Goal: Feedback & Contribution: Contribute content

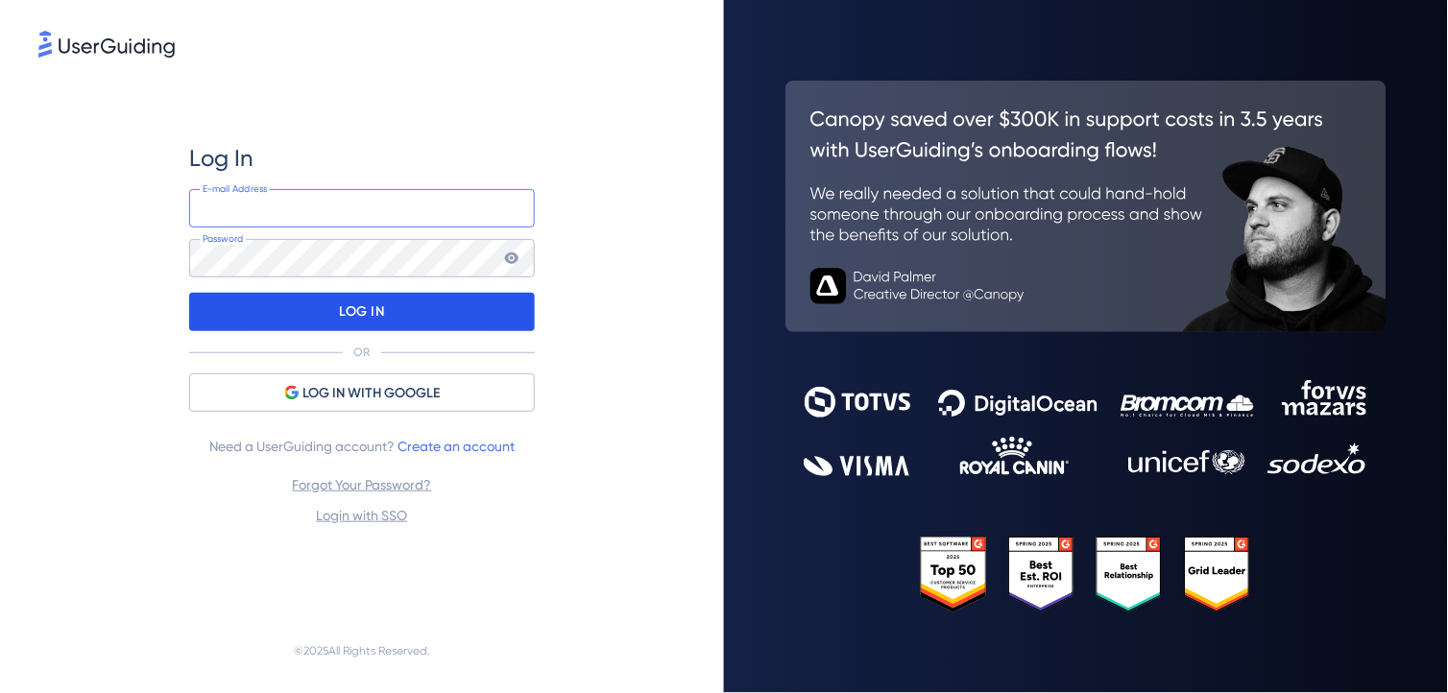
type input "[EMAIL_ADDRESS][DOMAIN_NAME]"
click at [333, 313] on div "LOG IN" at bounding box center [362, 312] width 346 height 38
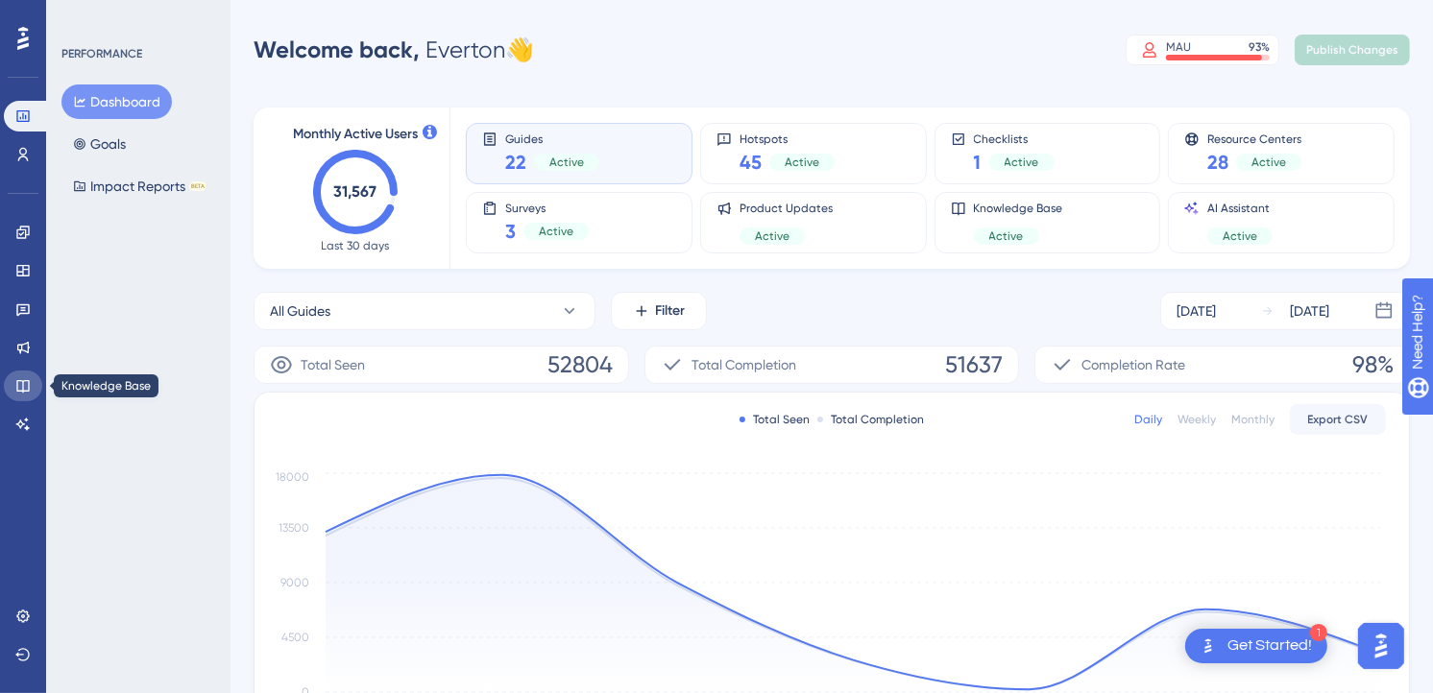
drag, startPoint x: 16, startPoint y: 392, endPoint x: 32, endPoint y: 387, distance: 16.1
click at [16, 392] on icon at bounding box center [22, 385] width 15 height 15
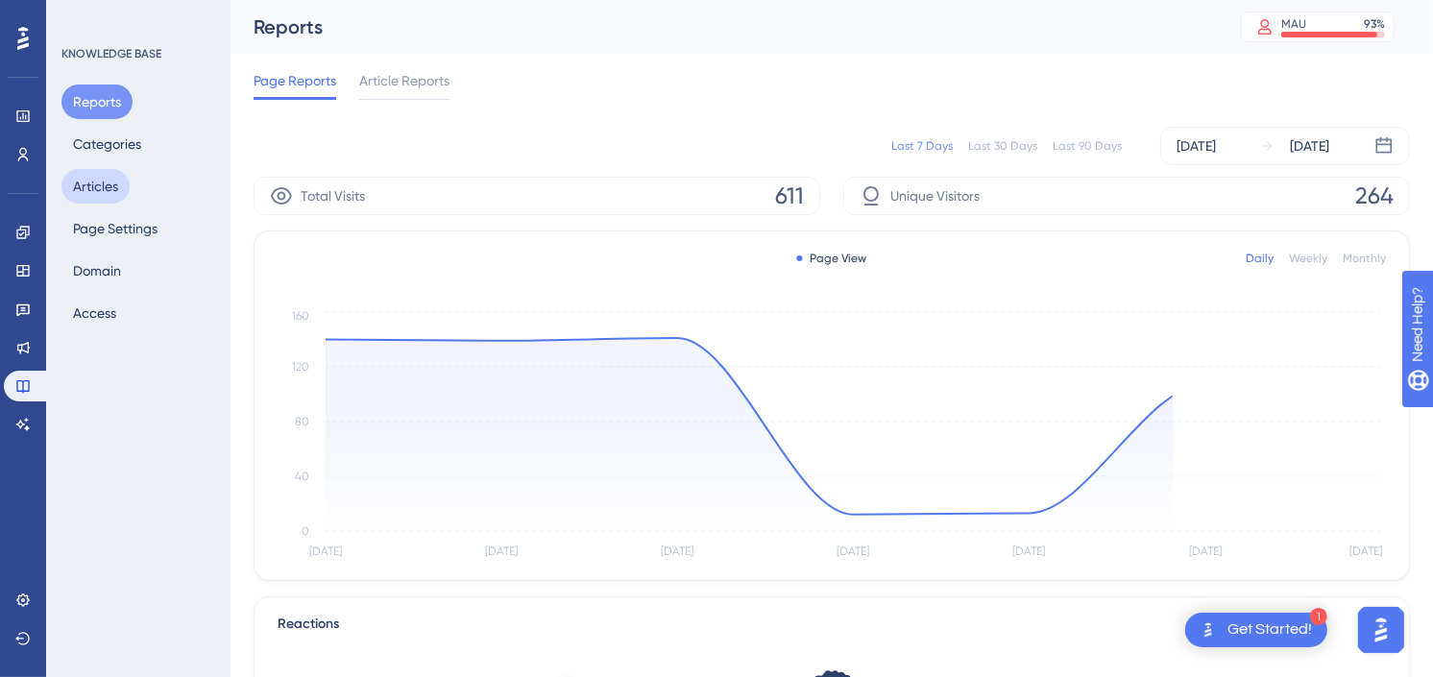
click at [116, 186] on button "Articles" at bounding box center [95, 186] width 68 height 35
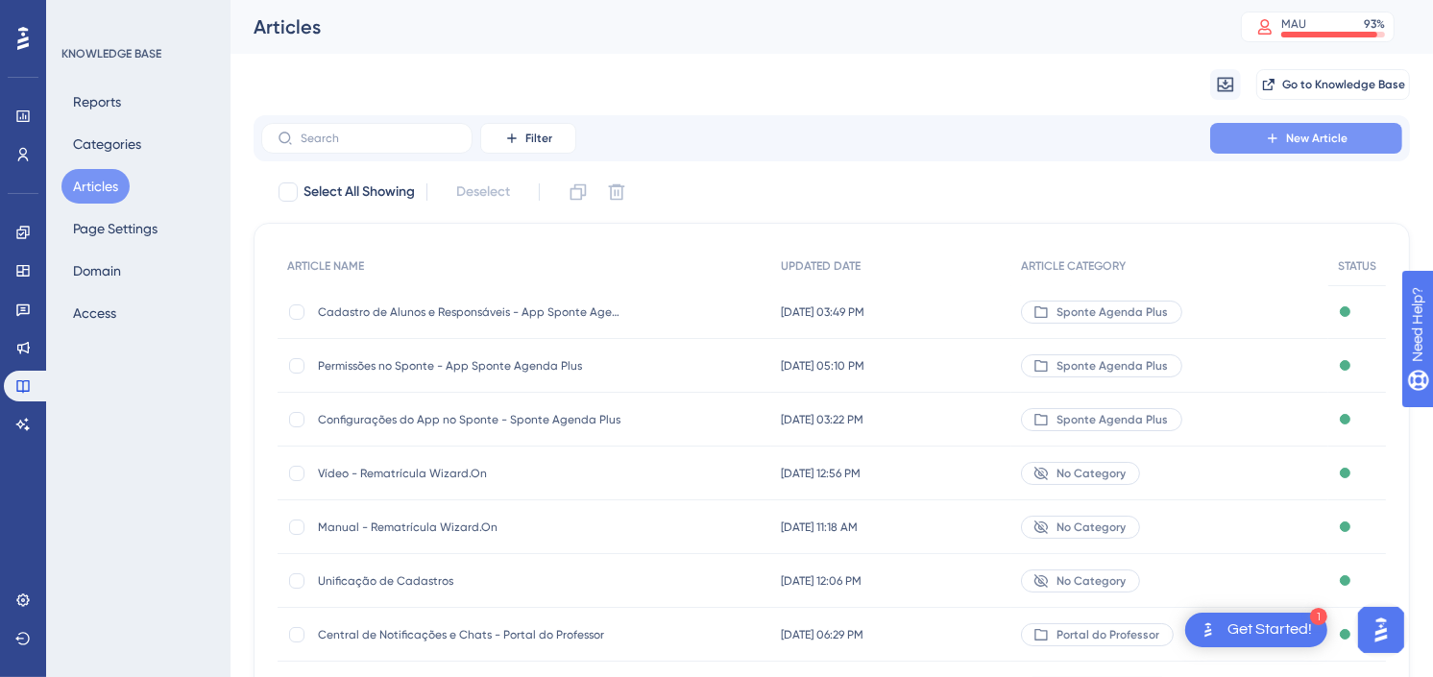
click at [1316, 147] on button "New Article" at bounding box center [1306, 138] width 192 height 31
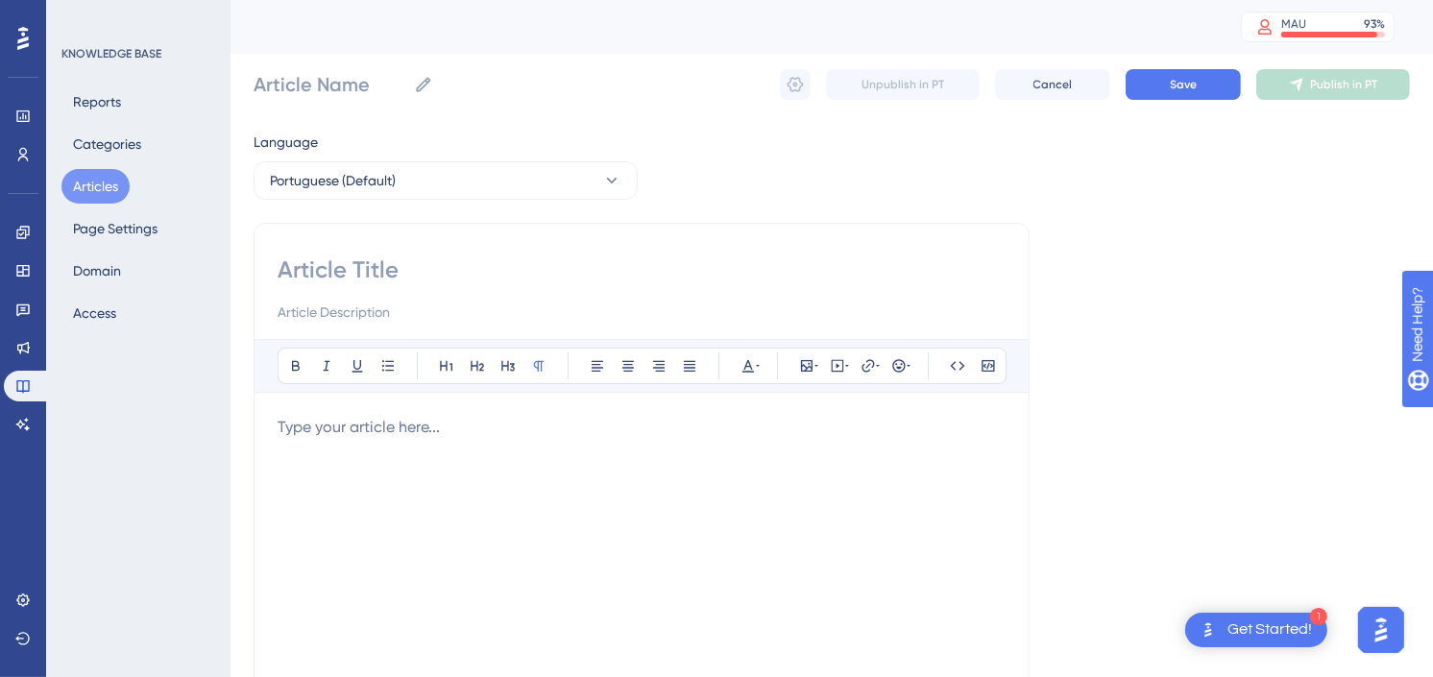
click at [456, 473] on div at bounding box center [642, 627] width 728 height 423
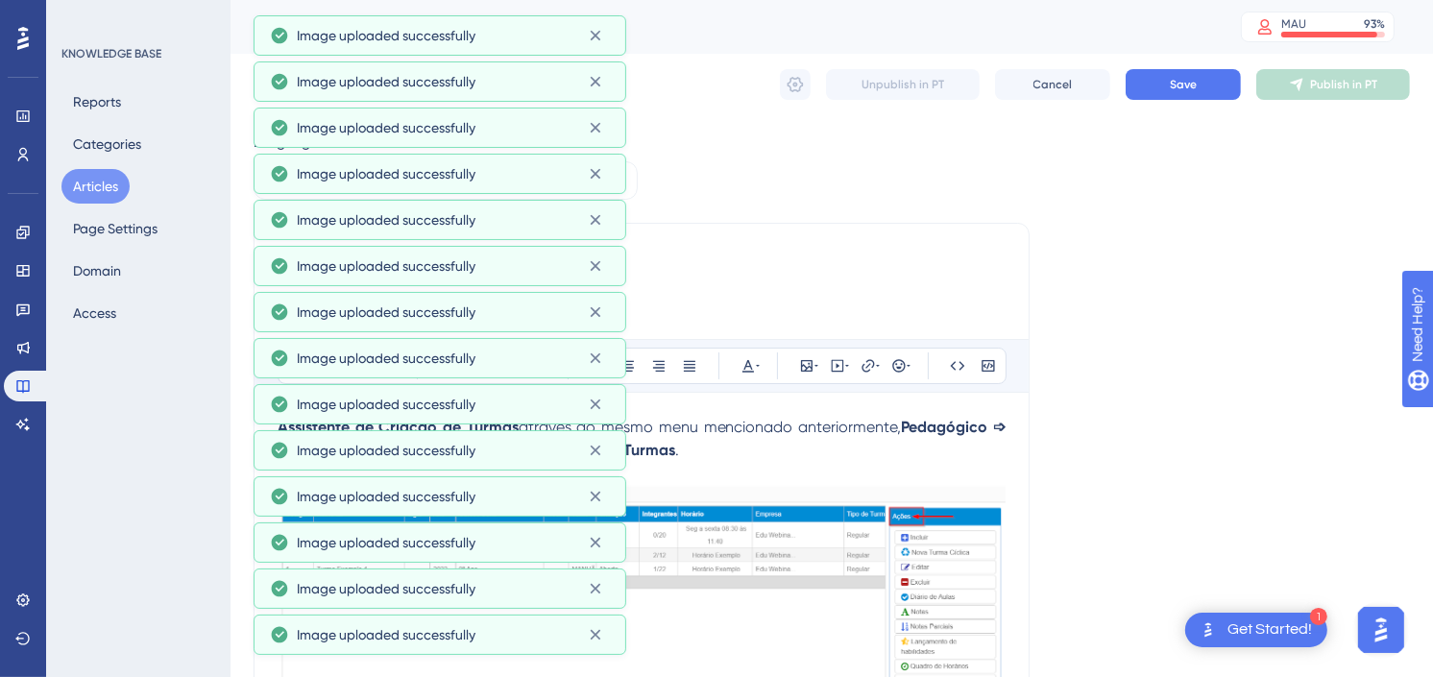
click at [895, 269] on input at bounding box center [642, 269] width 728 height 31
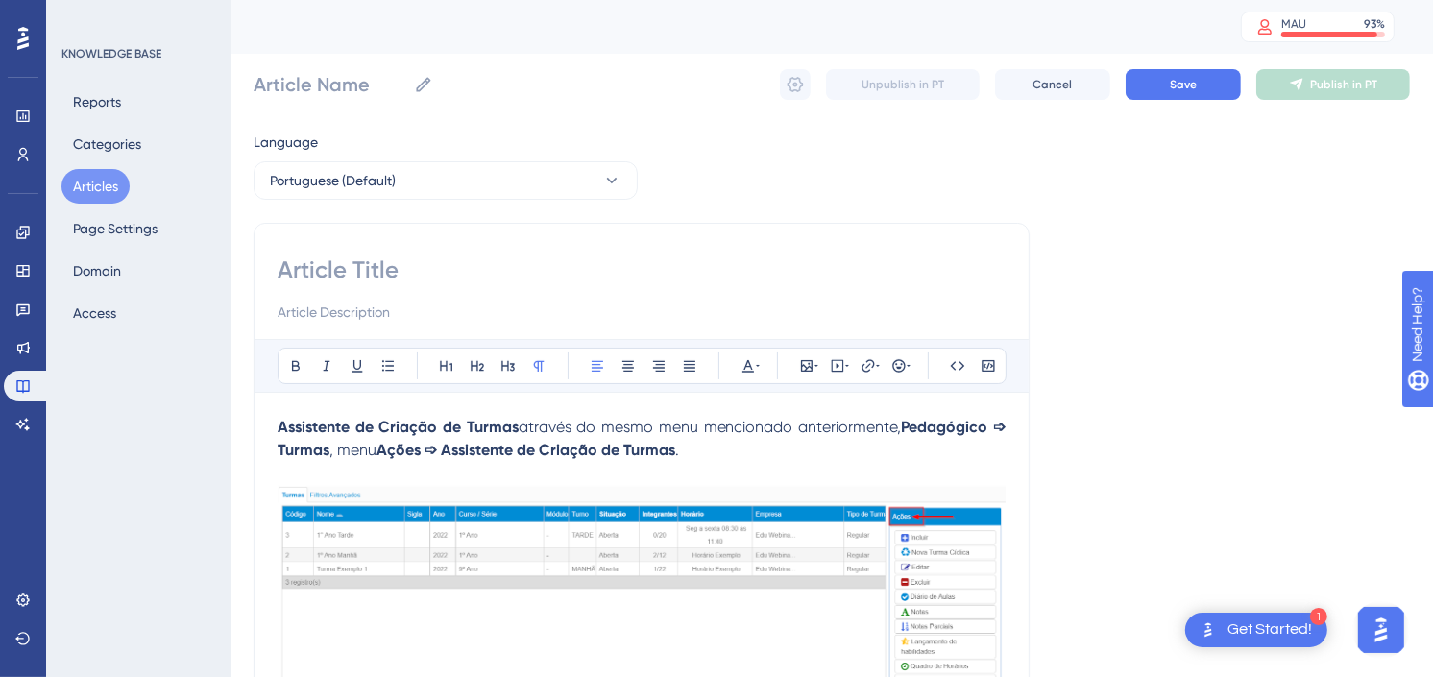
click at [588, 264] on input at bounding box center [642, 269] width 728 height 31
drag, startPoint x: 485, startPoint y: 449, endPoint x: 833, endPoint y: 449, distance: 347.6
click at [833, 449] on p "Assistente de Criação de Turmas através do mesmo menu mencionado anteriormente,…" at bounding box center [642, 439] width 728 height 46
copy p "Assistente de Criação de Turmas ."
click at [310, 260] on input at bounding box center [642, 269] width 728 height 31
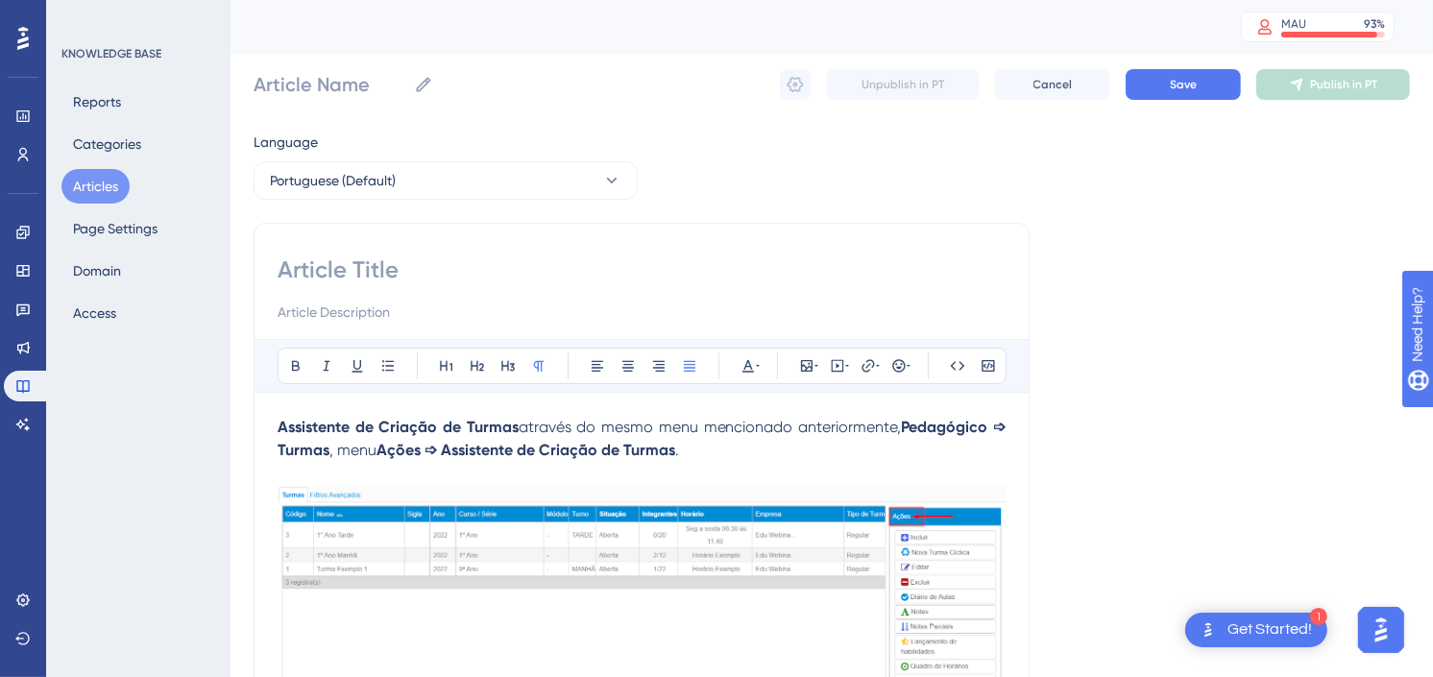
paste input "Assistente de Criação de Turmas."
type input "Assistente de Criação de Turmas."
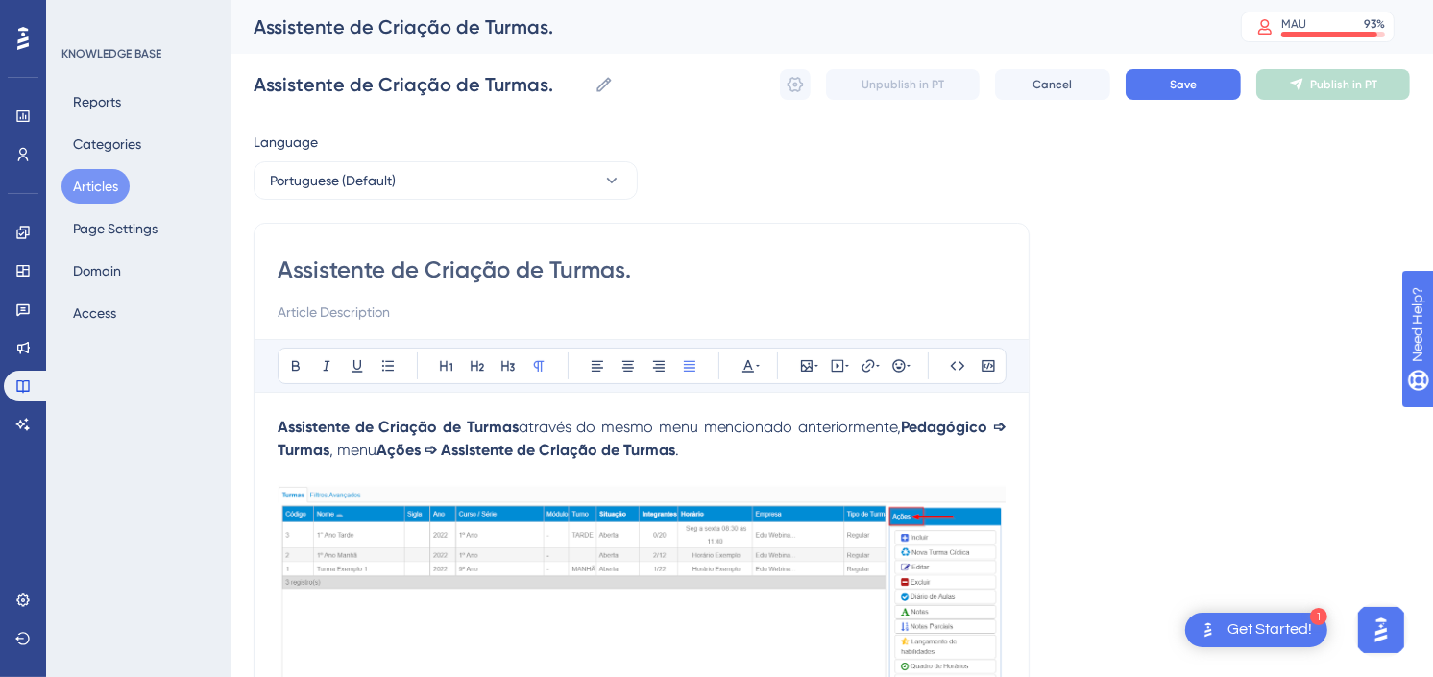
type input "Assistente de Criação de Turmas."
click at [466, 295] on div "Assistente de Criação de Turmas." at bounding box center [642, 288] width 728 height 69
drag, startPoint x: 711, startPoint y: 448, endPoint x: 440, endPoint y: 445, distance: 270.8
click at [440, 445] on p "Assistente de Criação de Turmas através do mesmo menu mencionado anteriormente,…" at bounding box center [642, 439] width 728 height 46
click at [744, 457] on p "Assistente de Criação de Turmas através do mesmo menu mencionado anteriormente,…" at bounding box center [642, 439] width 728 height 46
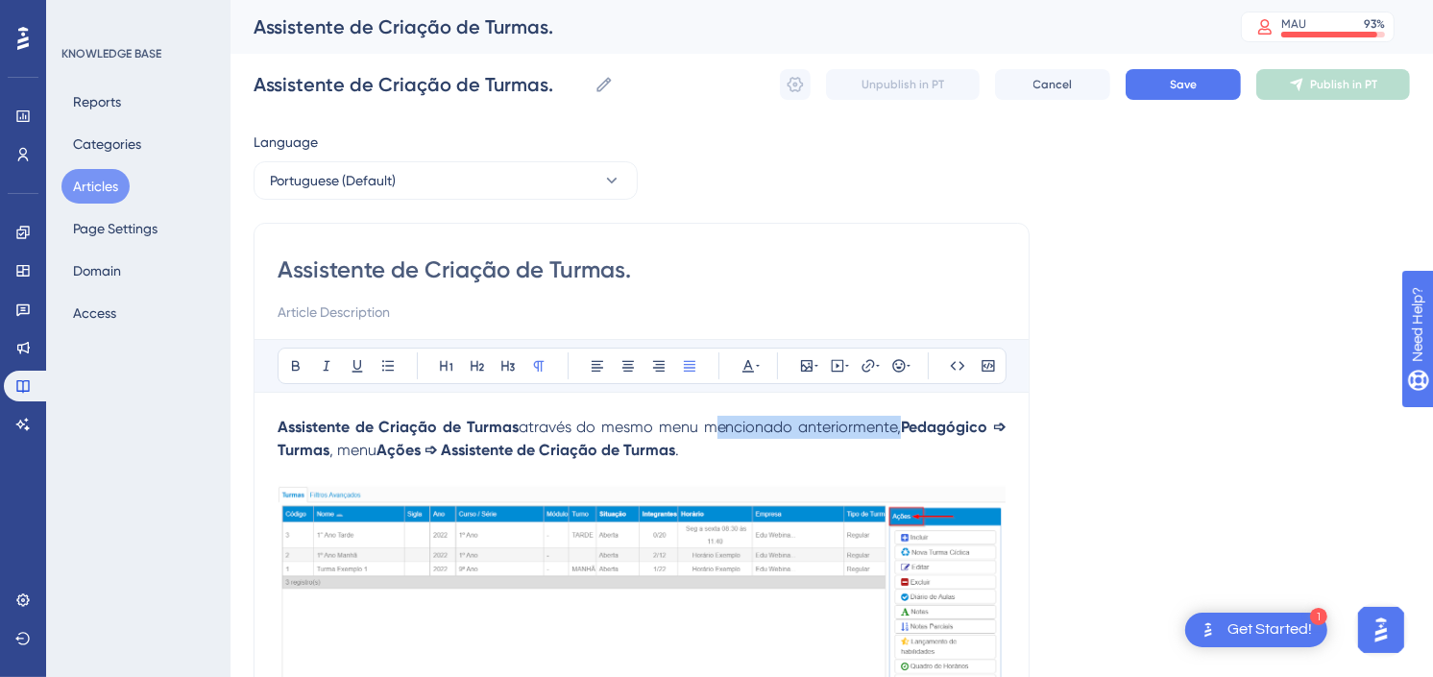
drag, startPoint x: 890, startPoint y: 426, endPoint x: 704, endPoint y: 416, distance: 186.6
click at [704, 416] on p "Assistente de Criação de Turmas através do mesmo menu mencionado anteriormente,…" at bounding box center [642, 439] width 728 height 46
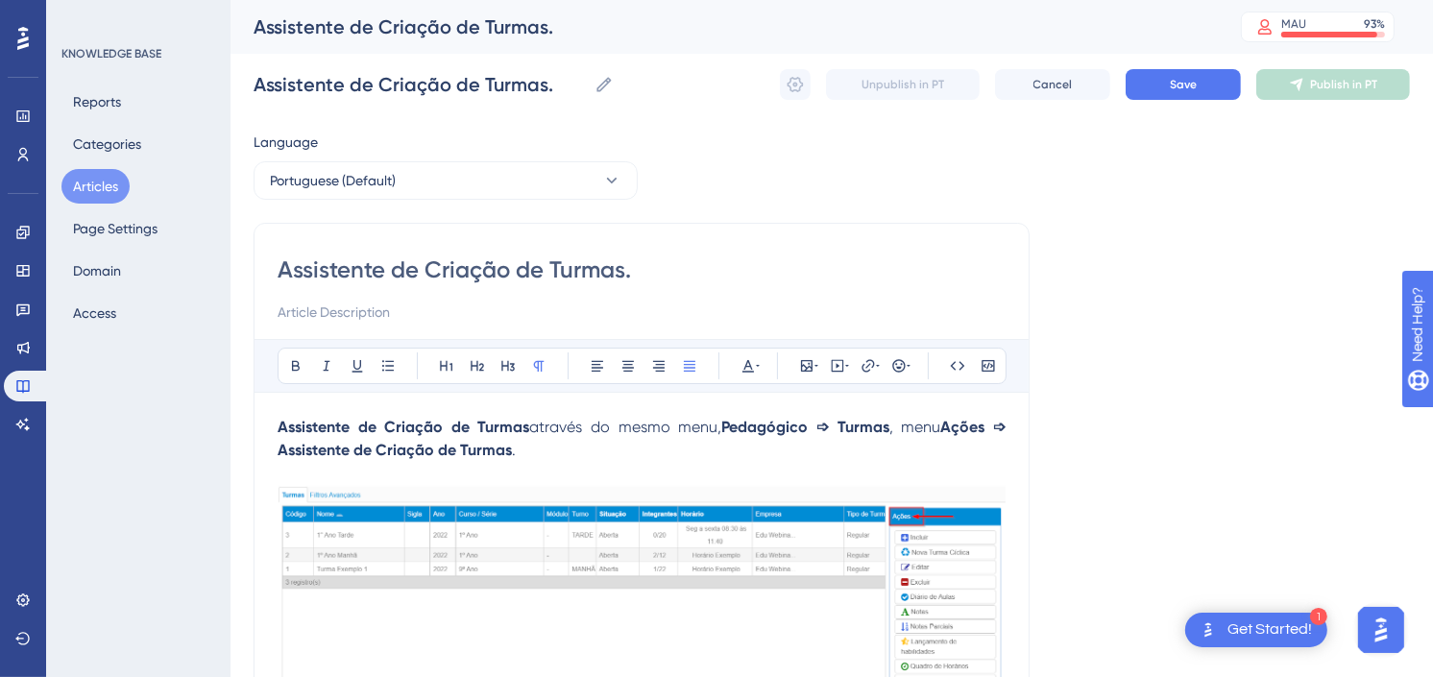
click at [732, 452] on p "Assistente de Criação de Turmas através do mesmo menu, Pedagógico ➩ Turmas , me…" at bounding box center [642, 439] width 728 height 46
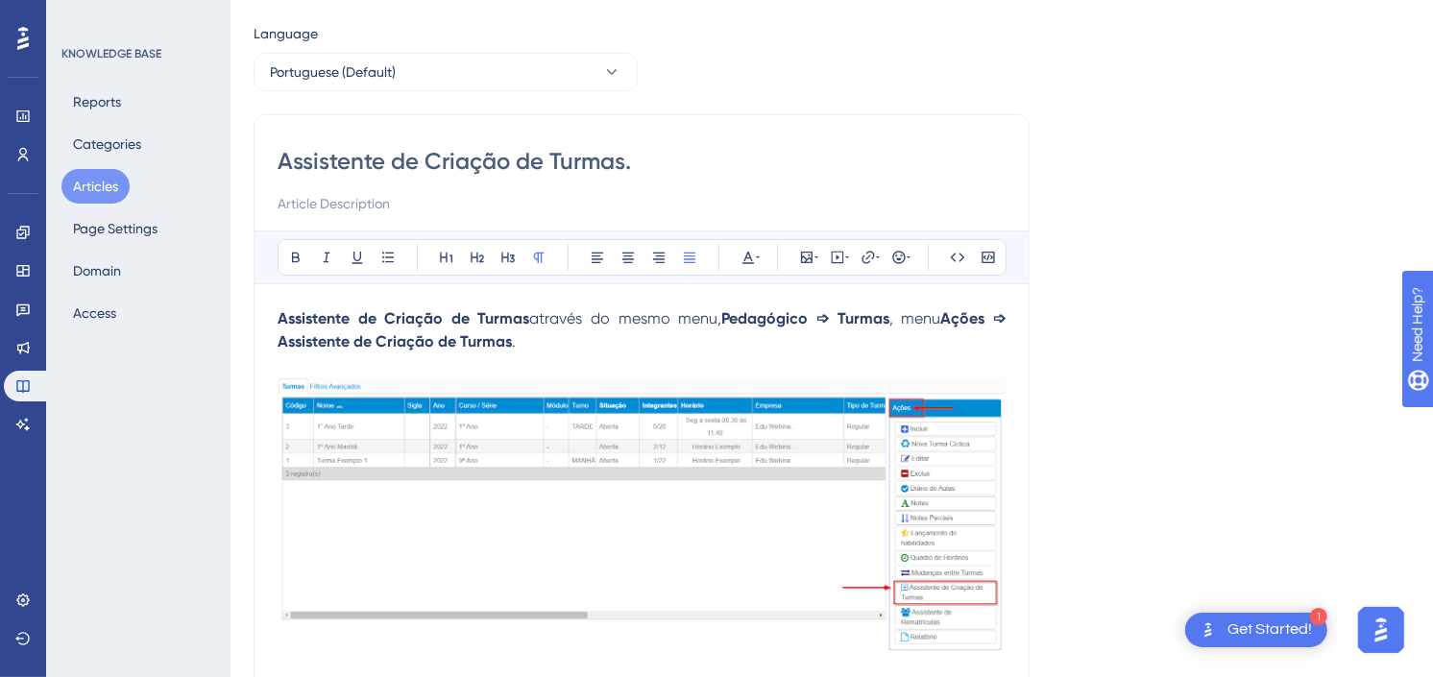
scroll to position [213, 0]
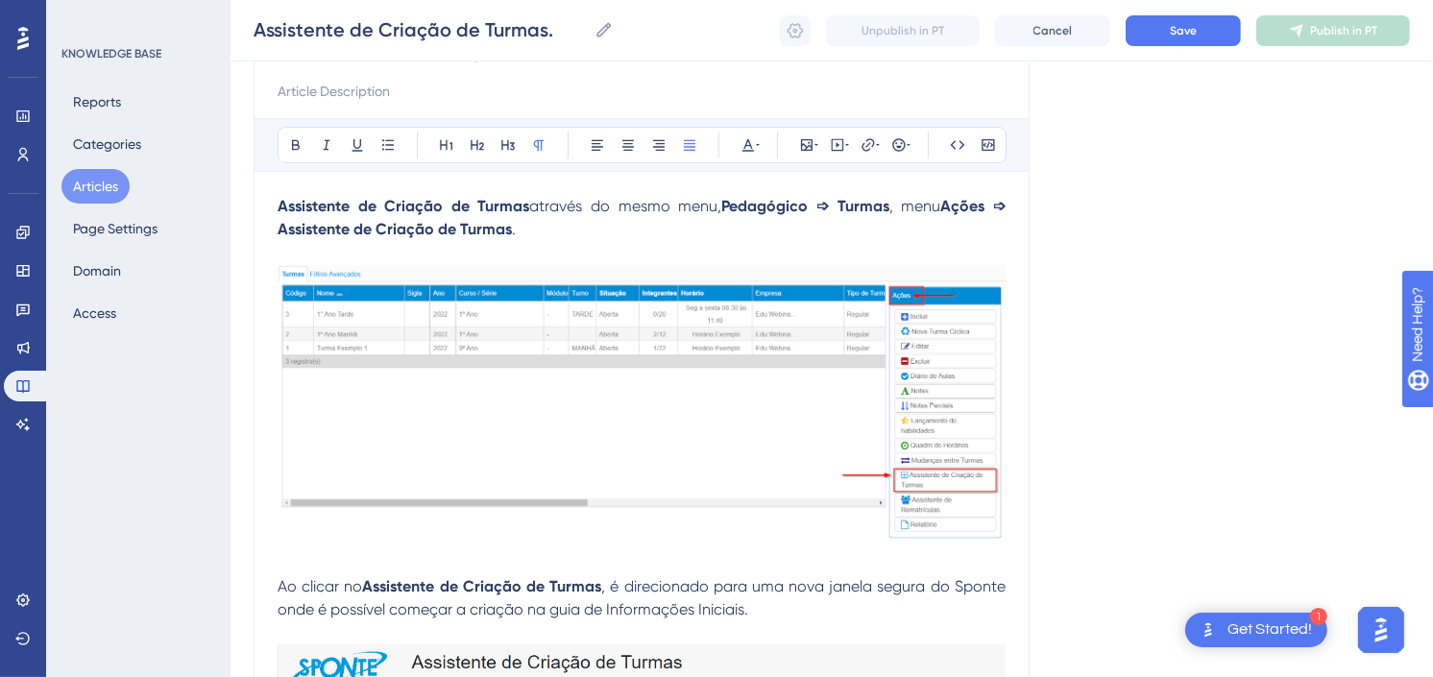
click at [763, 436] on img at bounding box center [642, 404] width 728 height 281
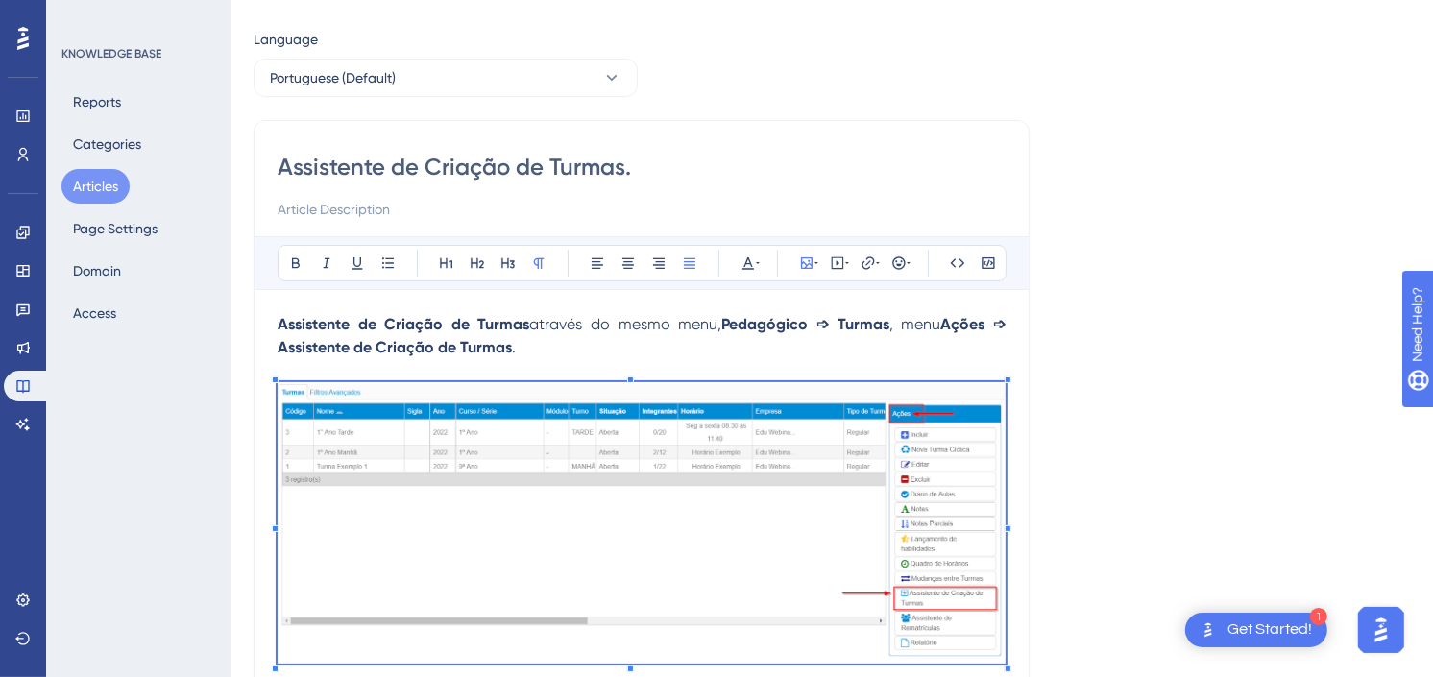
scroll to position [0, 0]
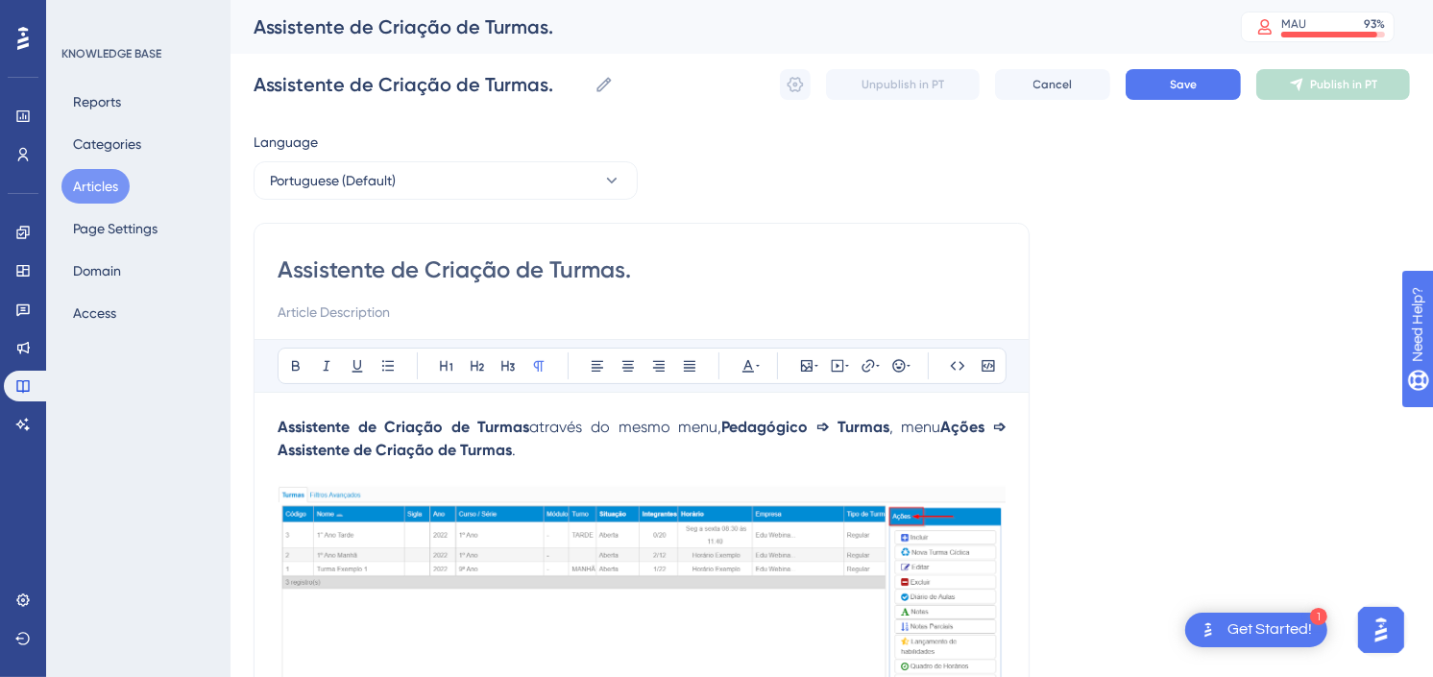
click at [853, 466] on p at bounding box center [642, 473] width 728 height 23
click at [603, 445] on p "Assistente de Criação de Turmas através do mesmo menu, Pedagógico ➩ Turmas , me…" at bounding box center [642, 439] width 728 height 46
drag, startPoint x: 533, startPoint y: 430, endPoint x: 284, endPoint y: 432, distance: 248.7
click at [284, 432] on p "Assistente de Criação de Turmas através do mesmo menu, Pedagógico ➩ Turmas , me…" at bounding box center [642, 439] width 728 height 46
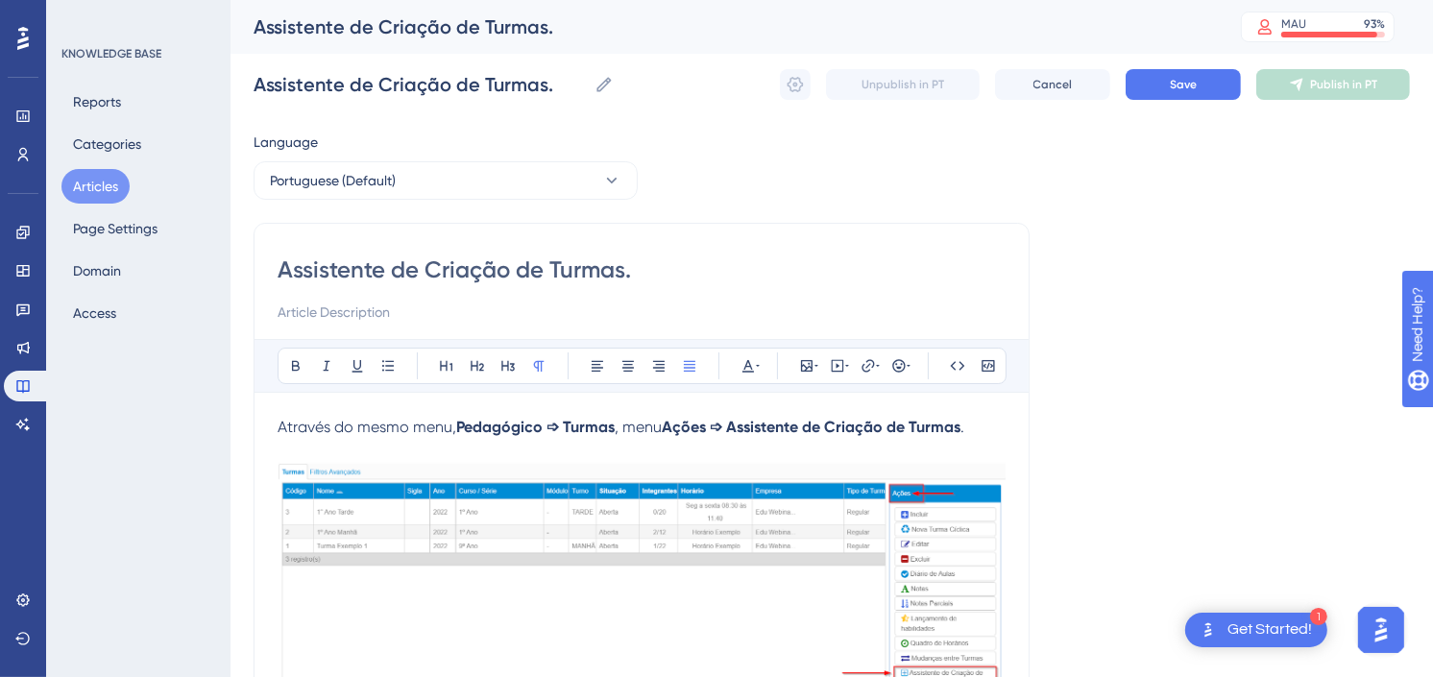
click at [520, 442] on p at bounding box center [642, 450] width 728 height 23
click at [995, 419] on p "Através do mesmo menu, Pedagógico ➩ Turmas , menu Ações ➩ Assistente de Criação…" at bounding box center [642, 427] width 728 height 23
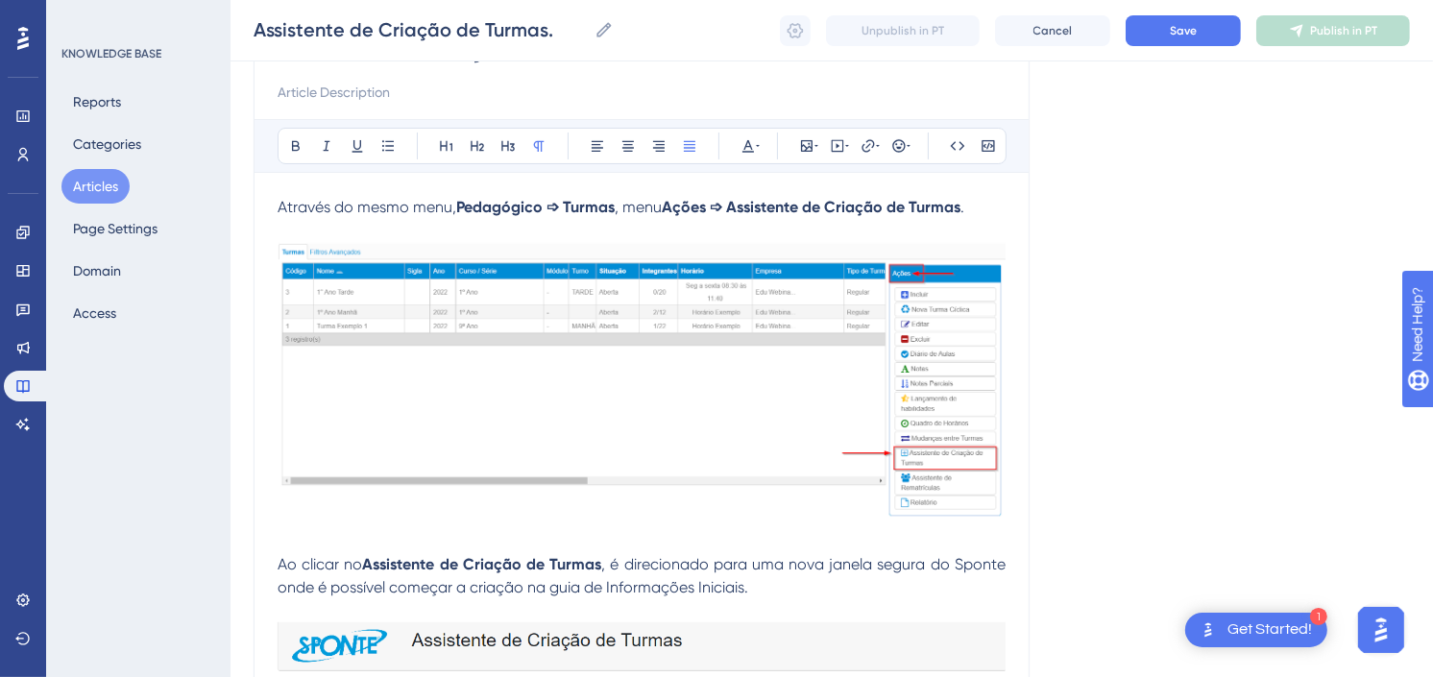
scroll to position [213, 0]
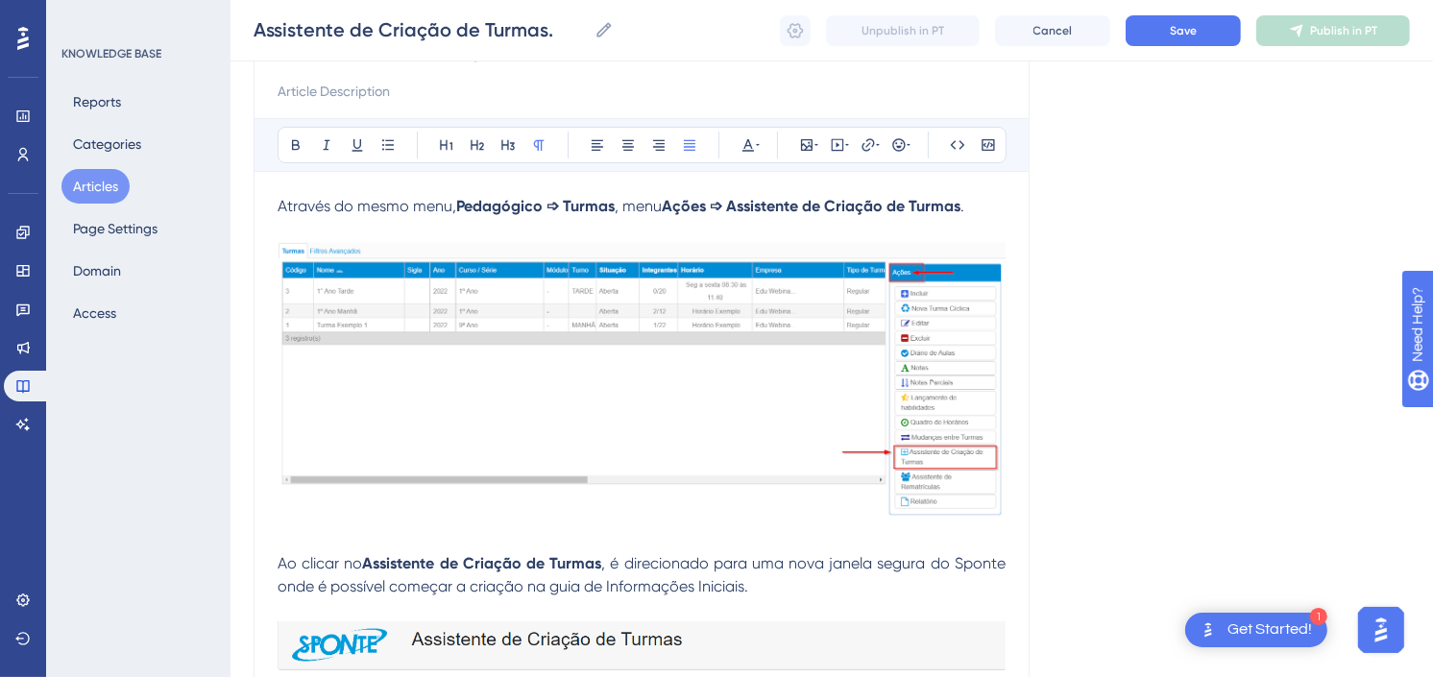
click at [774, 353] on img at bounding box center [642, 381] width 728 height 281
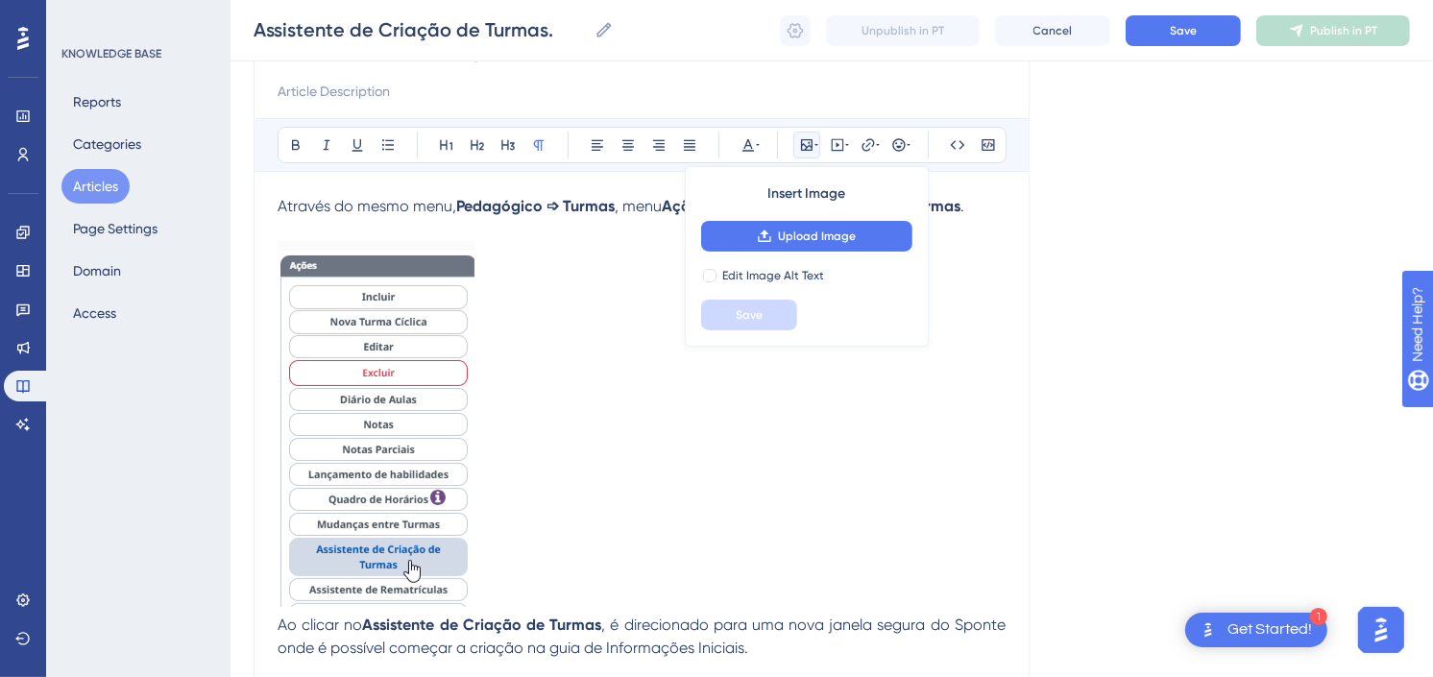
click at [475, 198] on strong "Pedagógico ➩ Turmas" at bounding box center [535, 206] width 158 height 18
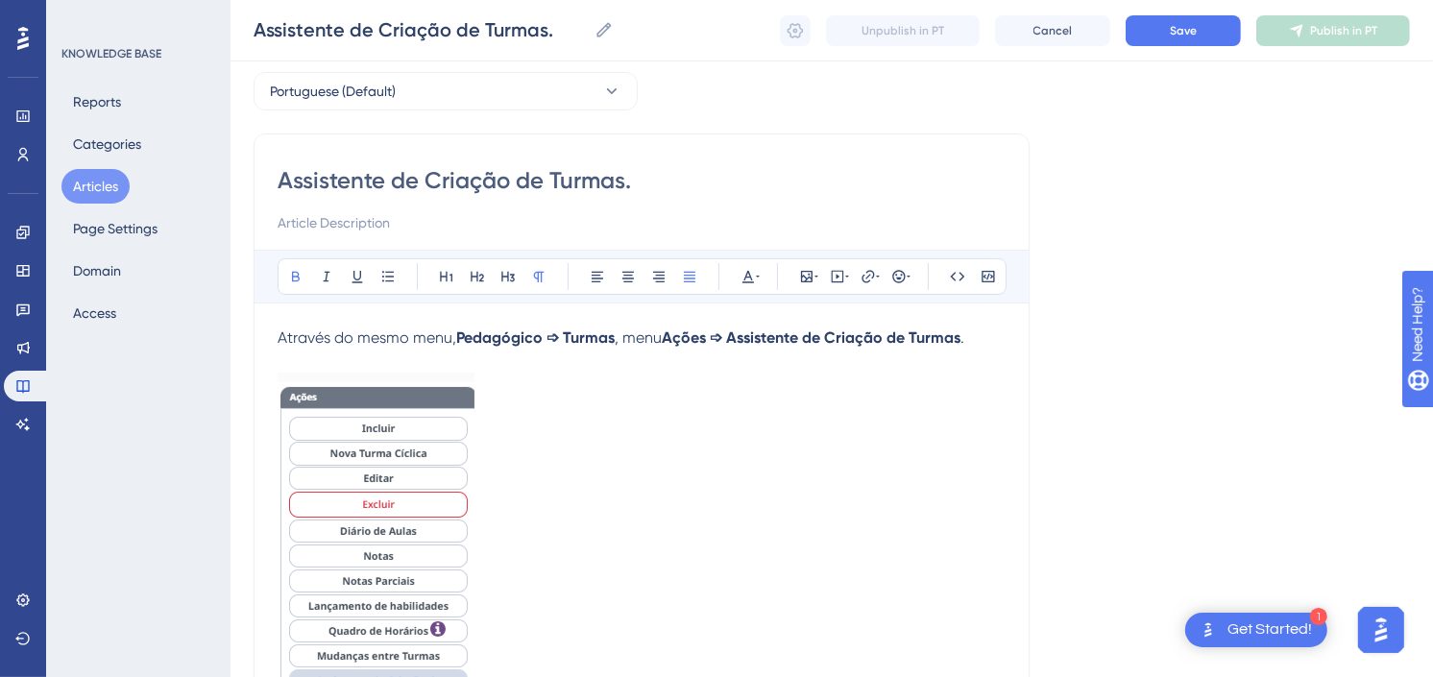
scroll to position [107, 0]
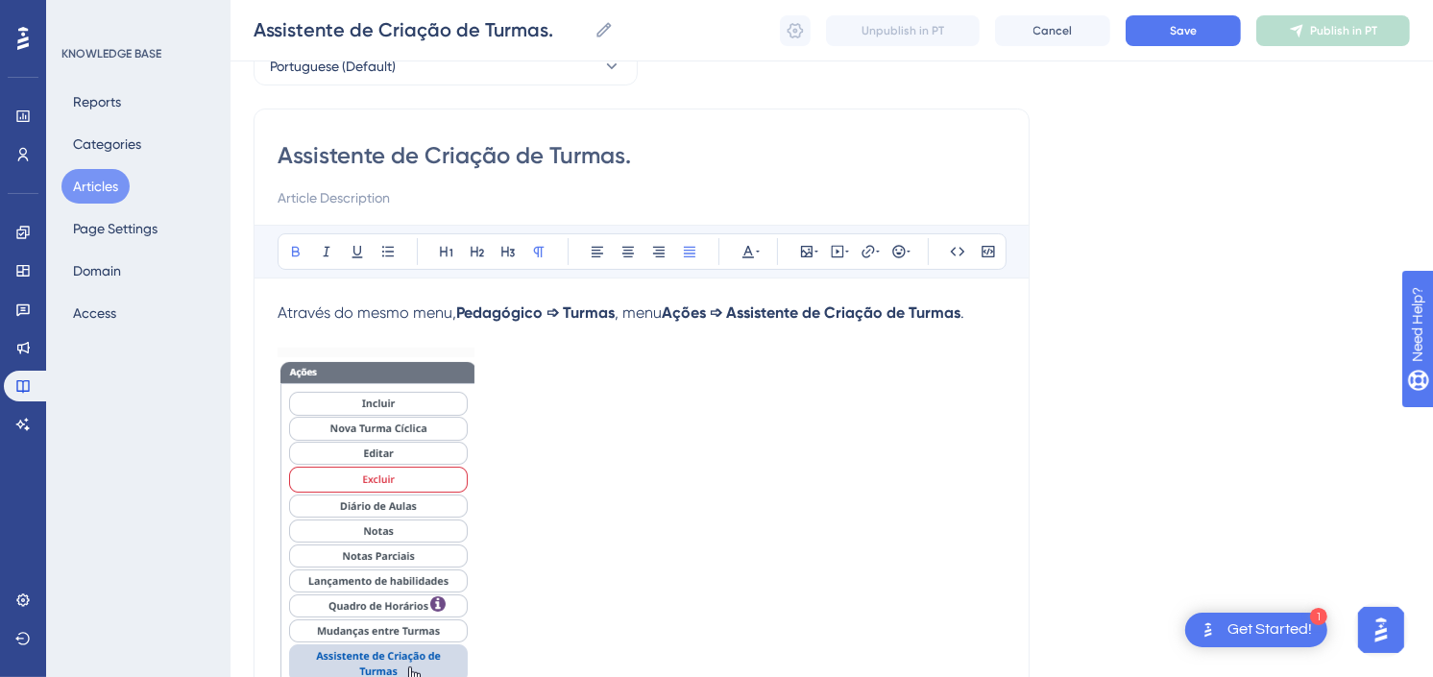
click at [394, 524] on img at bounding box center [376, 531] width 197 height 366
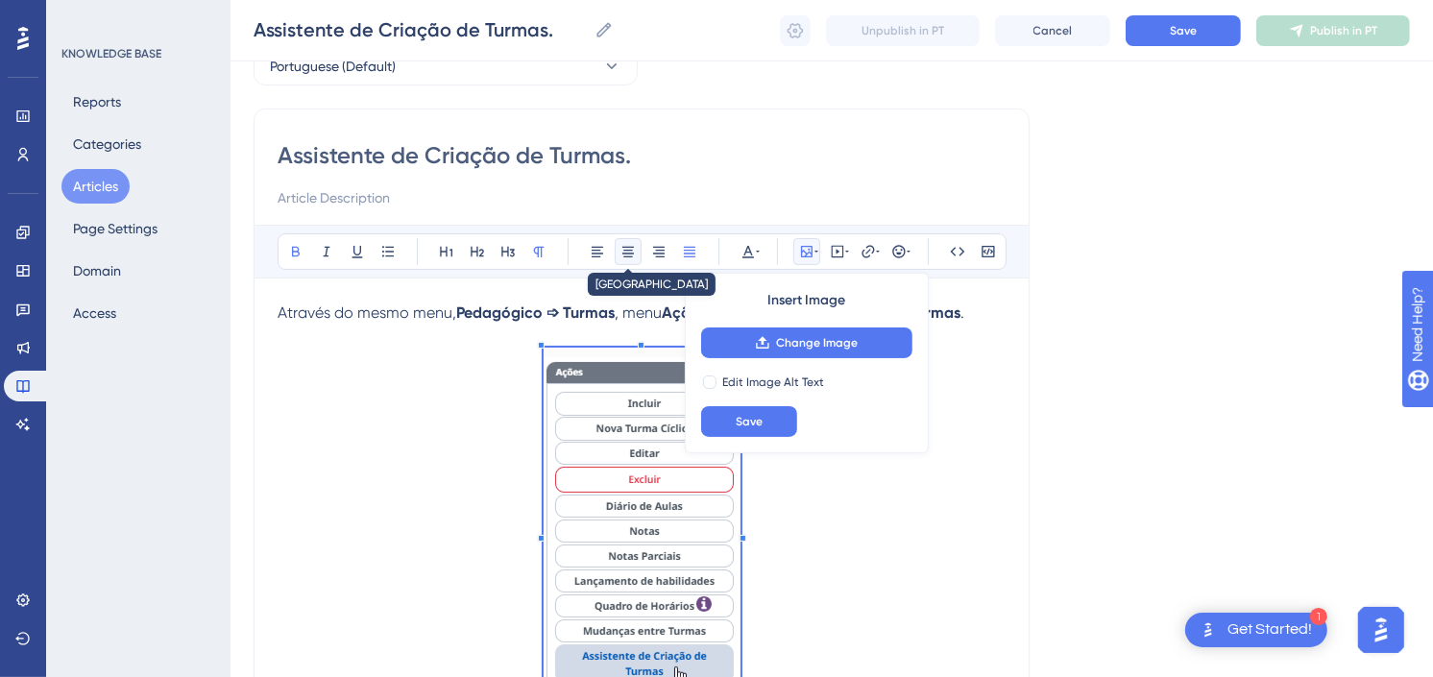
click at [630, 248] on icon at bounding box center [627, 251] width 15 height 15
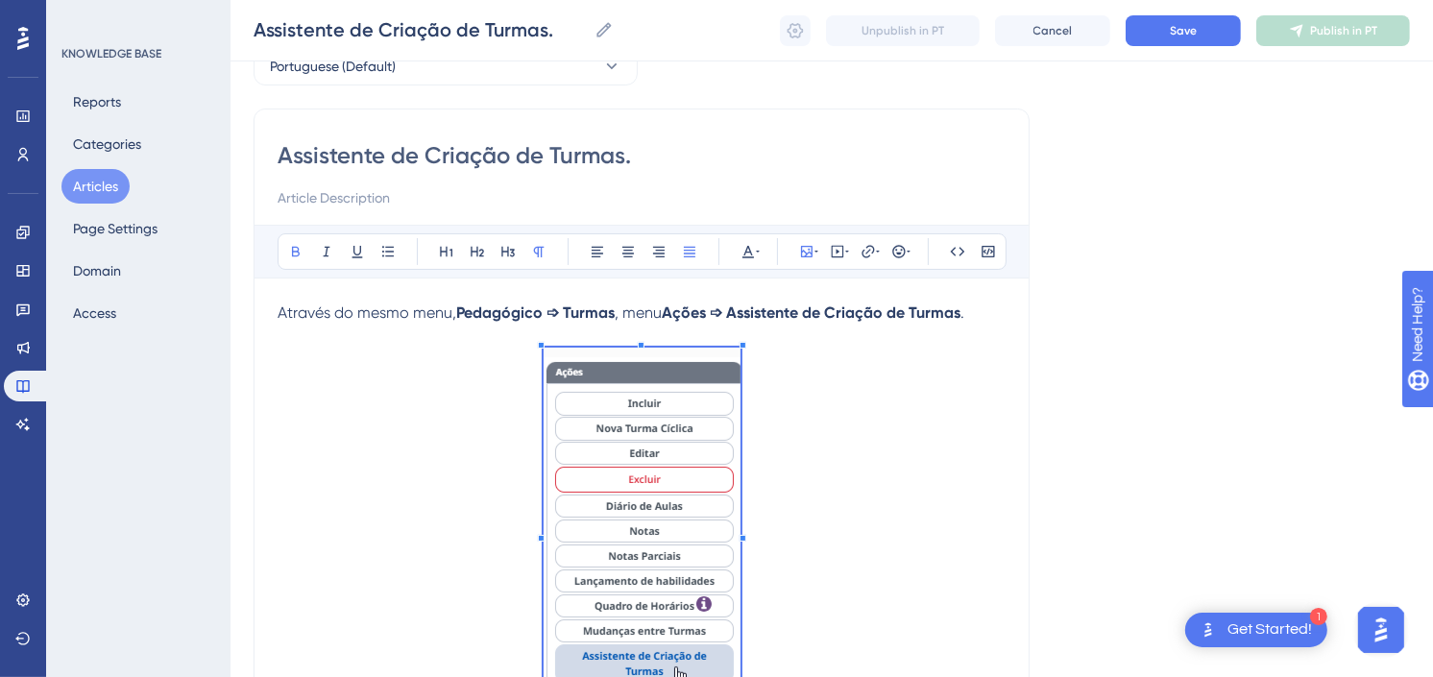
click at [674, 333] on p at bounding box center [642, 336] width 728 height 23
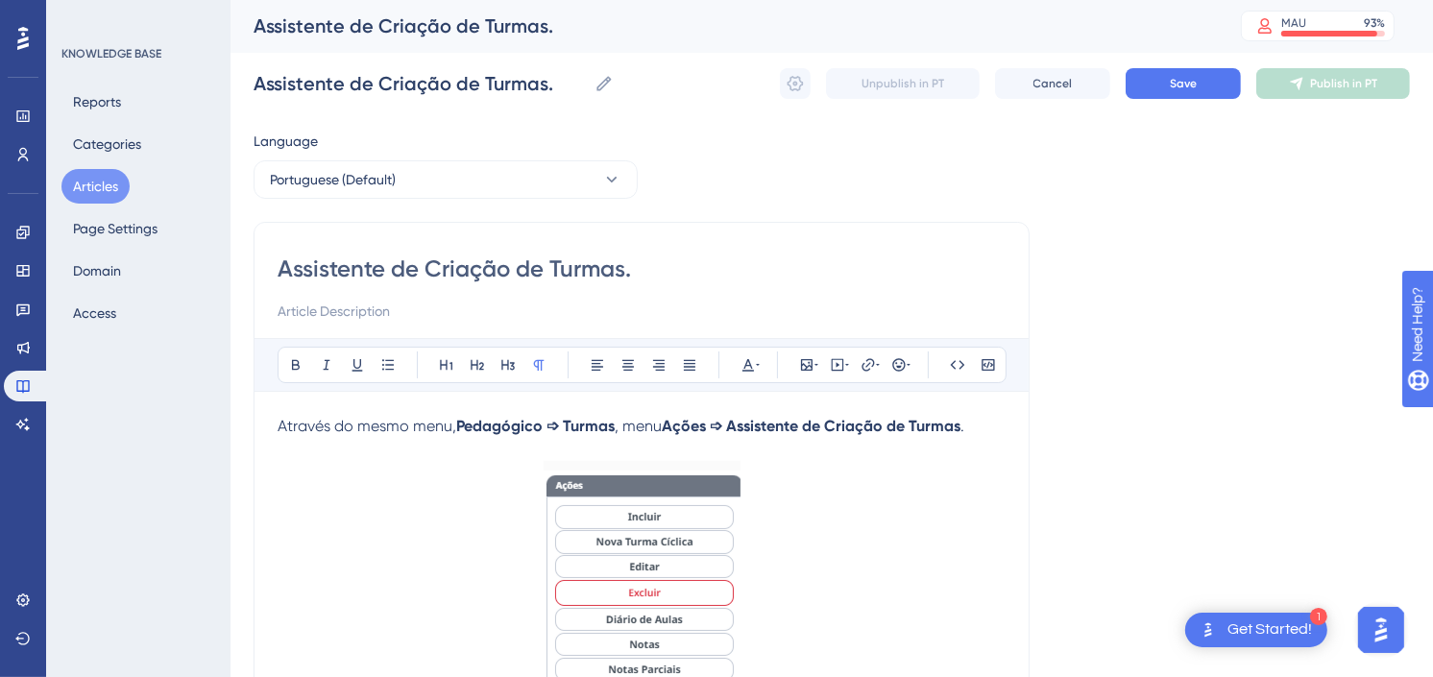
scroll to position [0, 0]
click at [406, 428] on span "Através do mesmo menu," at bounding box center [367, 427] width 179 height 18
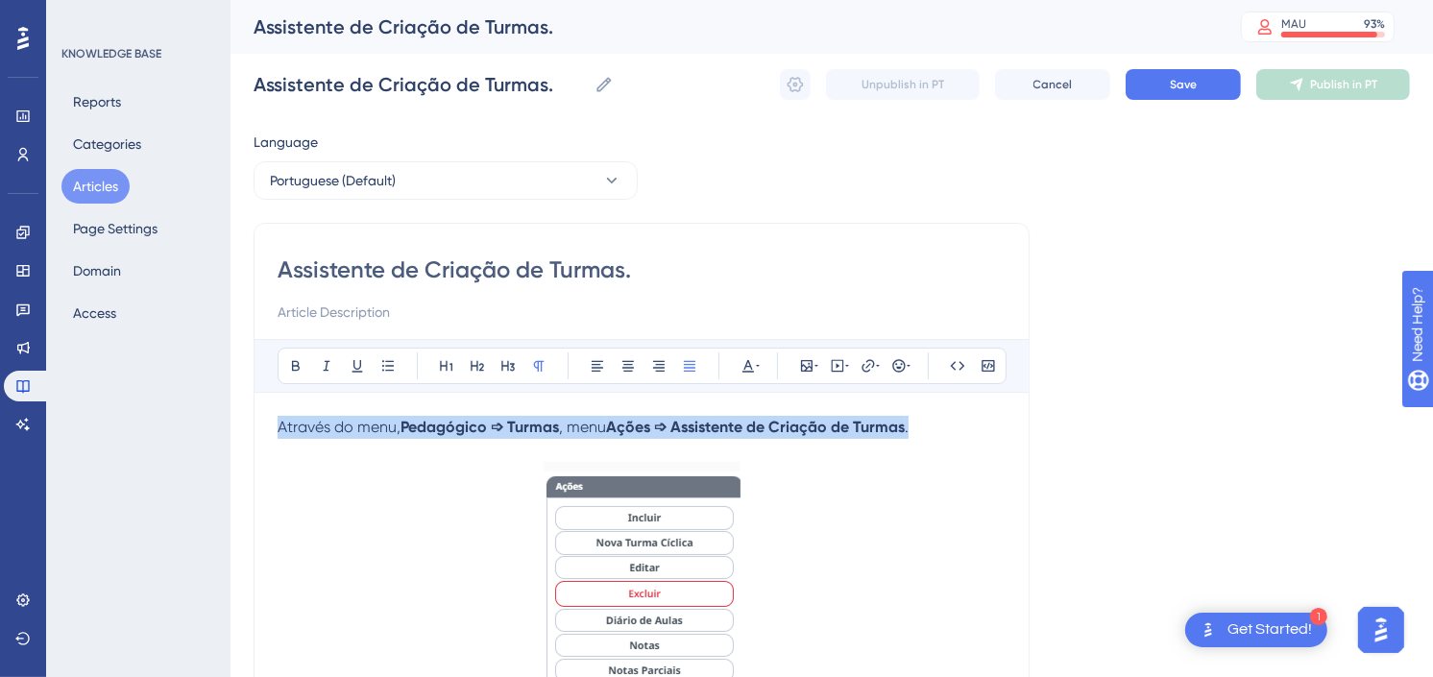
drag, startPoint x: 917, startPoint y: 424, endPoint x: 206, endPoint y: 433, distance: 711.7
click at [630, 369] on icon at bounding box center [627, 365] width 15 height 15
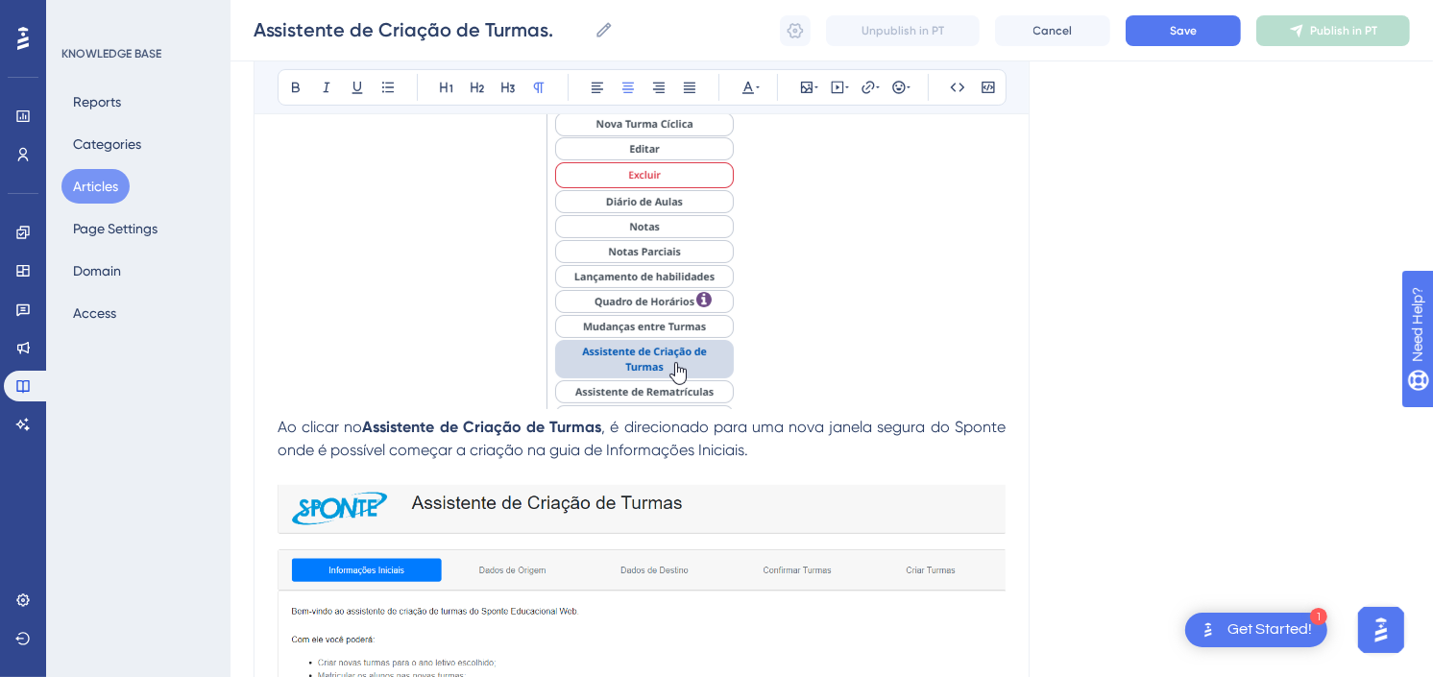
scroll to position [426, 0]
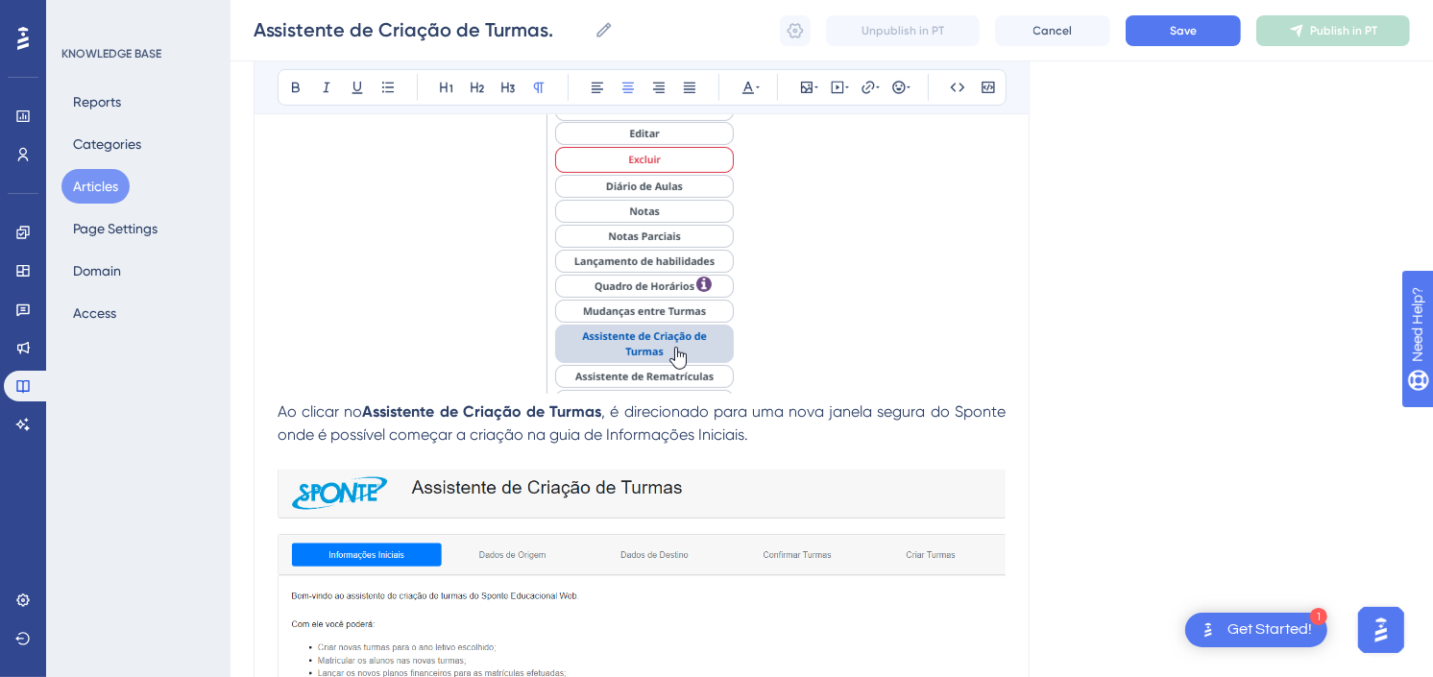
click at [764, 368] on p at bounding box center [642, 214] width 728 height 373
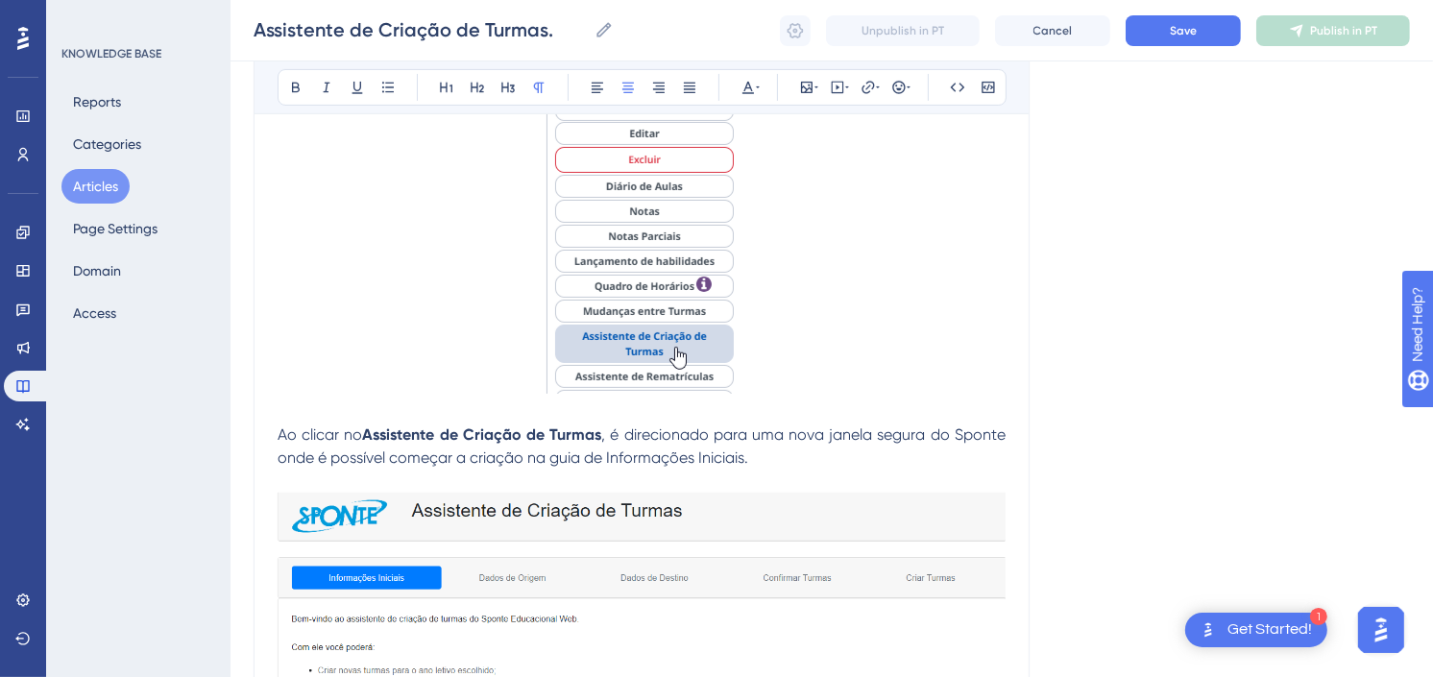
click at [798, 457] on p "Ao clicar no Assistente de Criação de Turmas , é direcionado para uma nova jane…" at bounding box center [642, 447] width 728 height 46
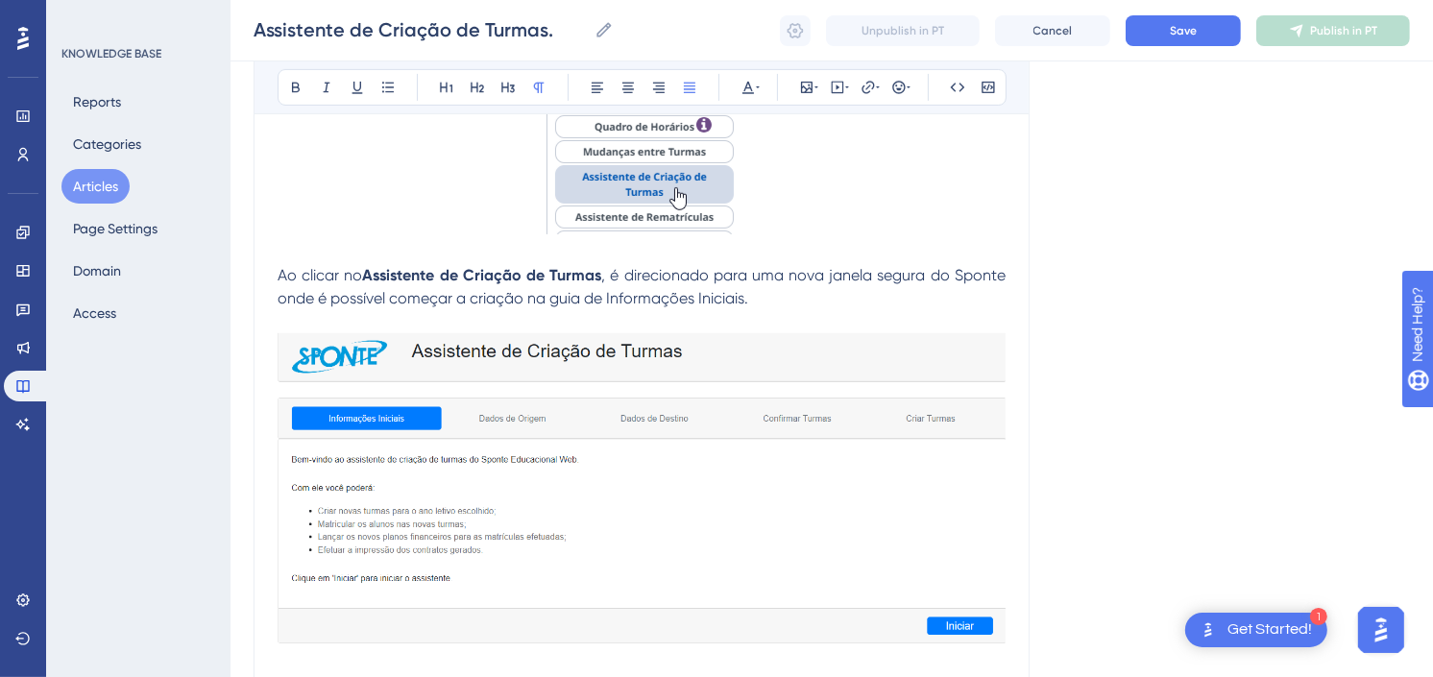
scroll to position [640, 0]
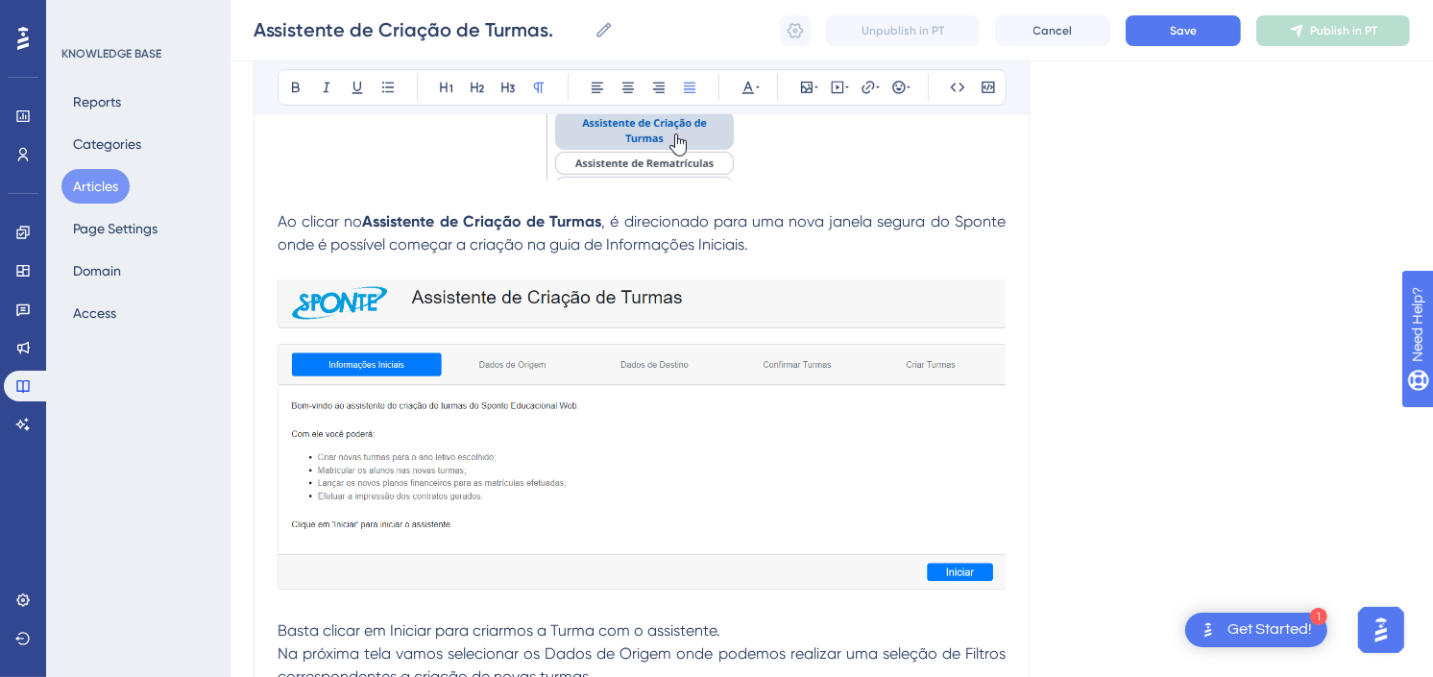
click at [759, 476] on img at bounding box center [642, 434] width 728 height 310
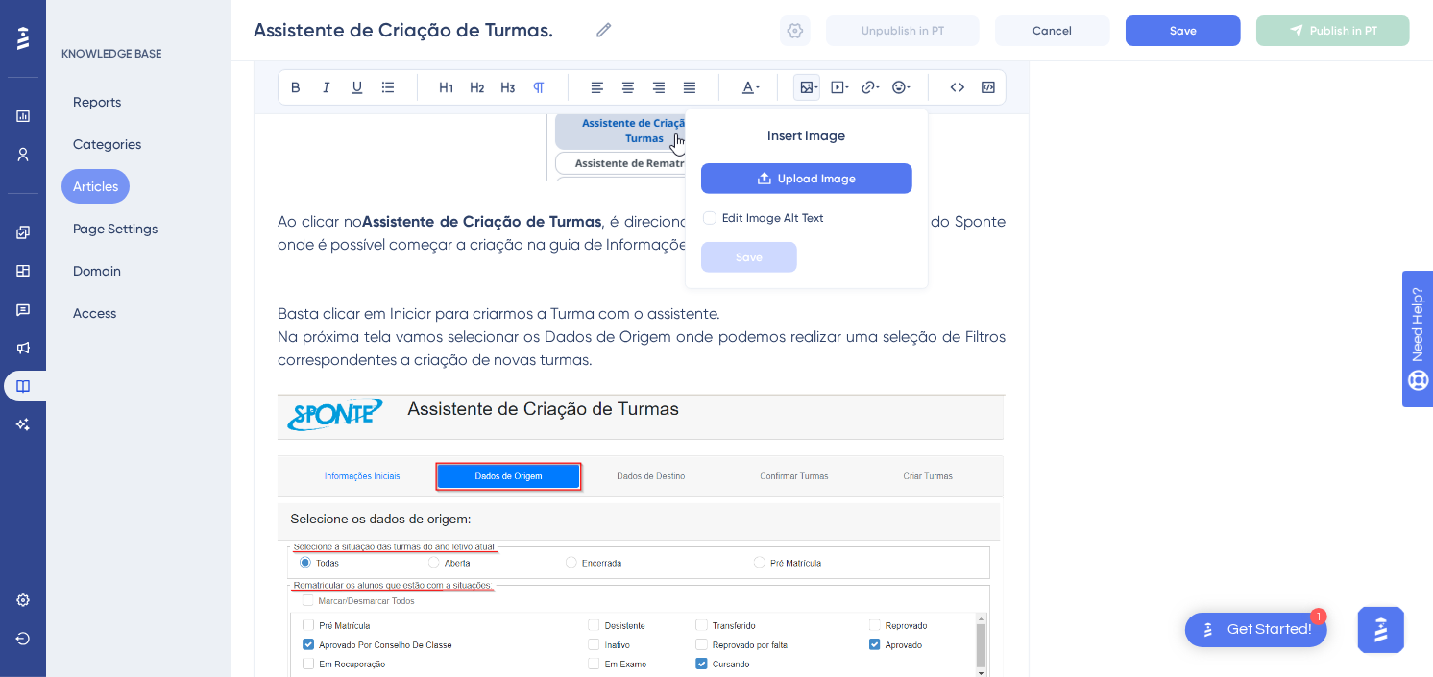
click at [804, 357] on p "Na próxima tela vamos selecionar os Dados de Origem onde podemos realizar uma s…" at bounding box center [642, 349] width 728 height 46
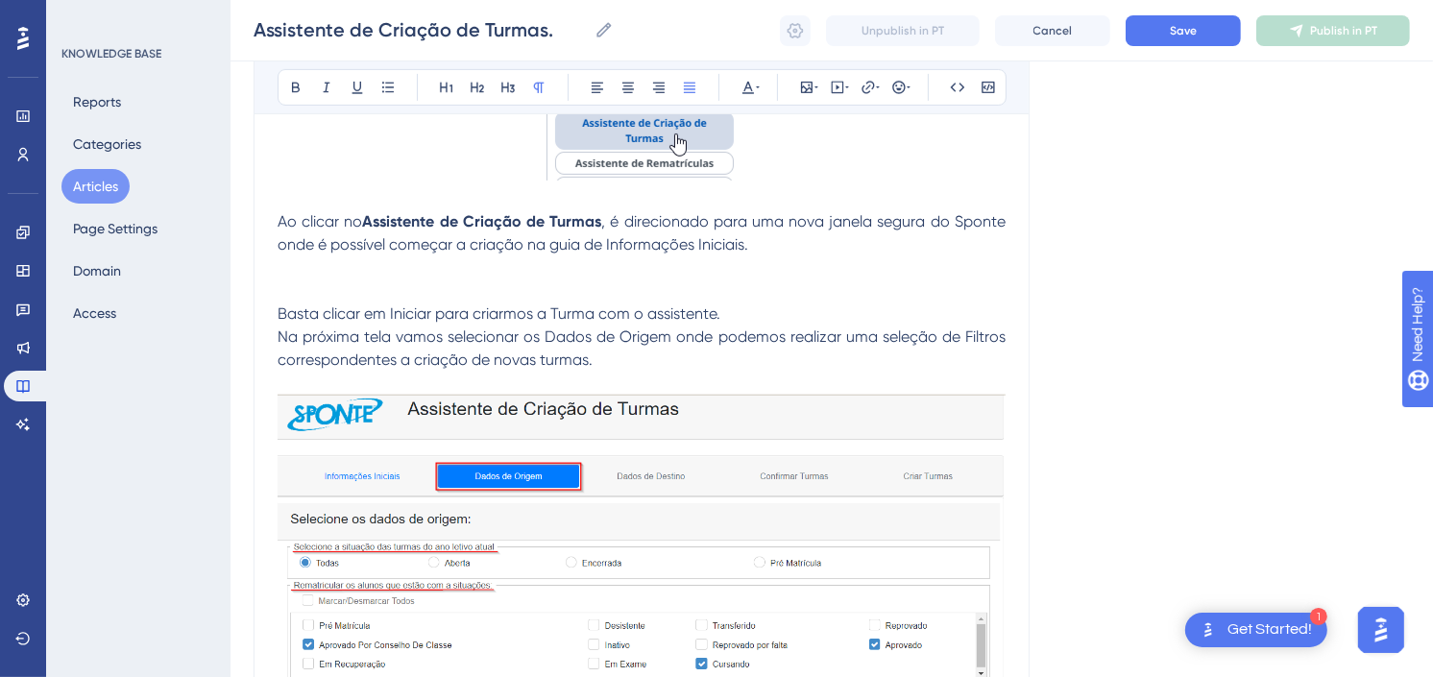
click at [615, 365] on p "Na próxima tela vamos selecionar os Dados de Origem onde podemos realizar uma s…" at bounding box center [642, 349] width 728 height 46
click at [697, 360] on p "Na próxima tela vamos selecionar os Dados de Origem onde podemos realizar uma s…" at bounding box center [642, 349] width 728 height 46
click at [635, 290] on p at bounding box center [642, 290] width 728 height 23
click at [655, 375] on p at bounding box center [642, 383] width 728 height 23
click at [657, 301] on p at bounding box center [642, 290] width 728 height 23
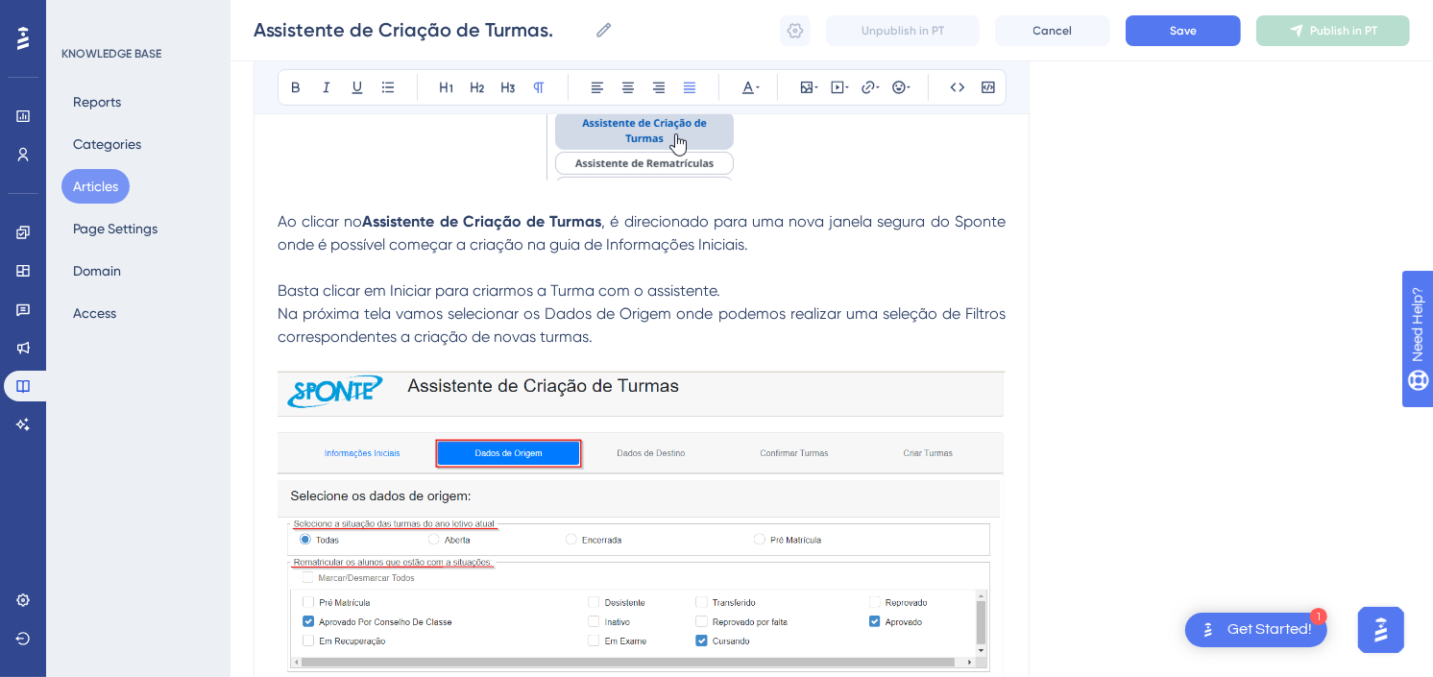
click at [718, 338] on p "Na próxima tela vamos selecionar os Dados de Origem onde podemos realizar uma s…" at bounding box center [642, 326] width 728 height 46
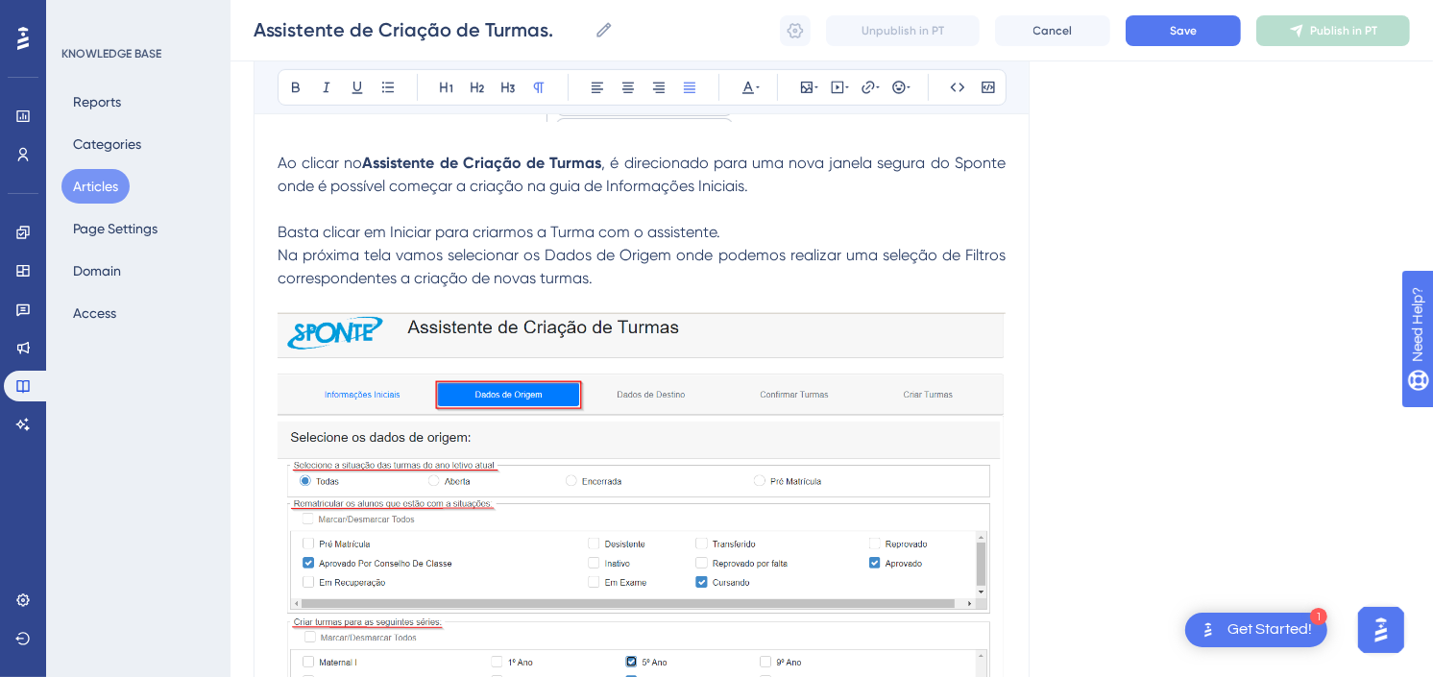
scroll to position [746, 0]
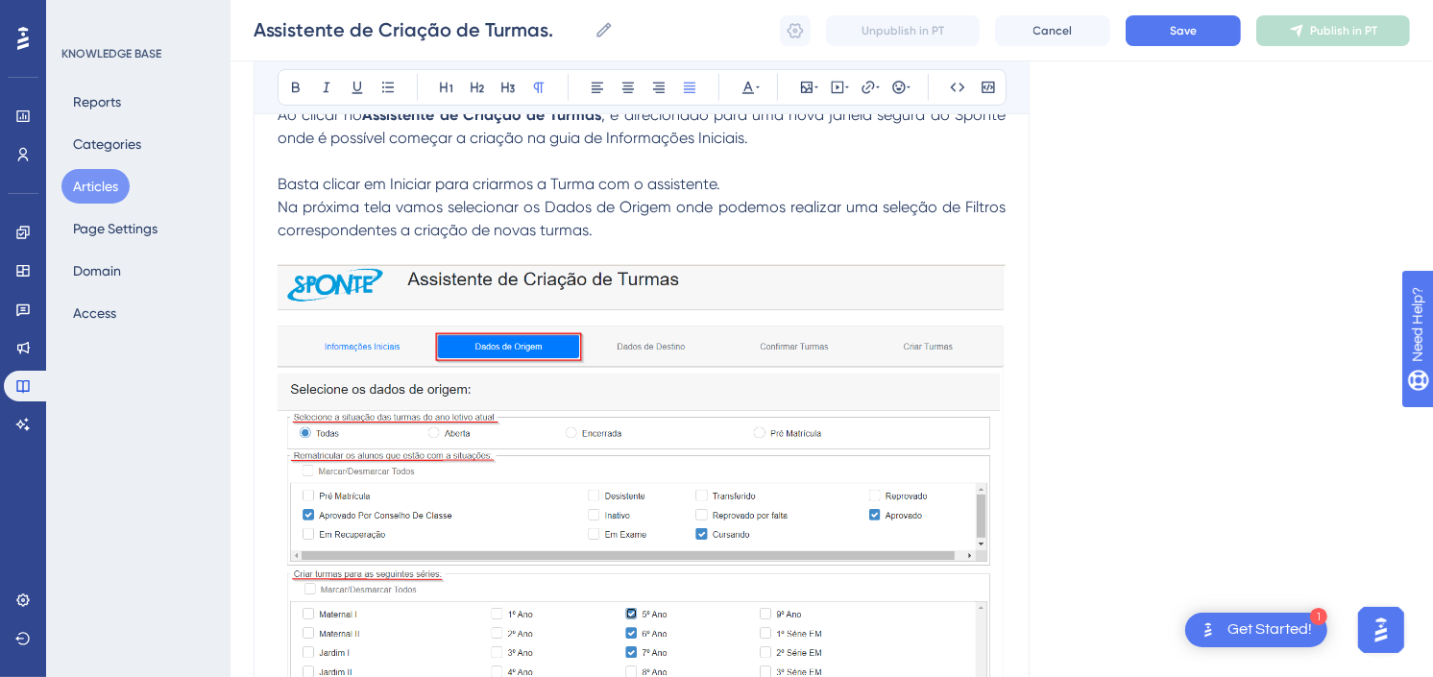
click at [846, 463] on img at bounding box center [642, 509] width 728 height 488
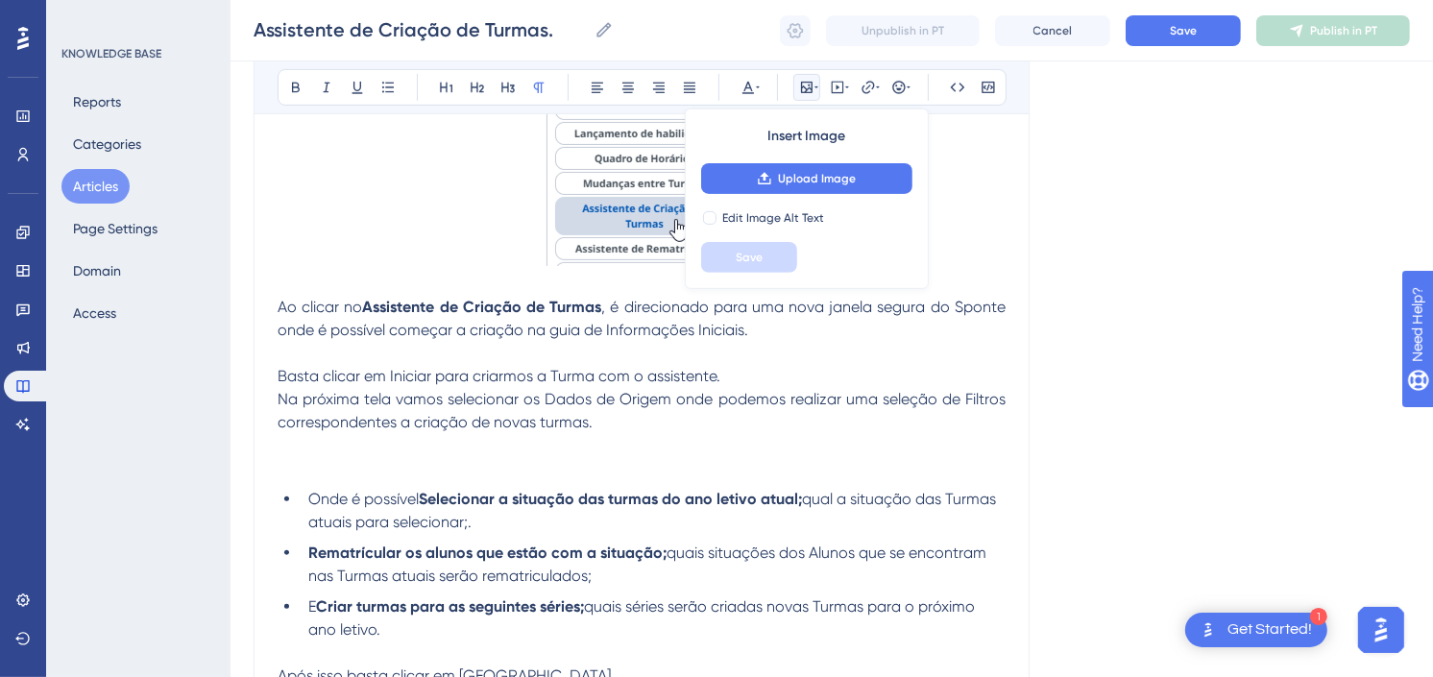
scroll to position [426, 0]
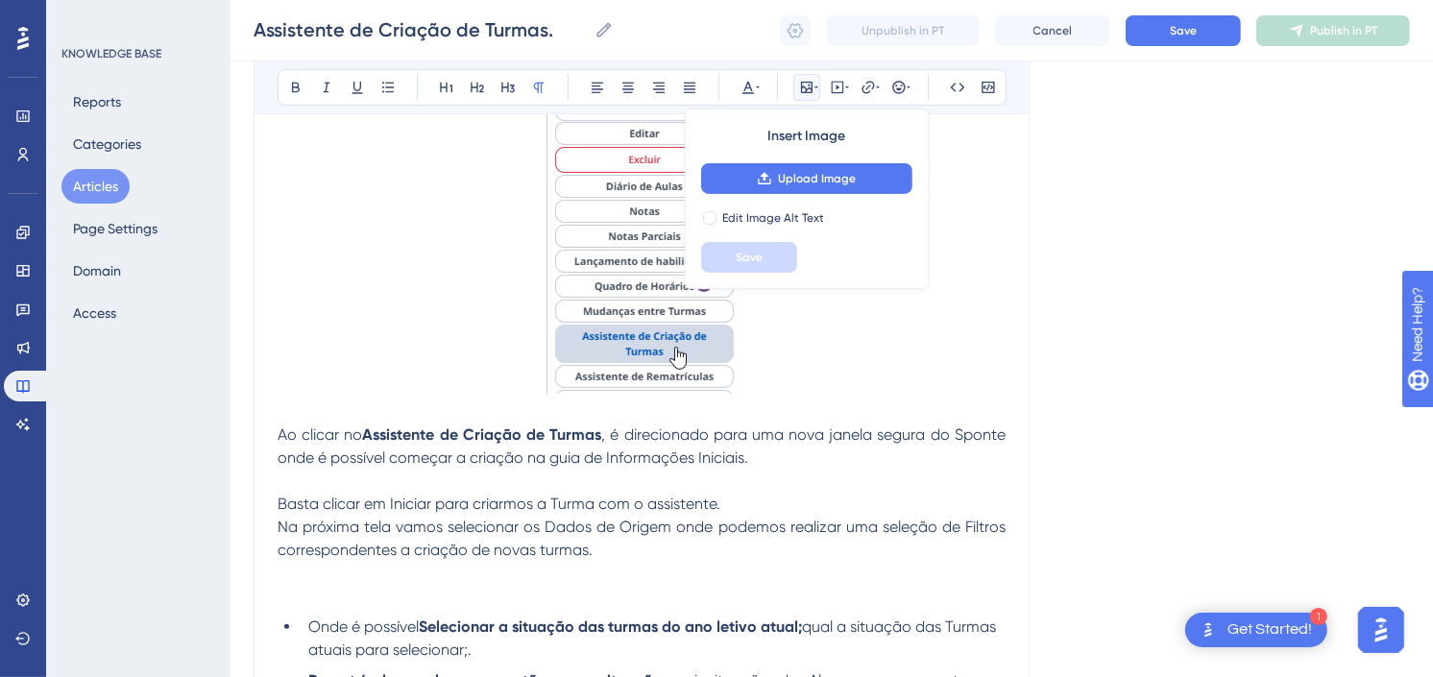
click at [780, 458] on p "Ao clicar no Assistente de Criação de Turmas , é direcionado para uma nova jane…" at bounding box center [642, 447] width 728 height 46
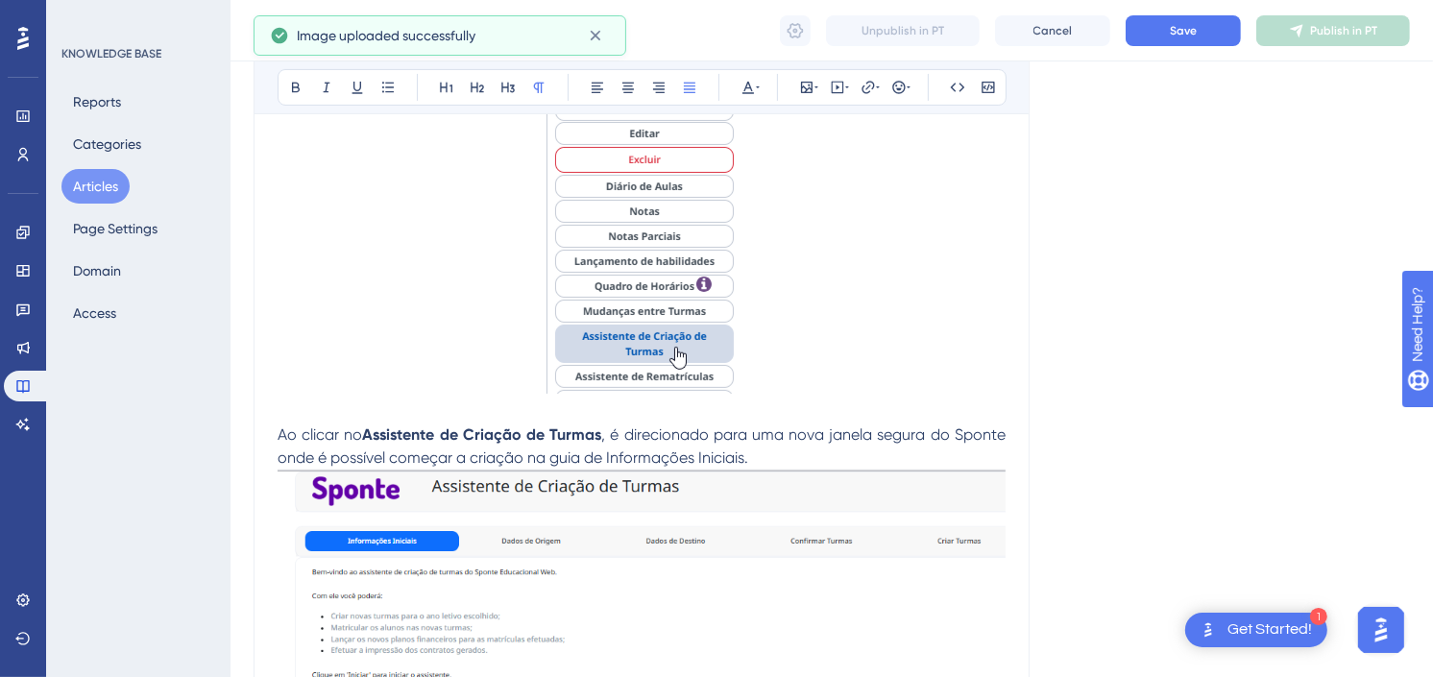
click at [798, 449] on p "Ao clicar no Assistente de Criação de Turmas , é direcionado para uma nova jane…" at bounding box center [642, 589] width 728 height 330
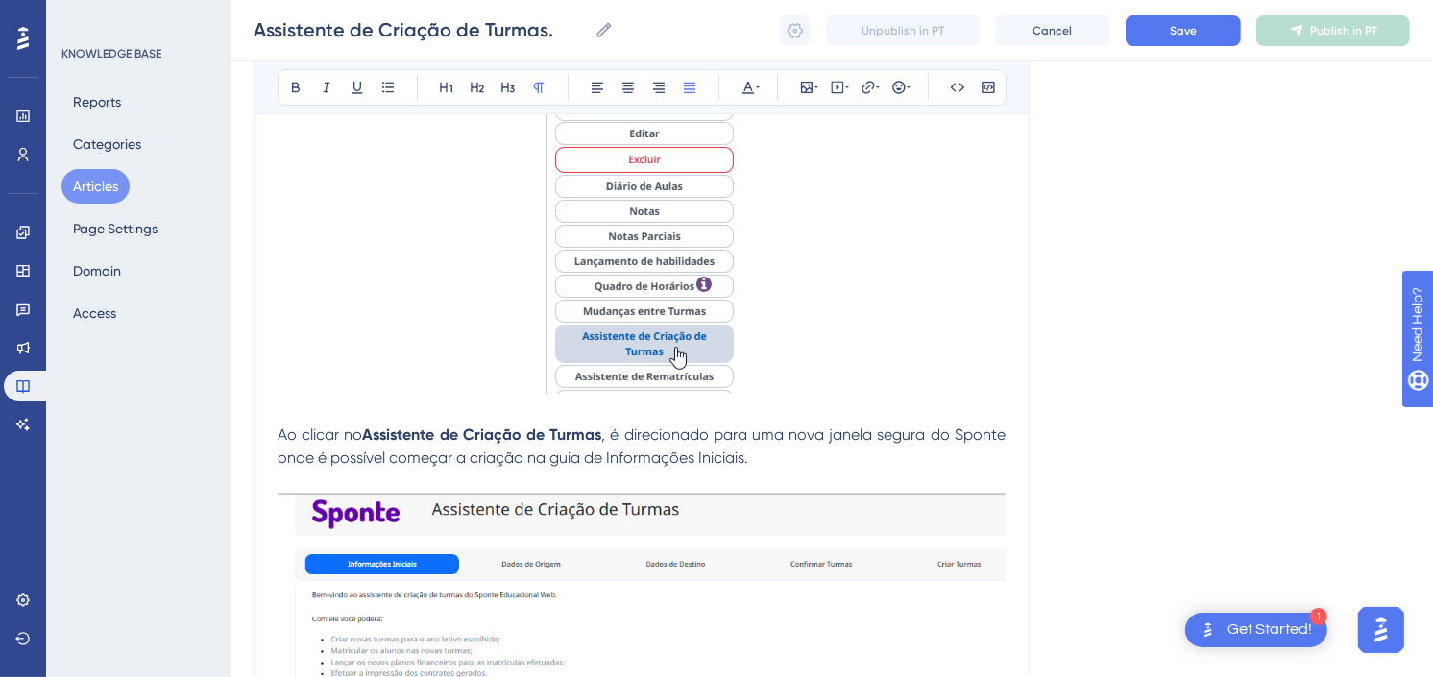
click at [765, 459] on p "Ao clicar no Assistente de Criação de Turmas , é direcionado para uma nova jane…" at bounding box center [642, 600] width 728 height 353
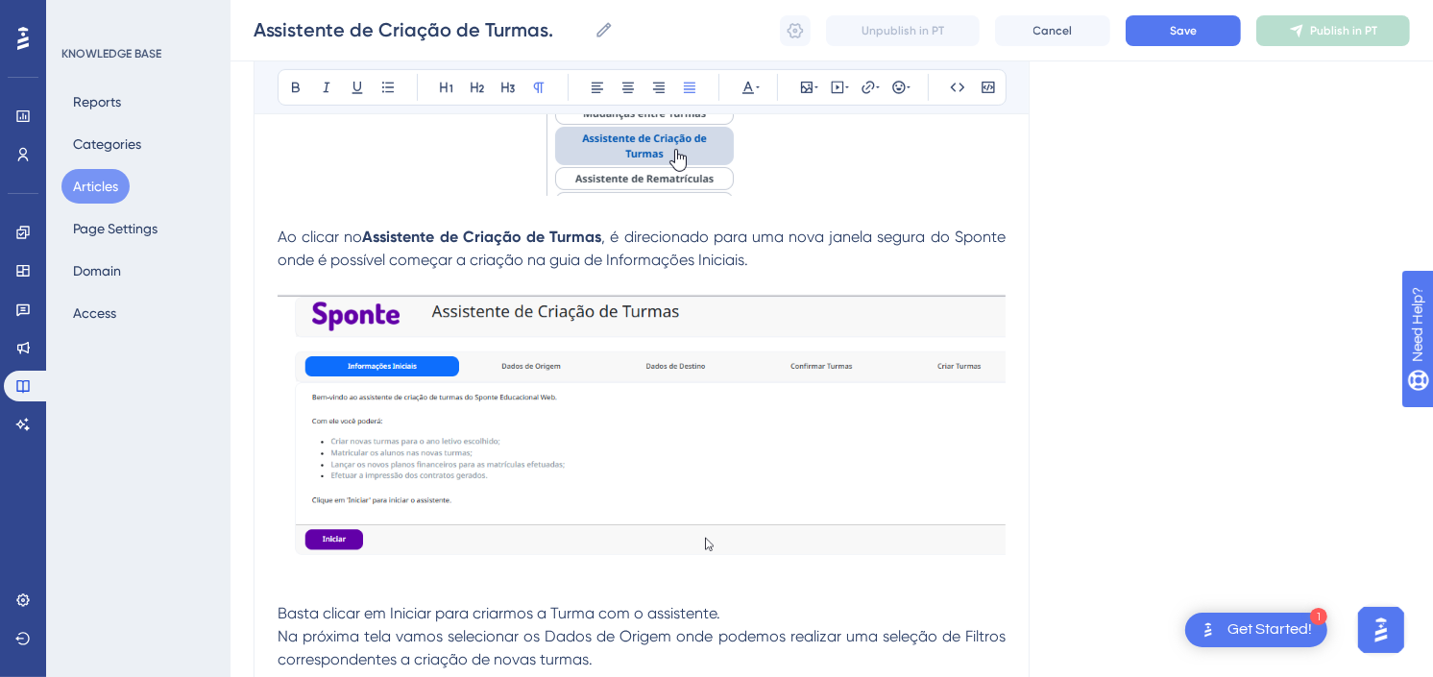
scroll to position [640, 0]
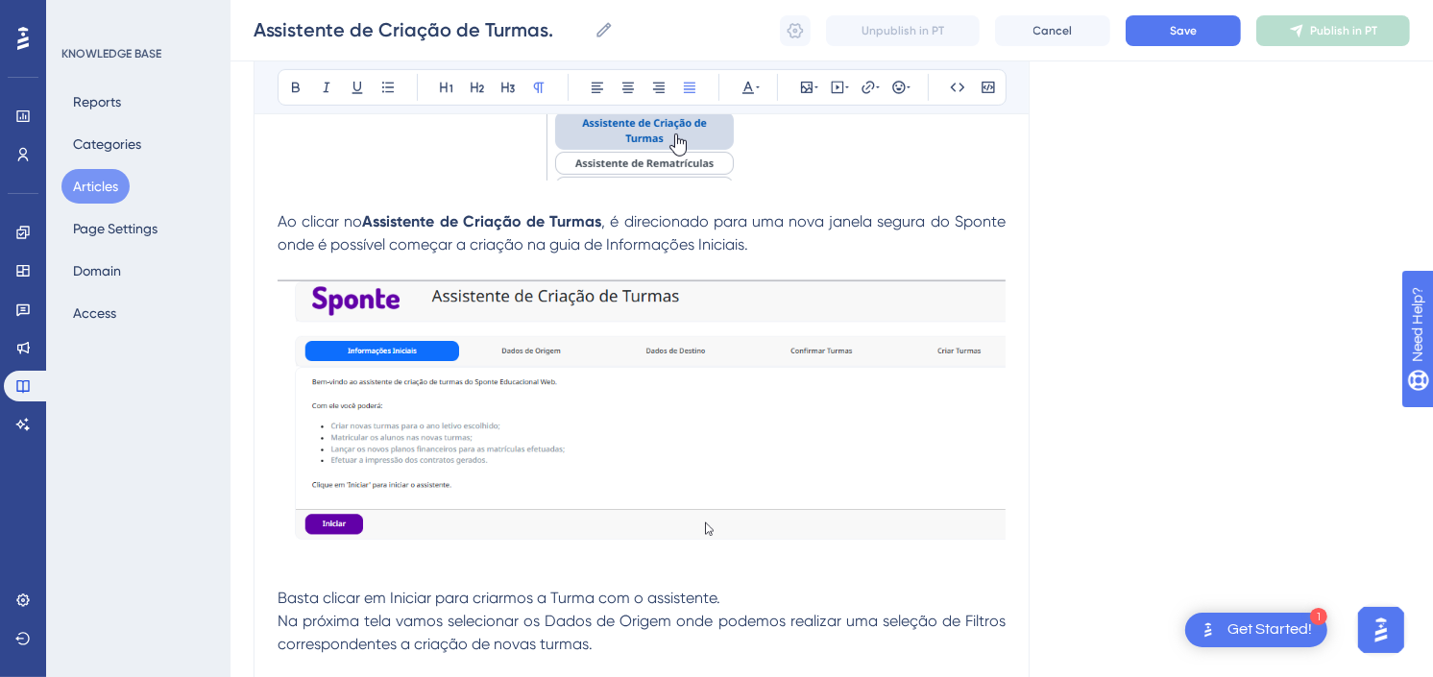
click at [798, 449] on img at bounding box center [642, 418] width 728 height 278
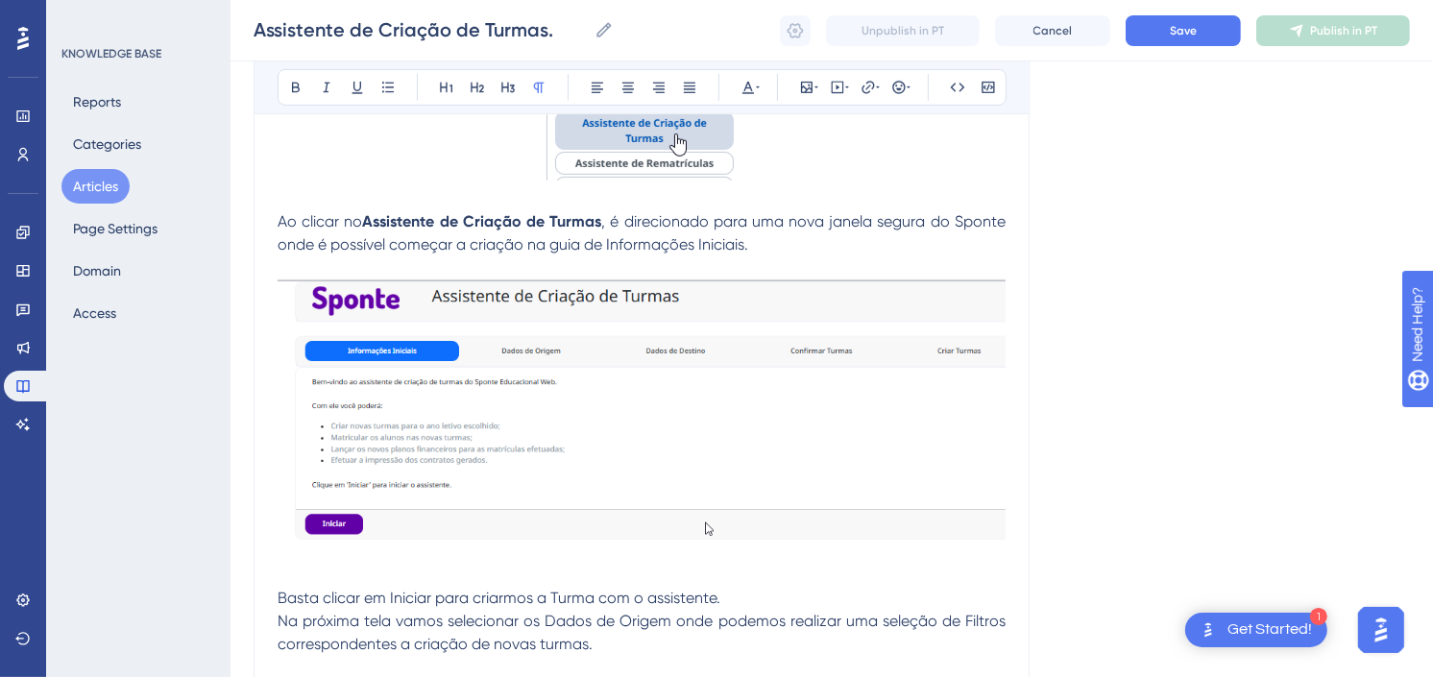
click at [891, 576] on p at bounding box center [642, 575] width 728 height 23
click at [870, 236] on p "Ao clicar no Assistente de Criação de Turmas , é direcionado para uma nova jane…" at bounding box center [642, 386] width 728 height 353
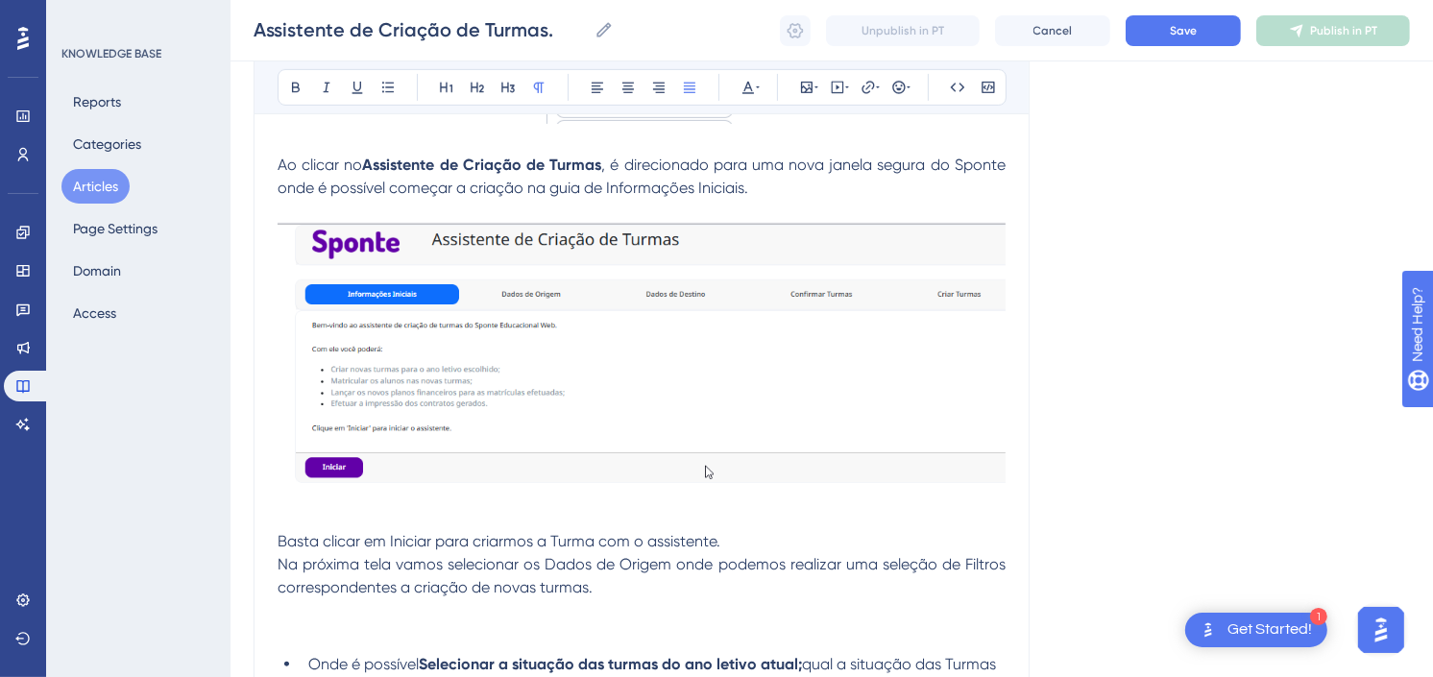
scroll to position [746, 0]
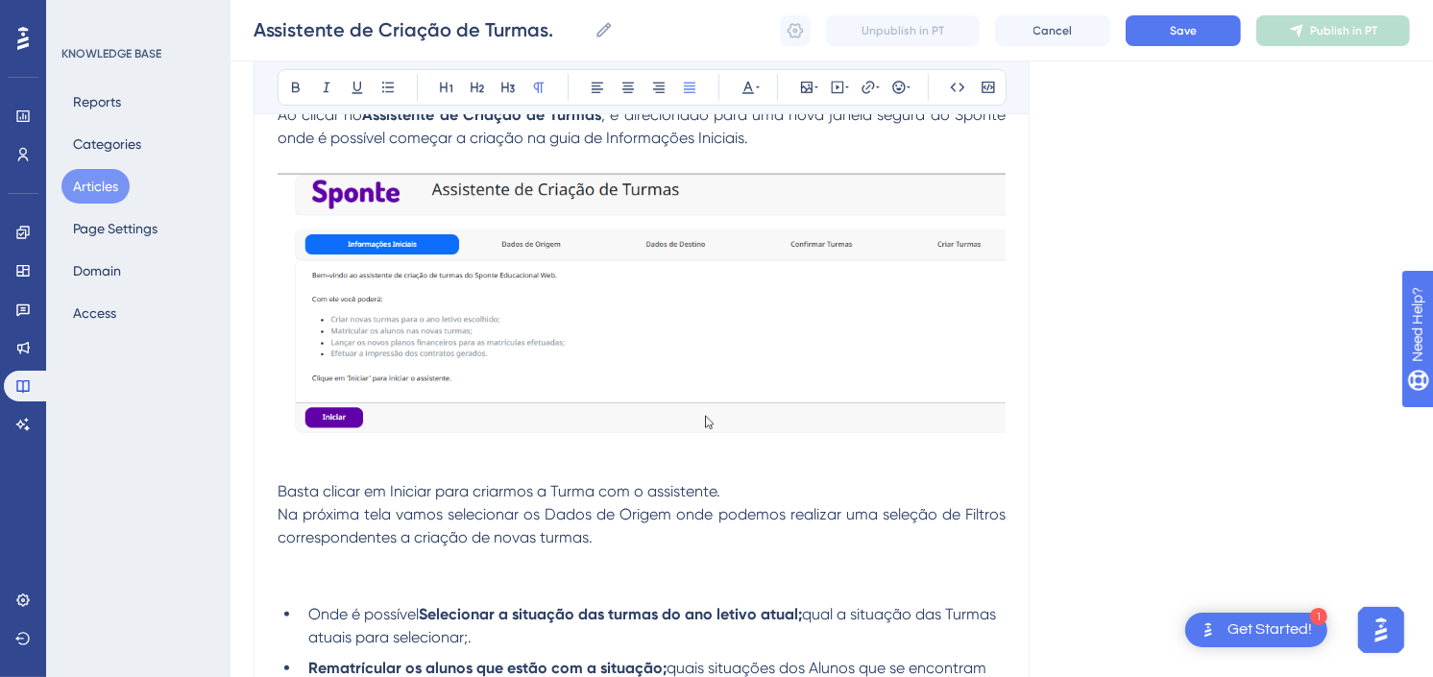
click at [669, 323] on img at bounding box center [642, 312] width 728 height 278
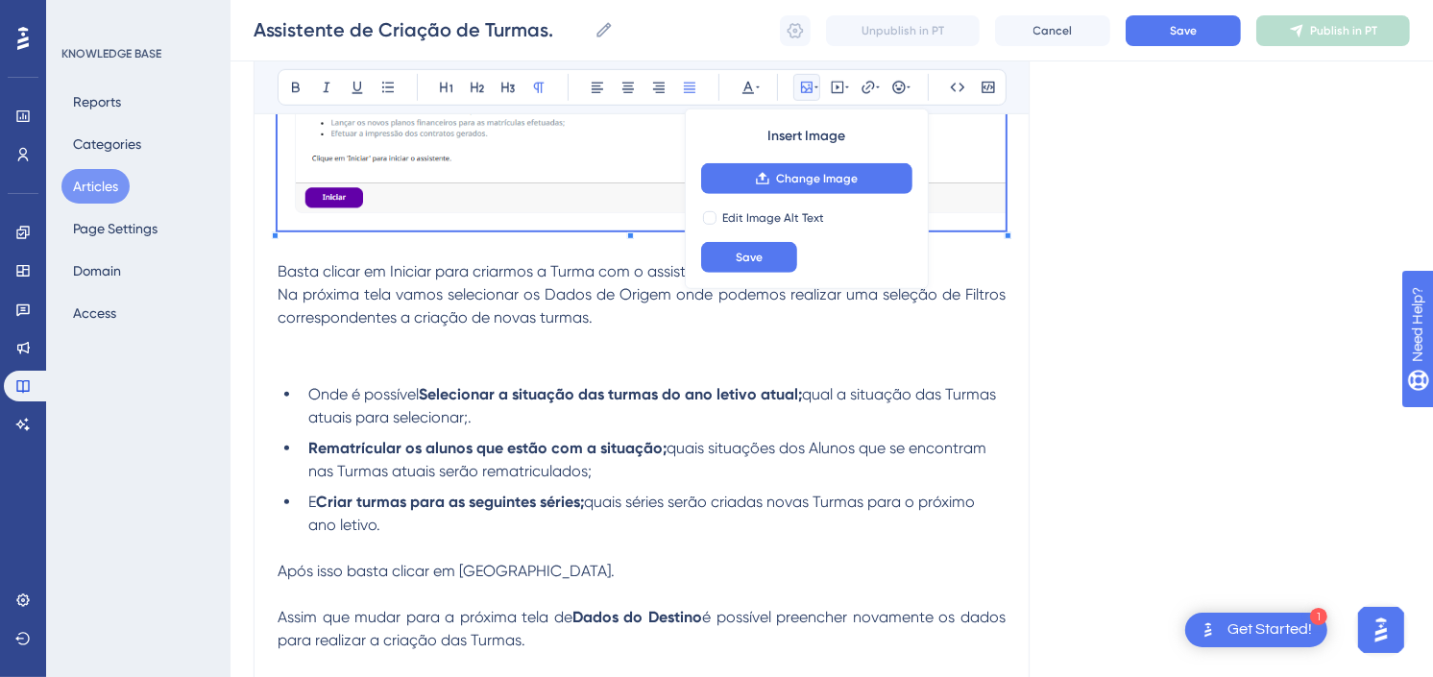
scroll to position [1174, 0]
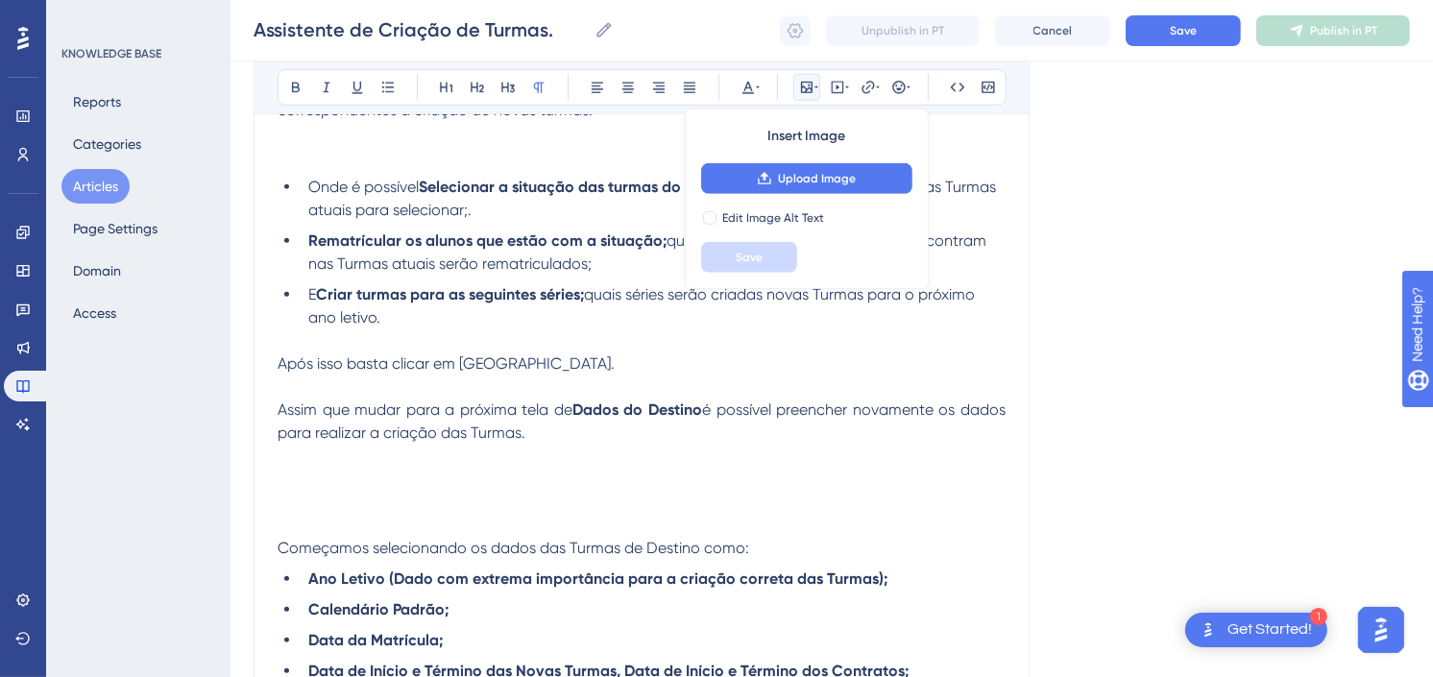
click at [606, 339] on p at bounding box center [642, 340] width 728 height 23
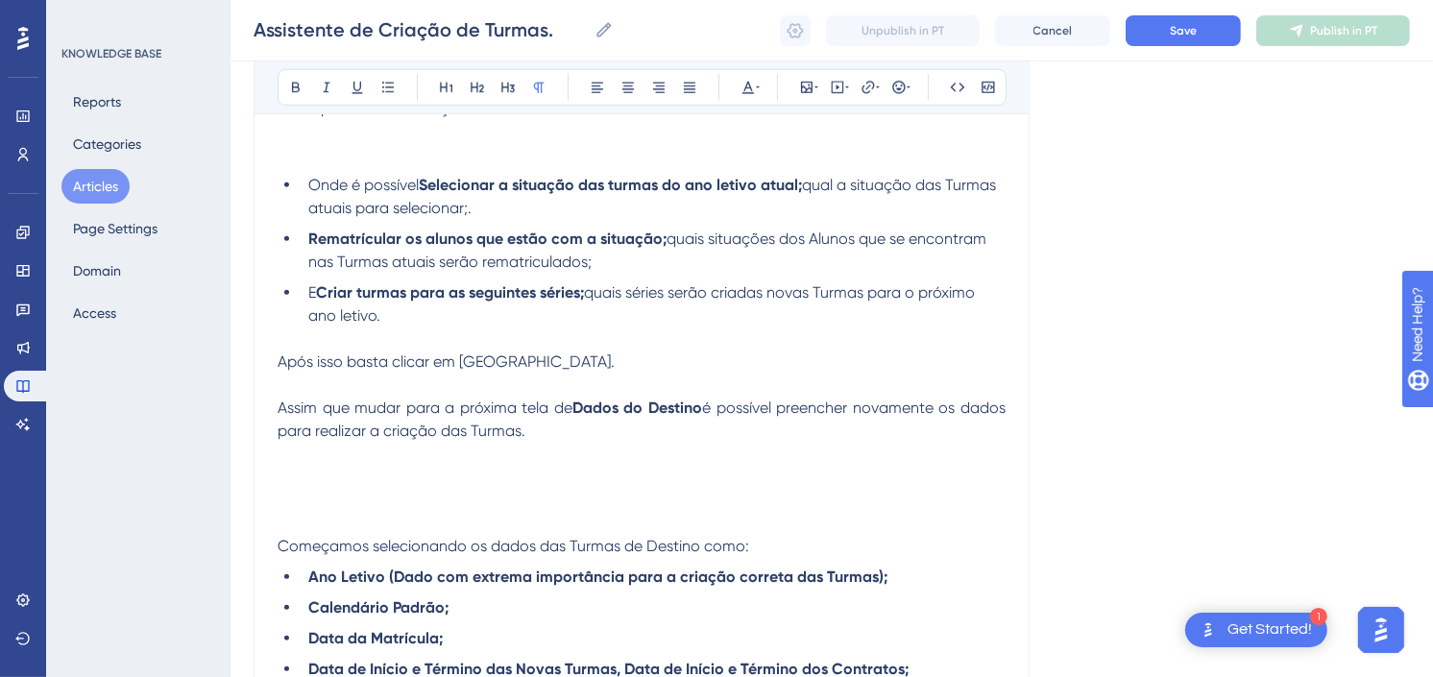
scroll to position [1280, 0]
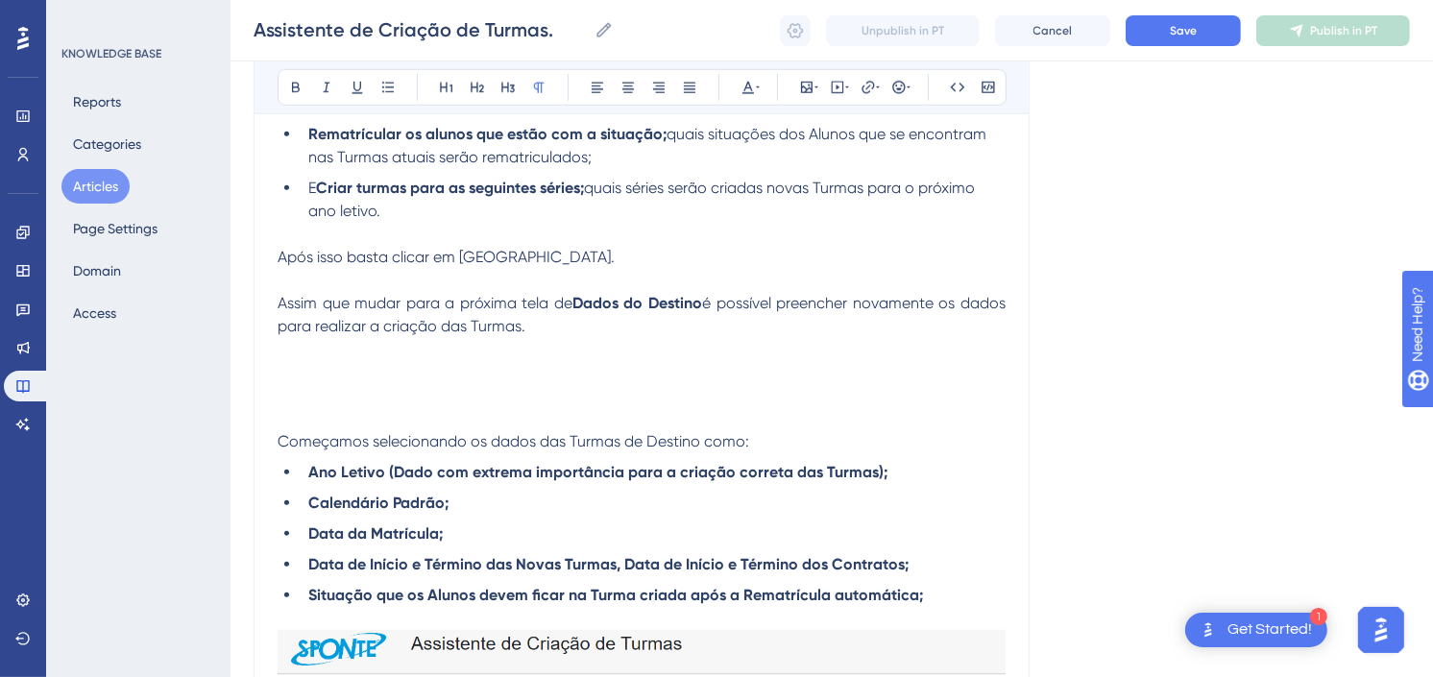
click at [587, 377] on p at bounding box center [642, 384] width 728 height 92
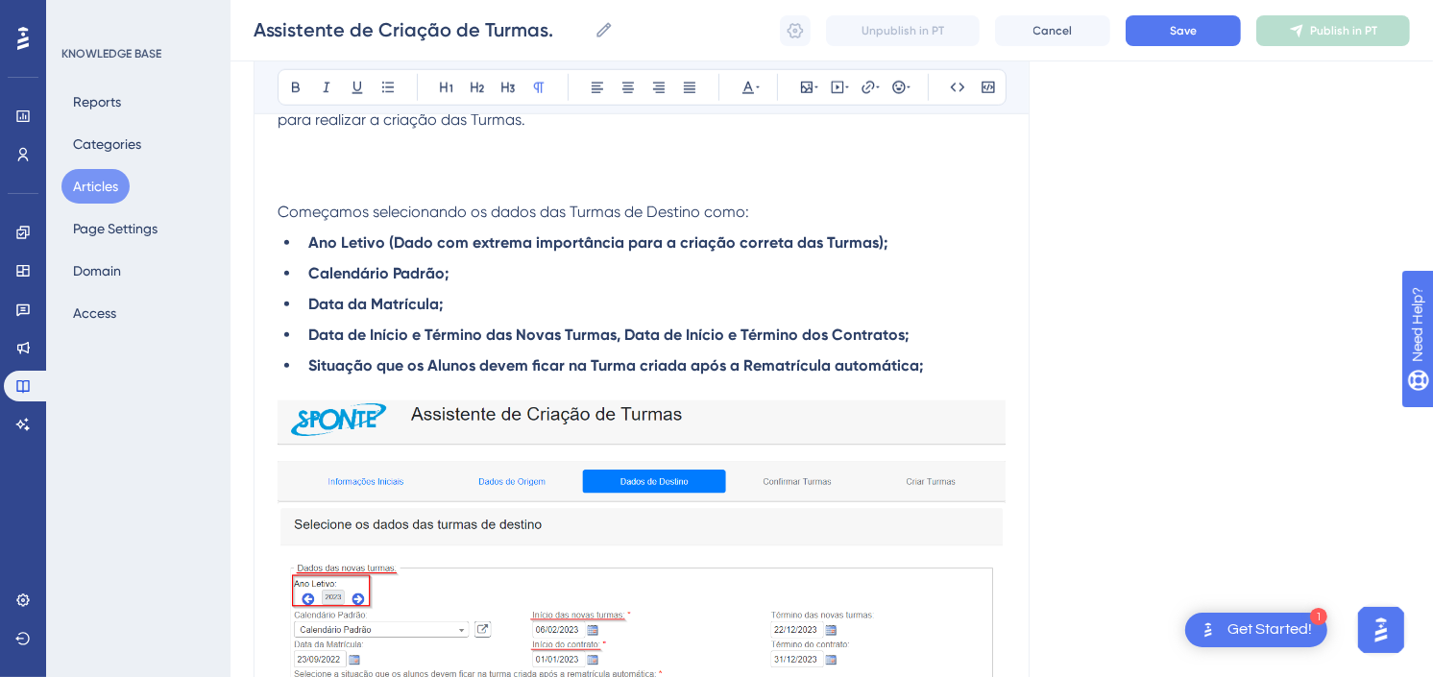
scroll to position [1493, 0]
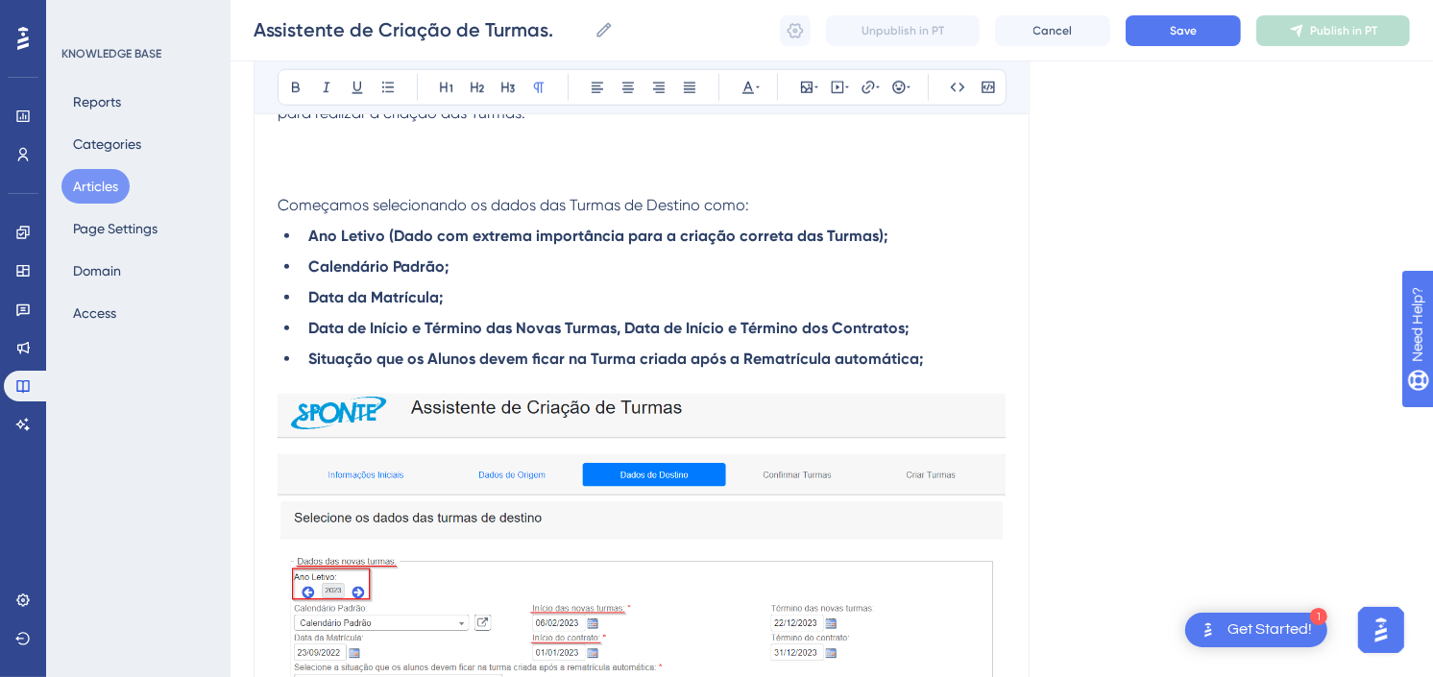
click at [742, 473] on img at bounding box center [642, 544] width 728 height 300
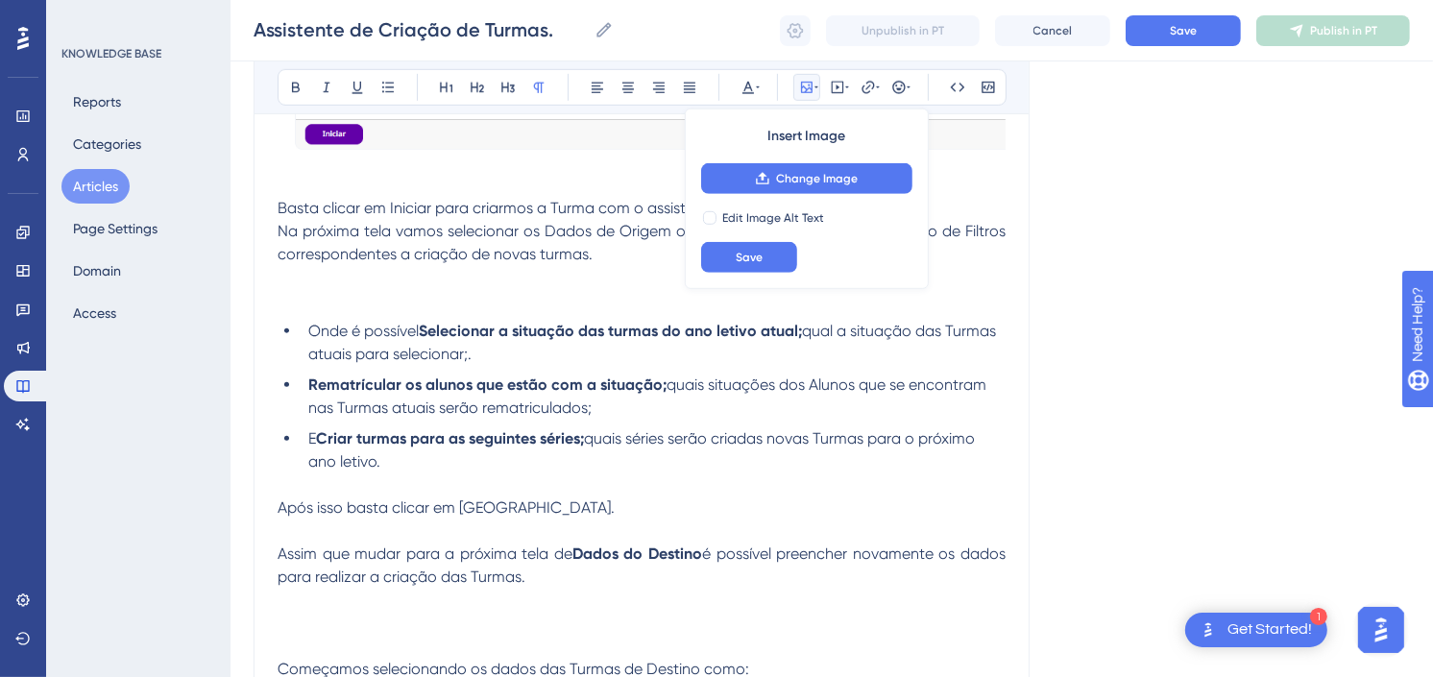
scroll to position [1067, 0]
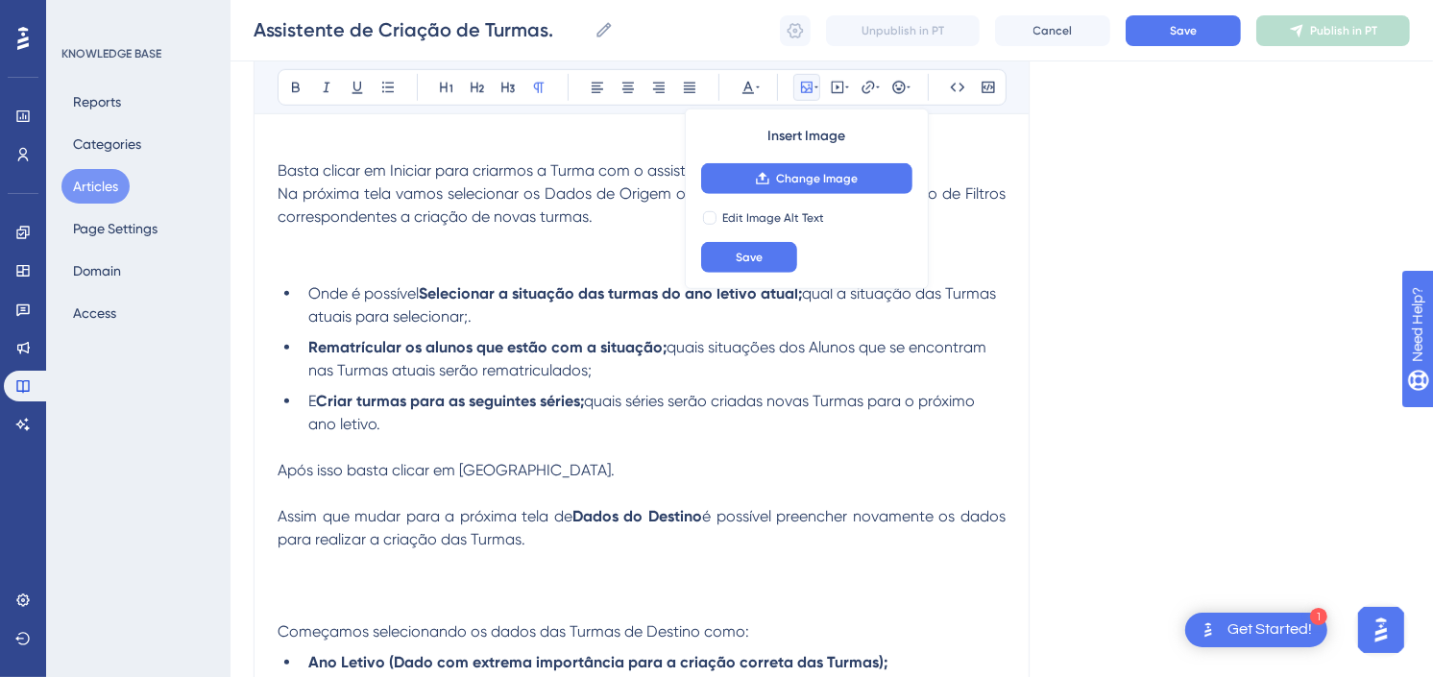
click at [601, 560] on p at bounding box center [642, 585] width 728 height 69
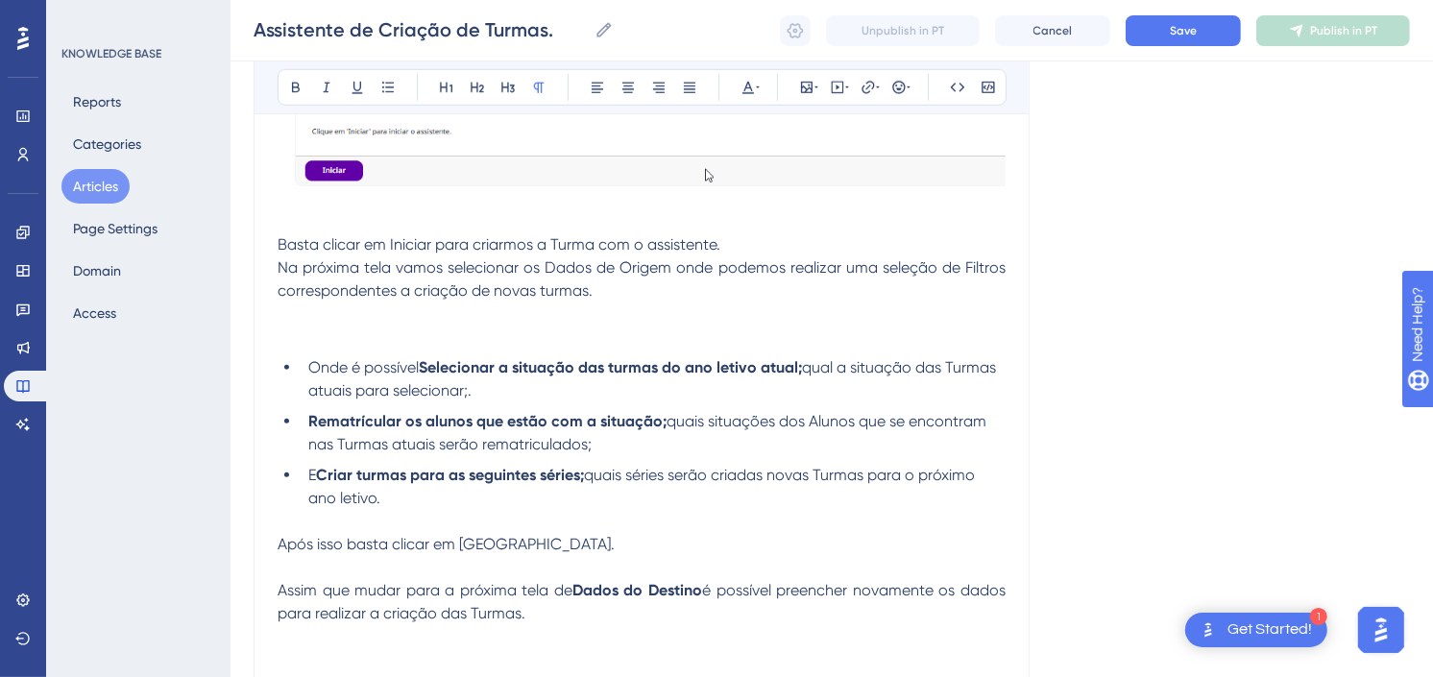
scroll to position [960, 0]
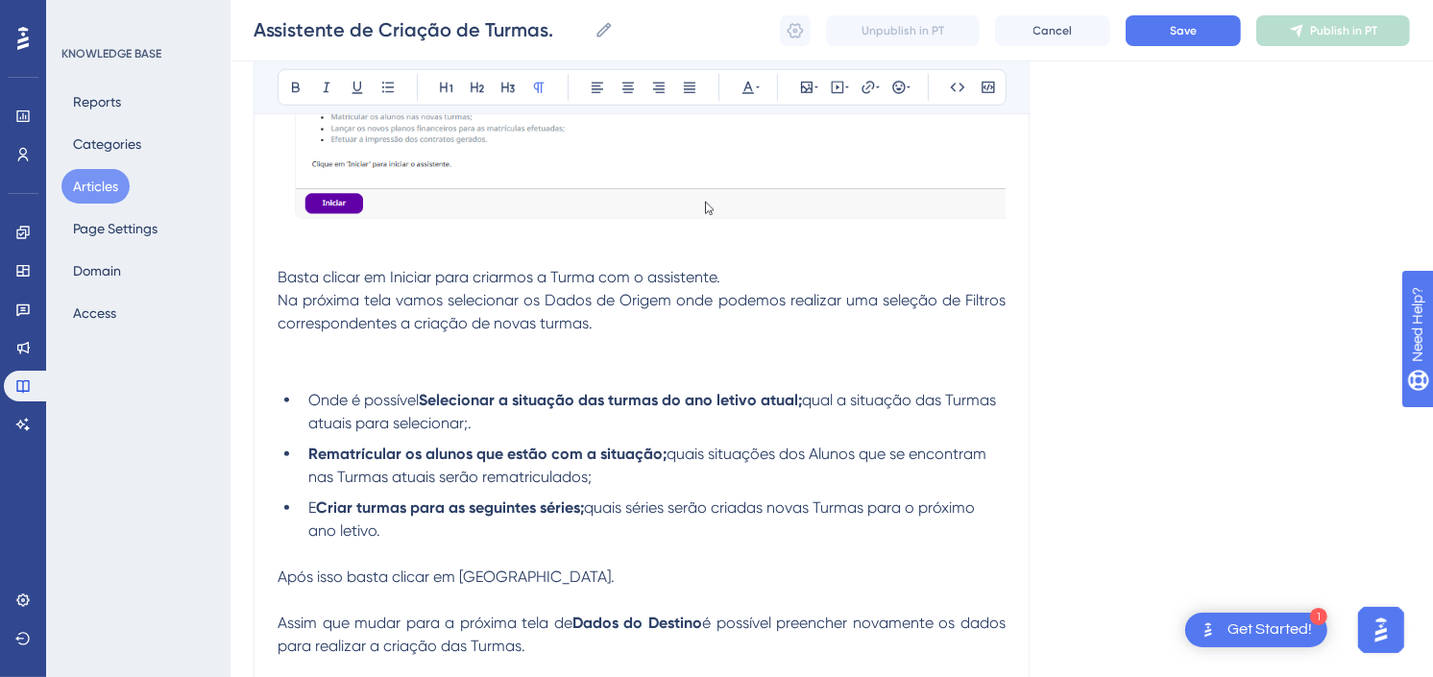
click at [736, 357] on p at bounding box center [642, 346] width 728 height 23
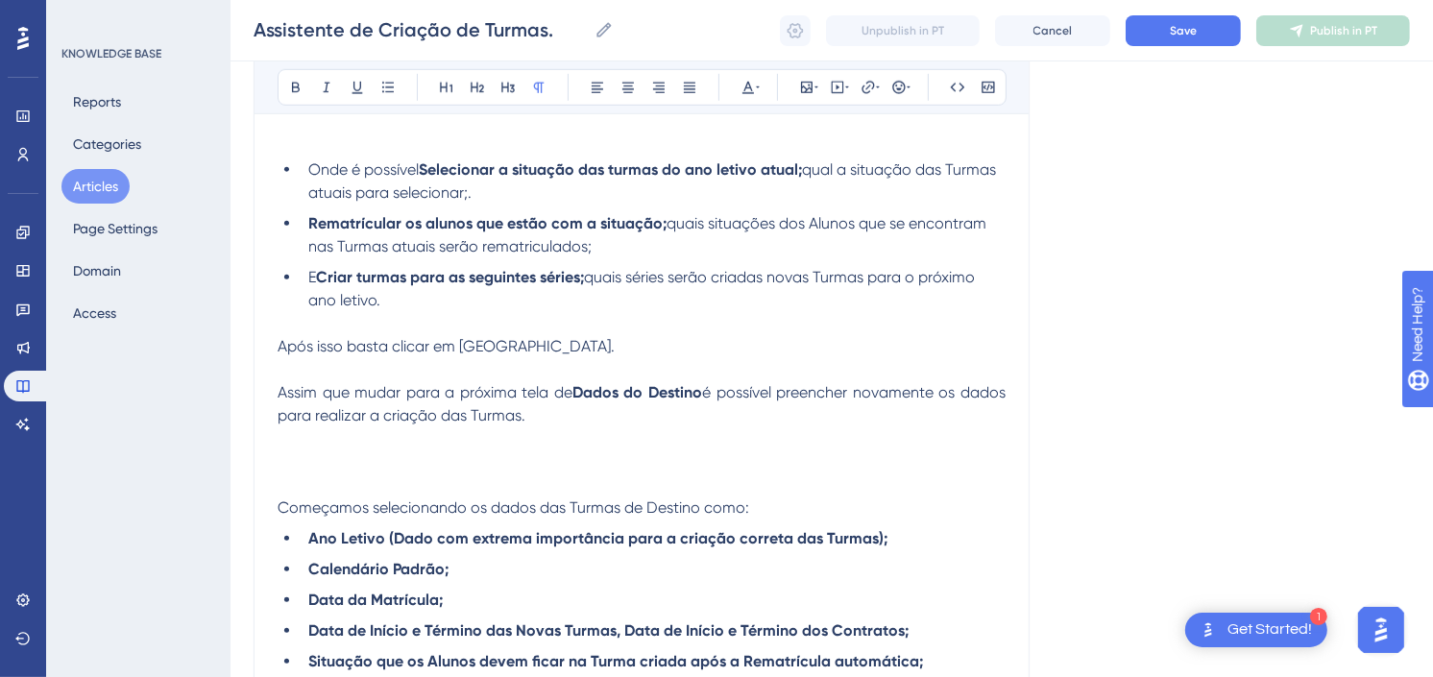
scroll to position [1067, 0]
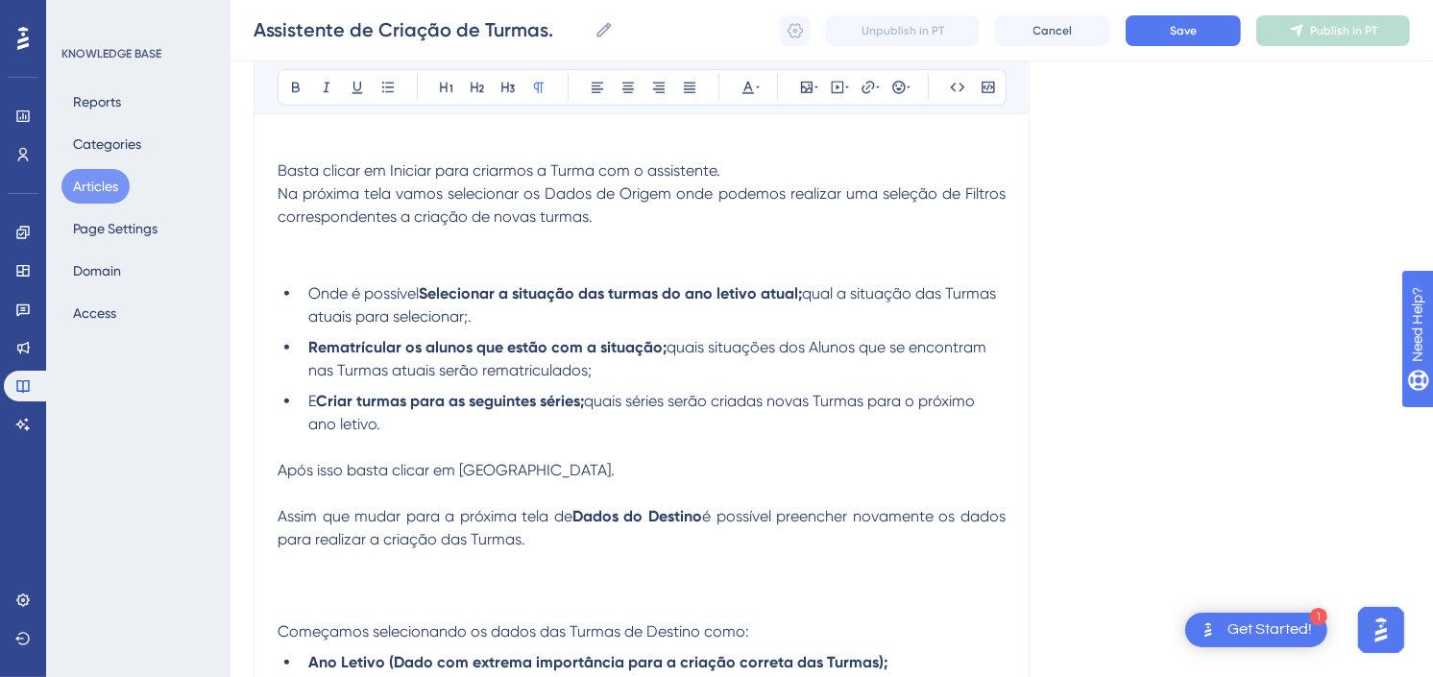
click at [451, 593] on p at bounding box center [642, 585] width 728 height 69
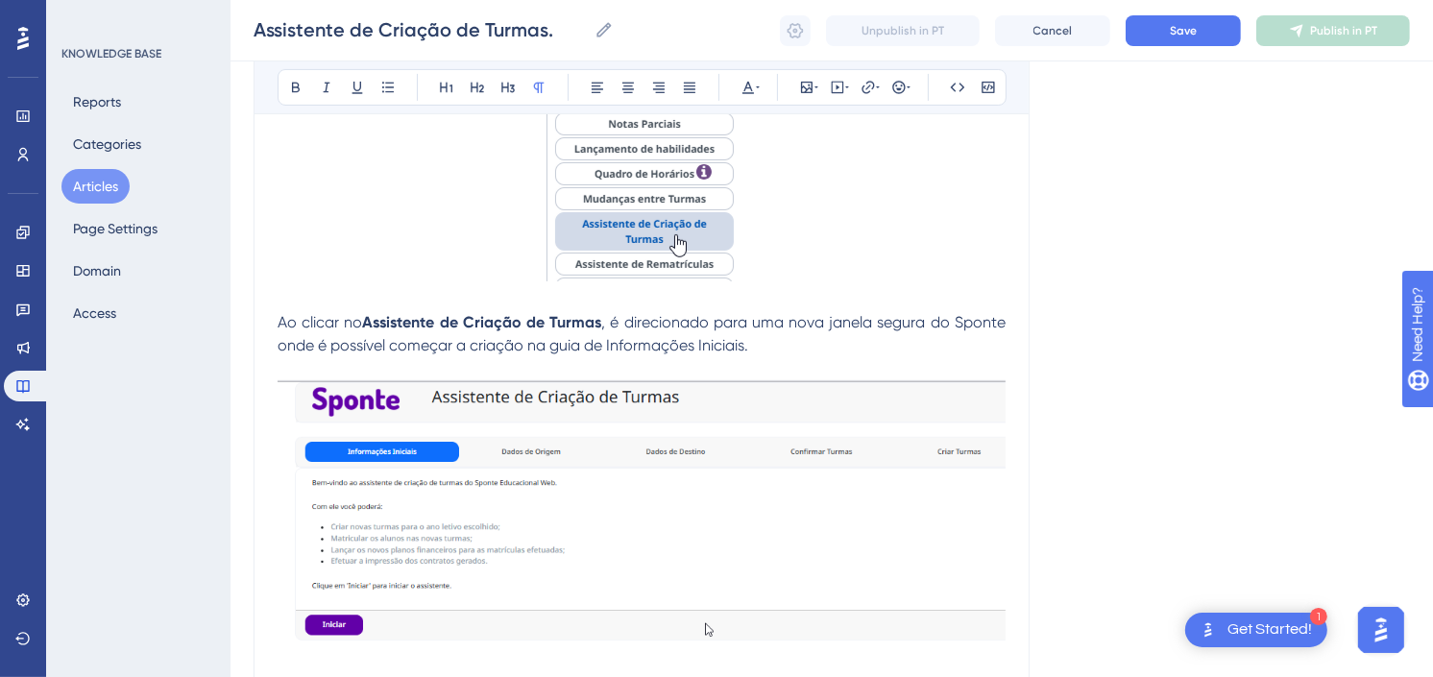
scroll to position [533, 0]
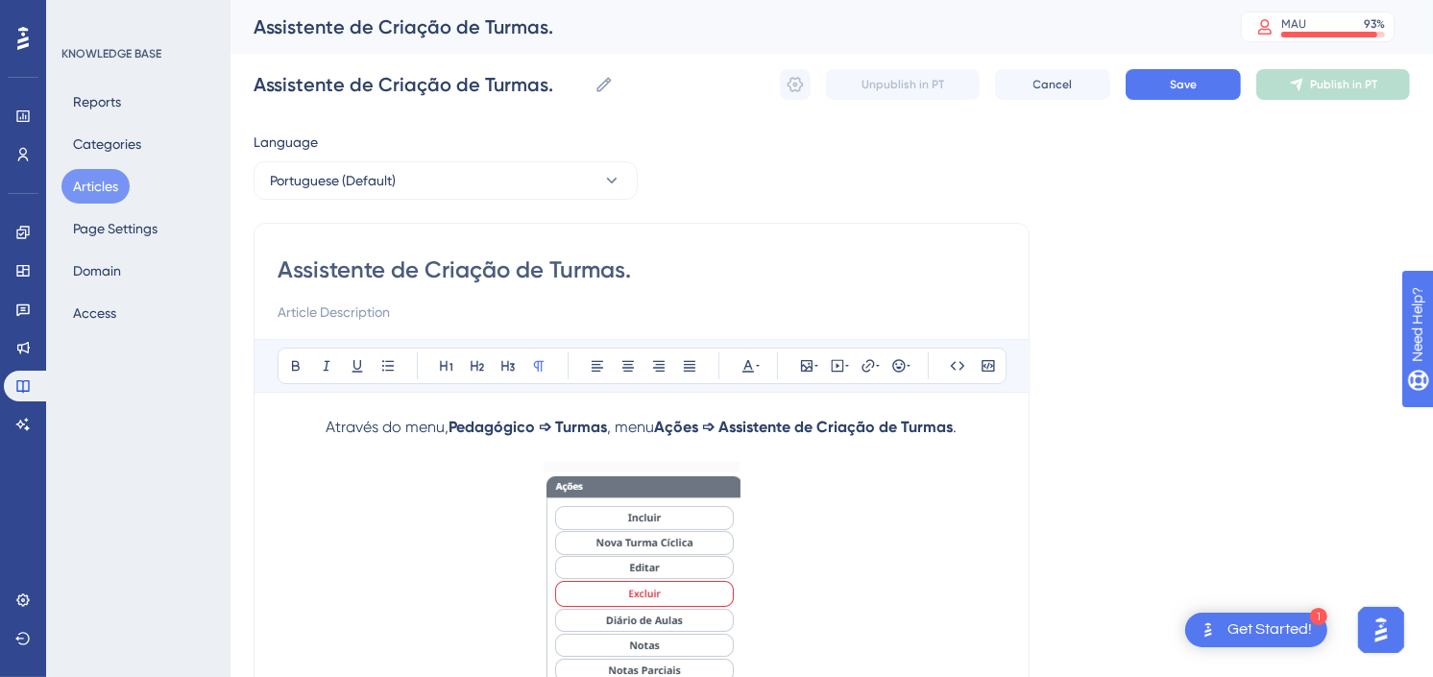
click at [668, 271] on input "Assistente de Criação de Turmas." at bounding box center [642, 269] width 728 height 31
type input "Assistente de Criação de Turmas"
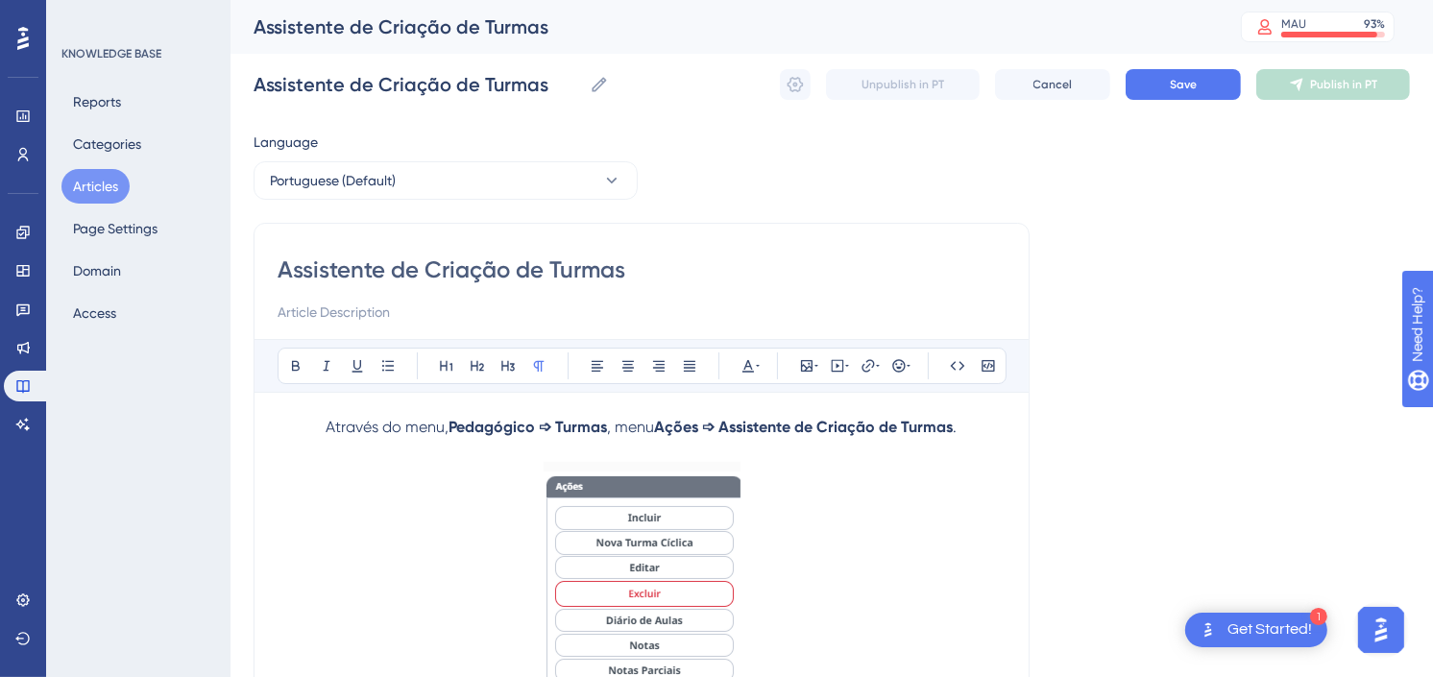
click at [1181, 65] on div "Assistente de Criação de Turmas Assistente de Criação de Turmas Unpublish in PT…" at bounding box center [832, 84] width 1156 height 61
click at [1183, 77] on span "Save" at bounding box center [1183, 84] width 27 height 15
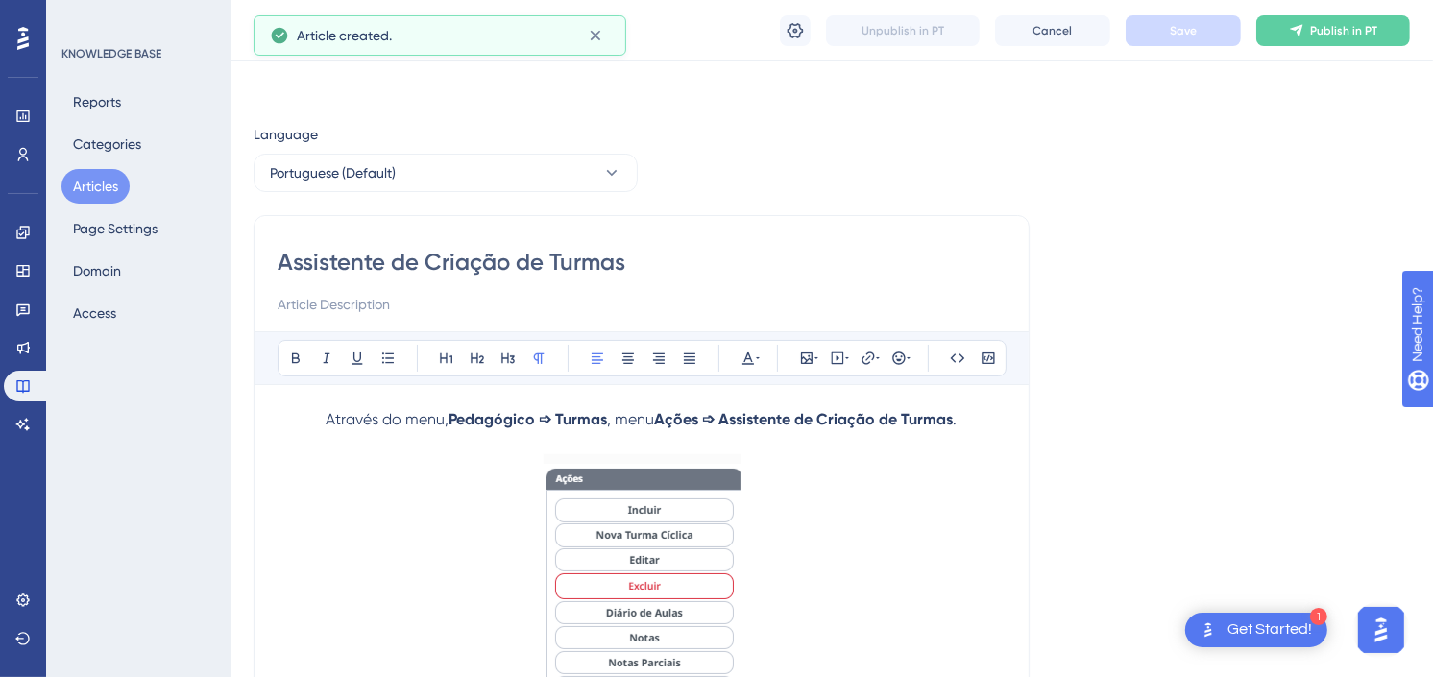
scroll to position [4639, 0]
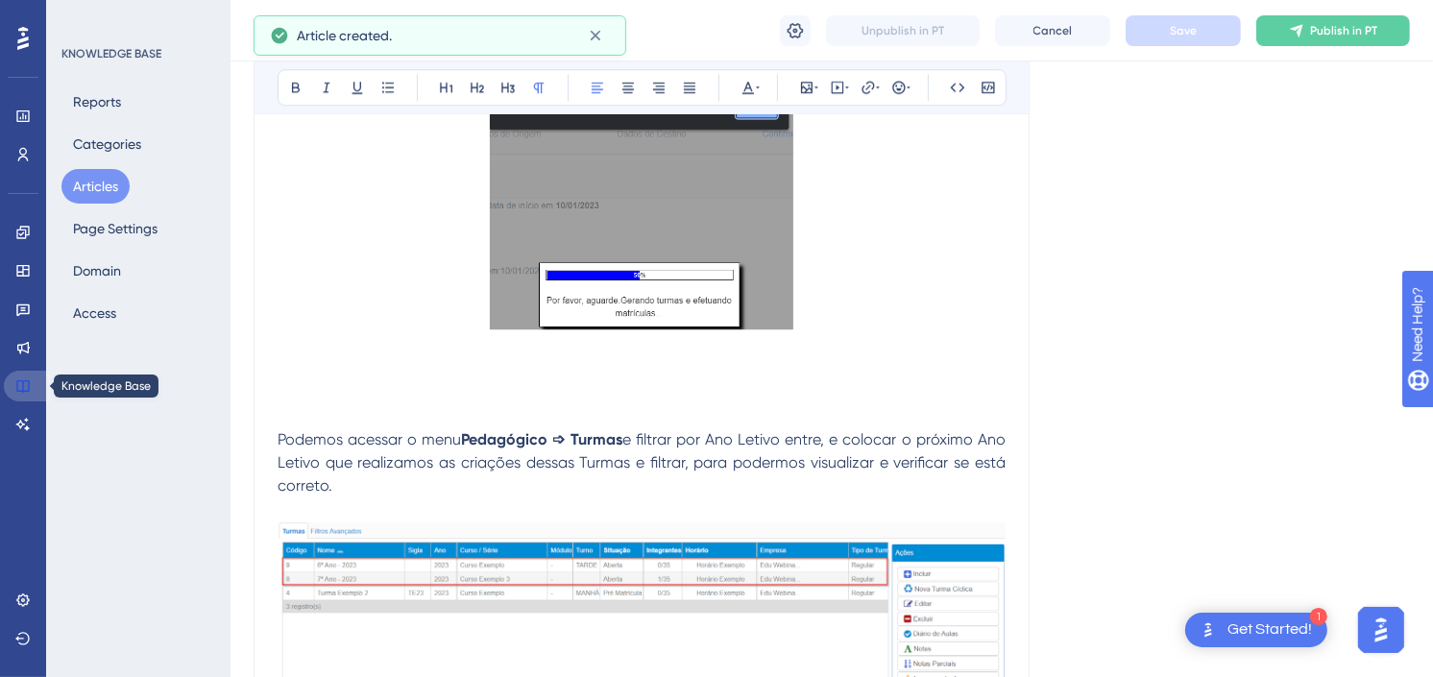
drag, startPoint x: 30, startPoint y: 377, endPoint x: 56, endPoint y: 368, distance: 27.7
click at [30, 378] on icon at bounding box center [22, 385] width 15 height 15
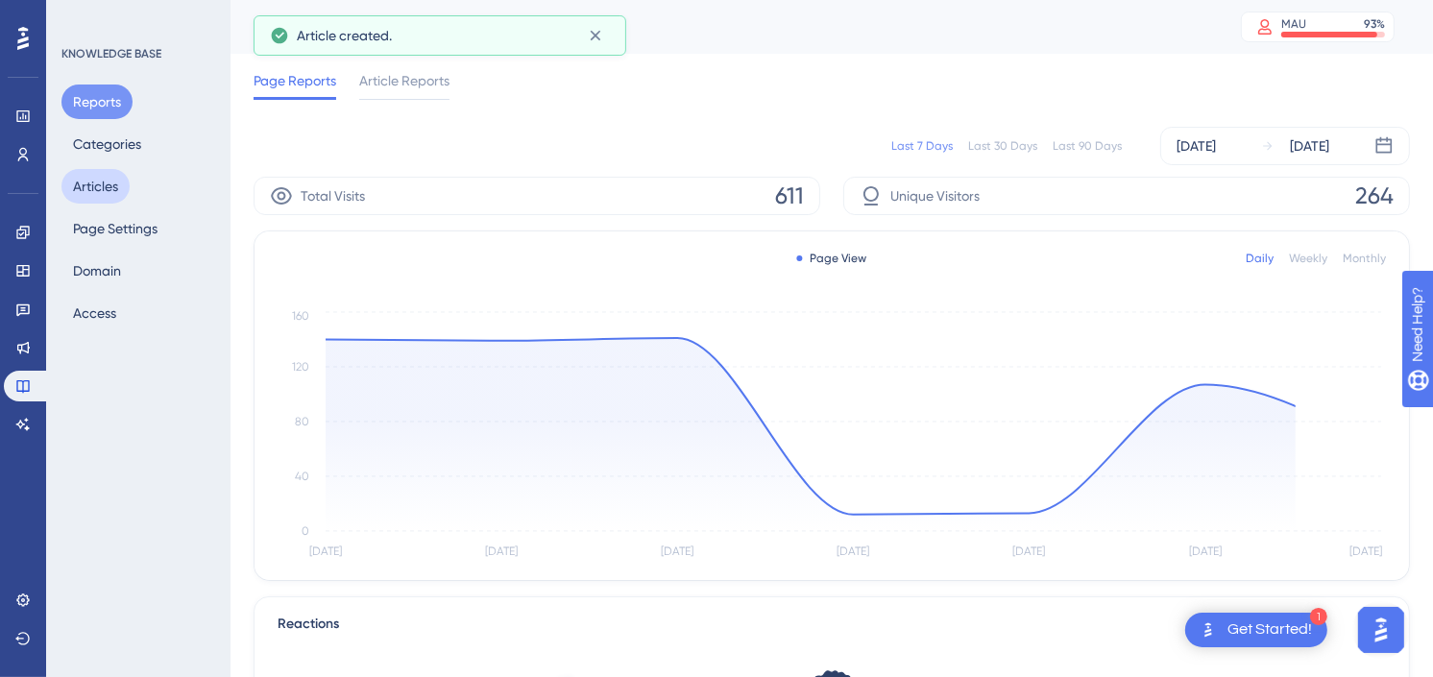
click at [83, 180] on button "Articles" at bounding box center [95, 186] width 68 height 35
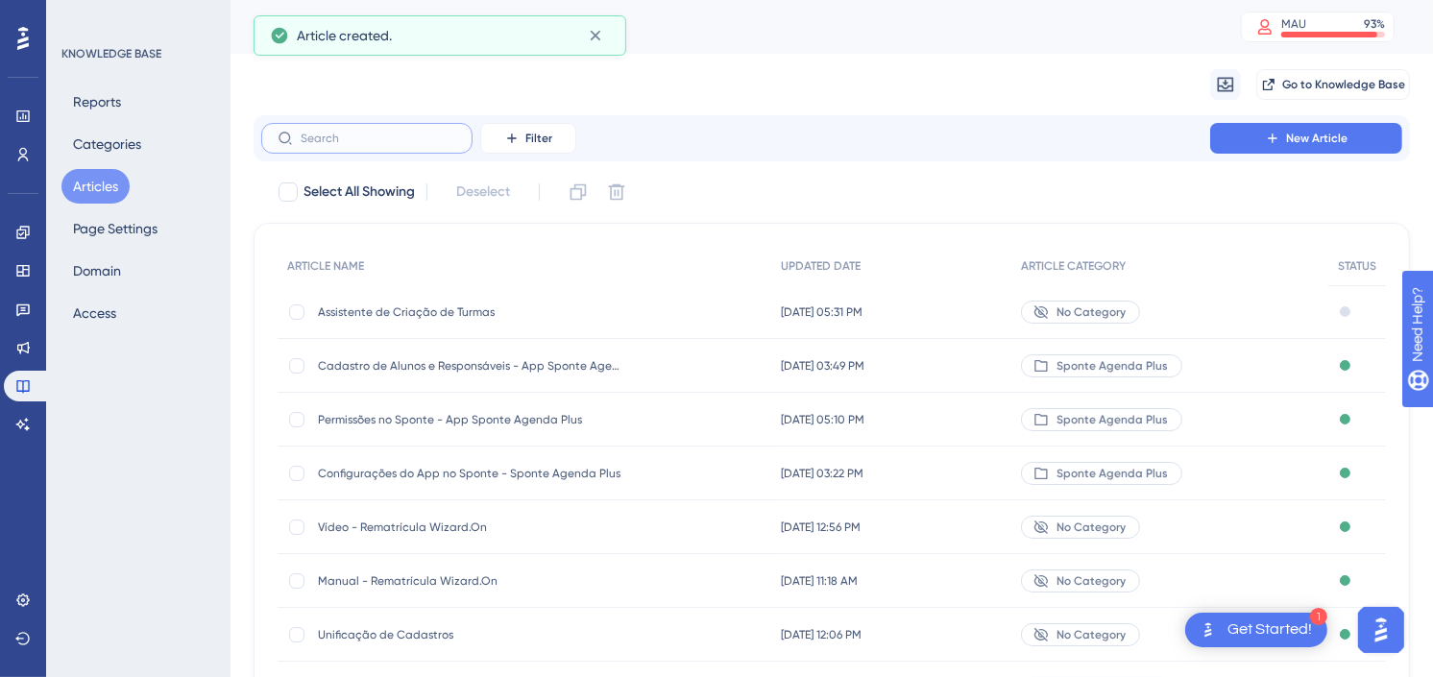
click at [396, 141] on input "text" at bounding box center [379, 138] width 156 height 13
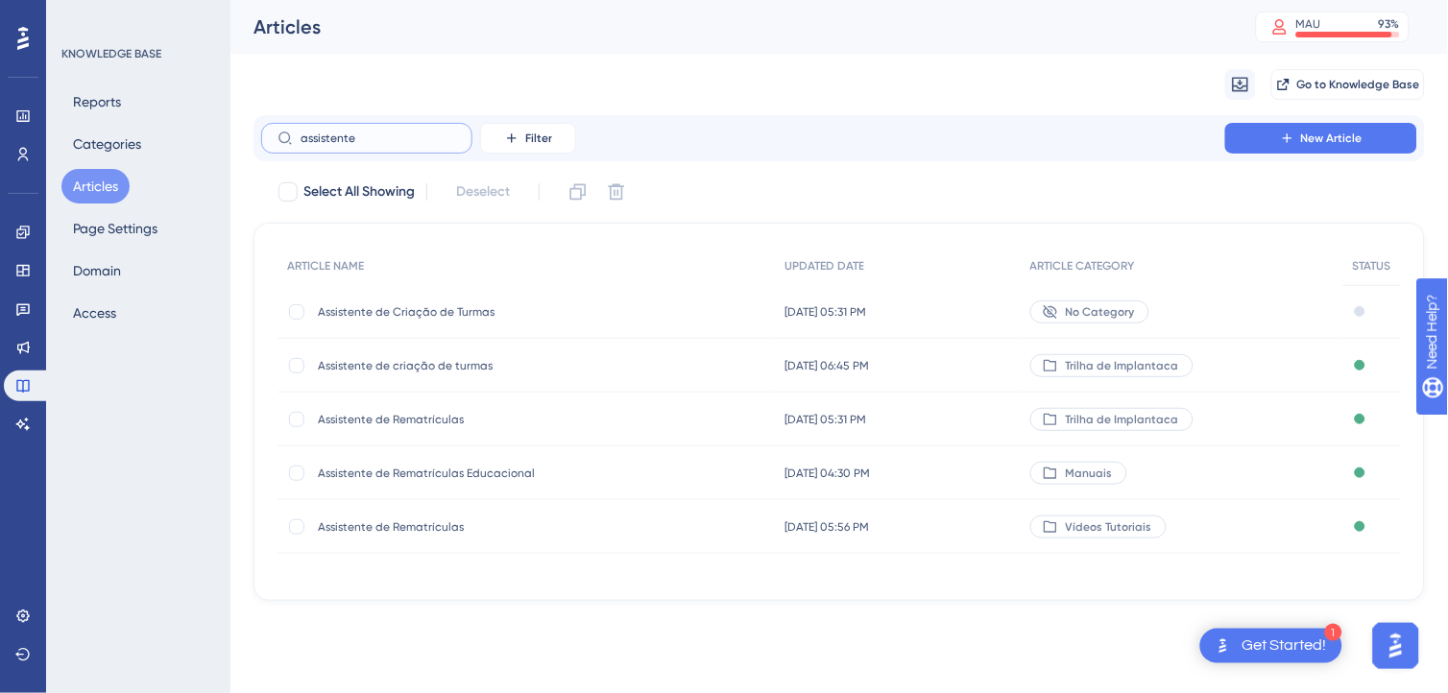
type input "assistente"
click at [588, 650] on div "Performance Users Engagement Widgets Feedback Product Updates Knowledge Base AI…" at bounding box center [724, 331] width 1448 height 663
click at [471, 356] on div "Assistente de criação de turmas Assistente de criação de turmas" at bounding box center [471, 366] width 307 height 54
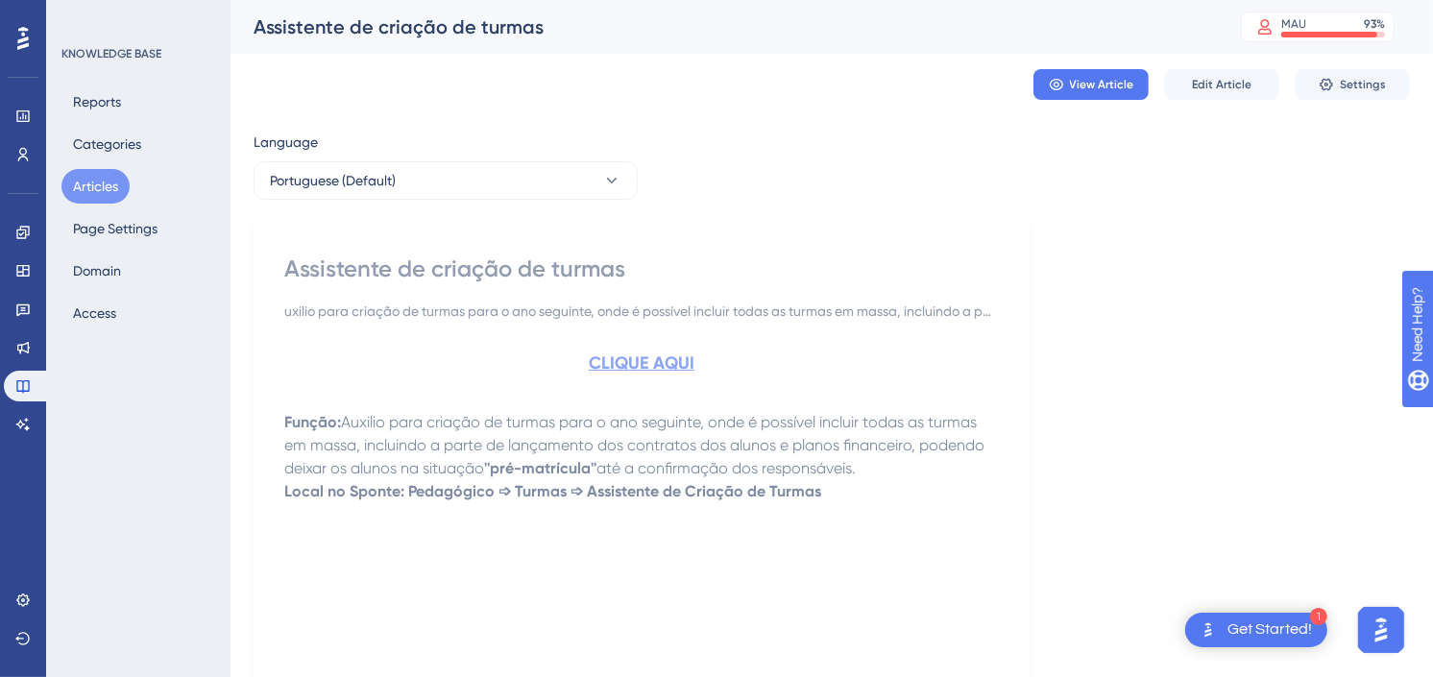
click at [98, 188] on button "Articles" at bounding box center [95, 186] width 68 height 35
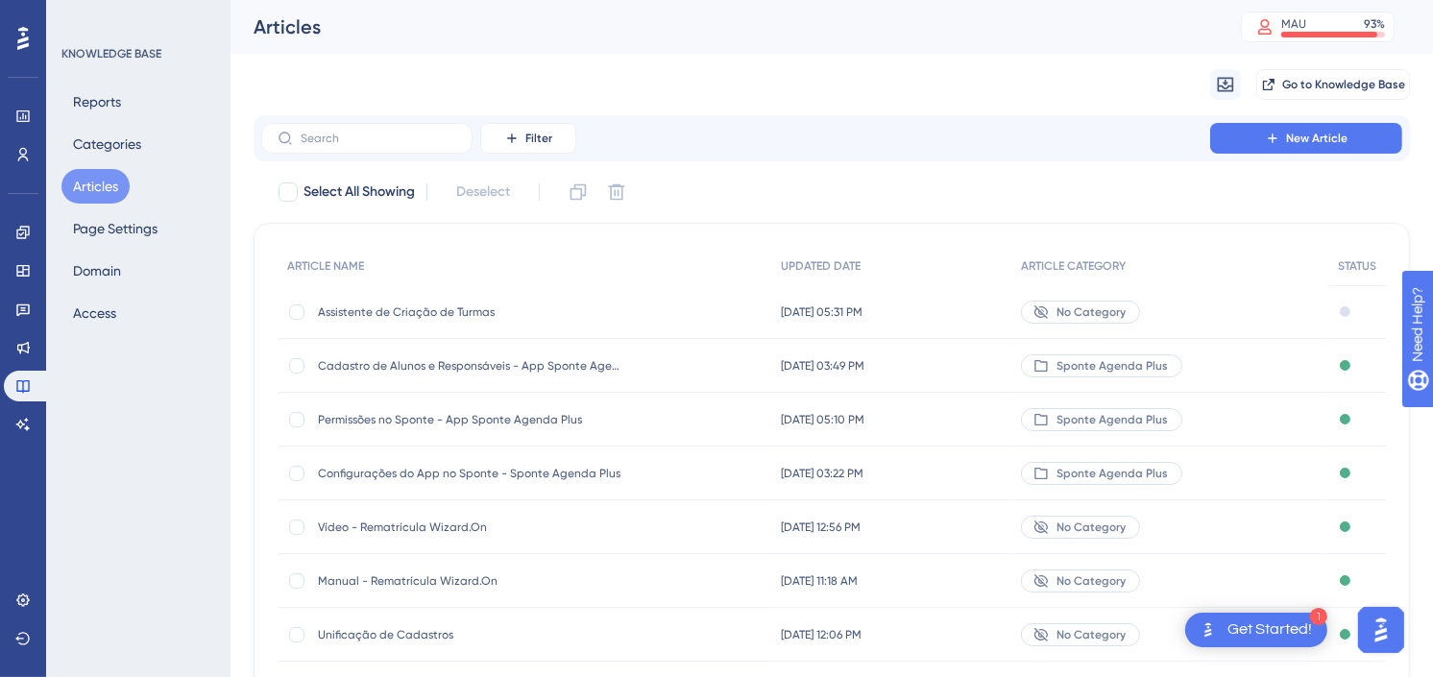
click at [400, 304] on span "Assistente de Criação de Turmas" at bounding box center [471, 311] width 307 height 15
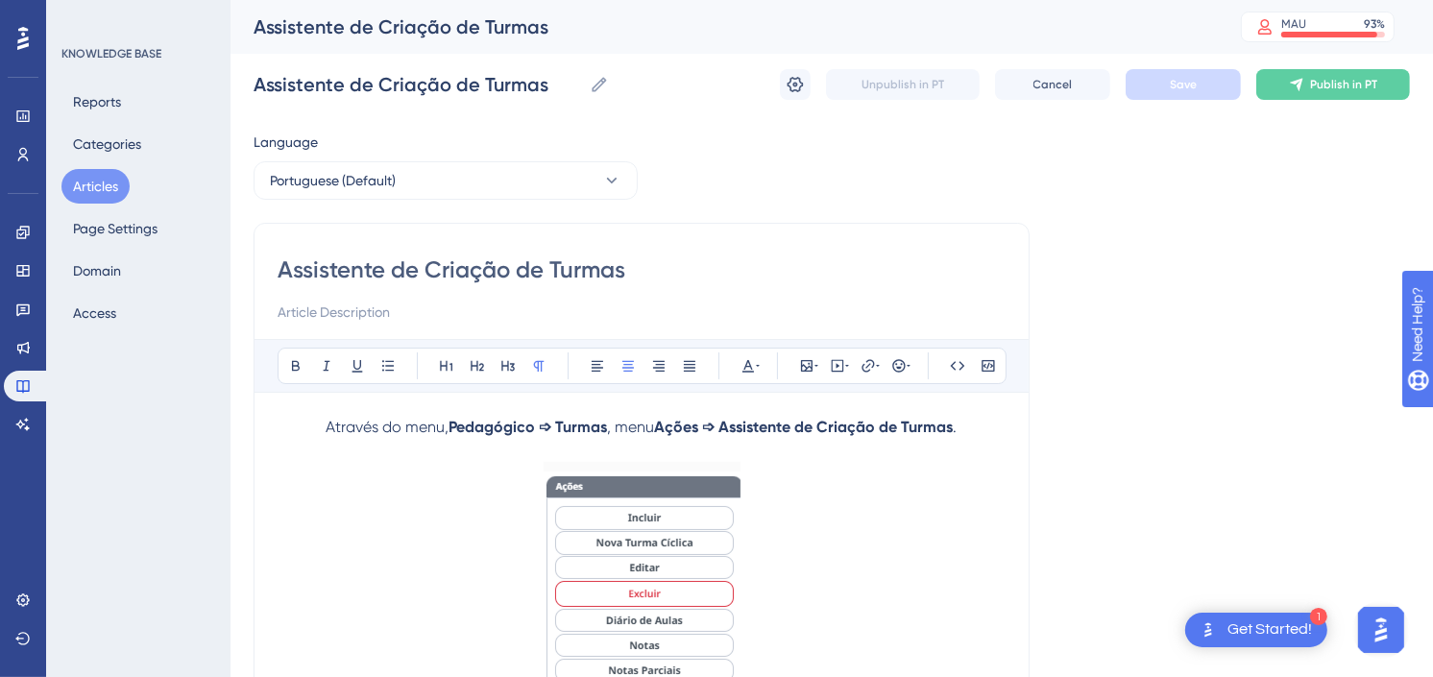
click at [88, 184] on button "Articles" at bounding box center [95, 186] width 68 height 35
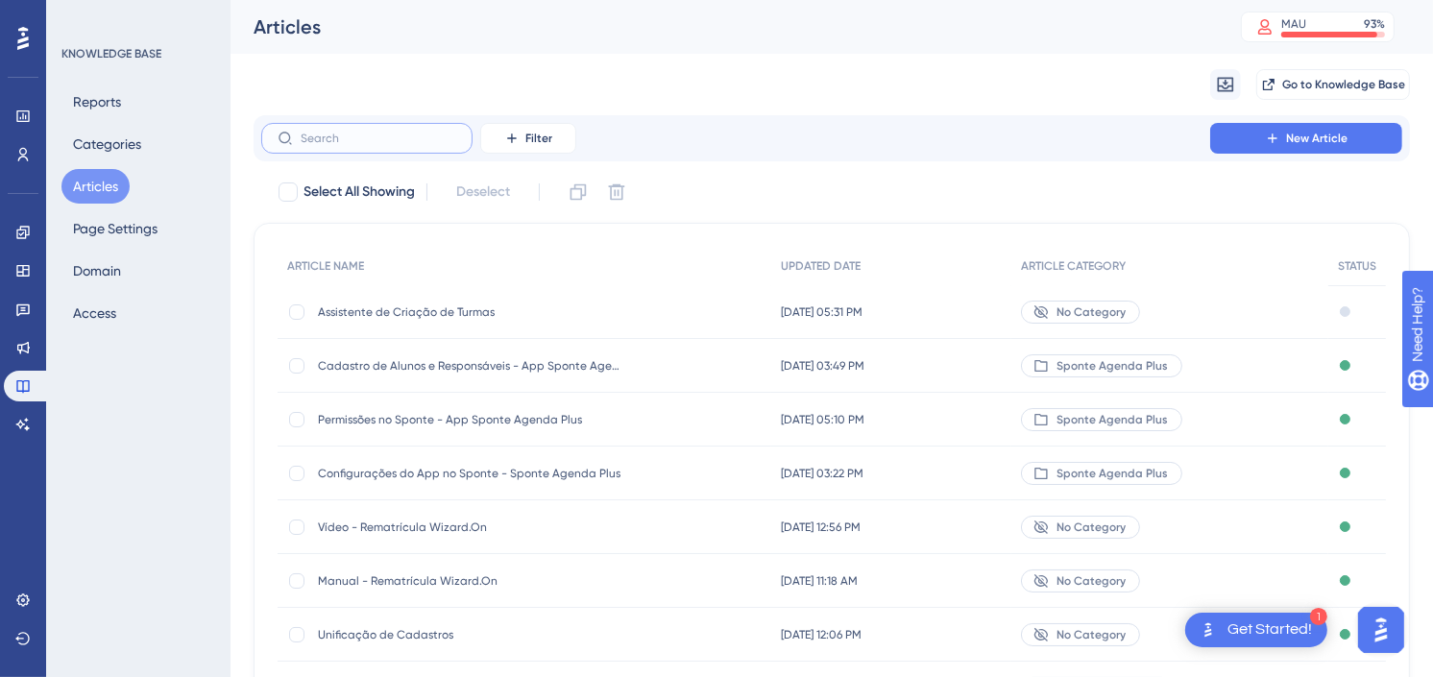
click at [446, 142] on input "text" at bounding box center [379, 138] width 156 height 13
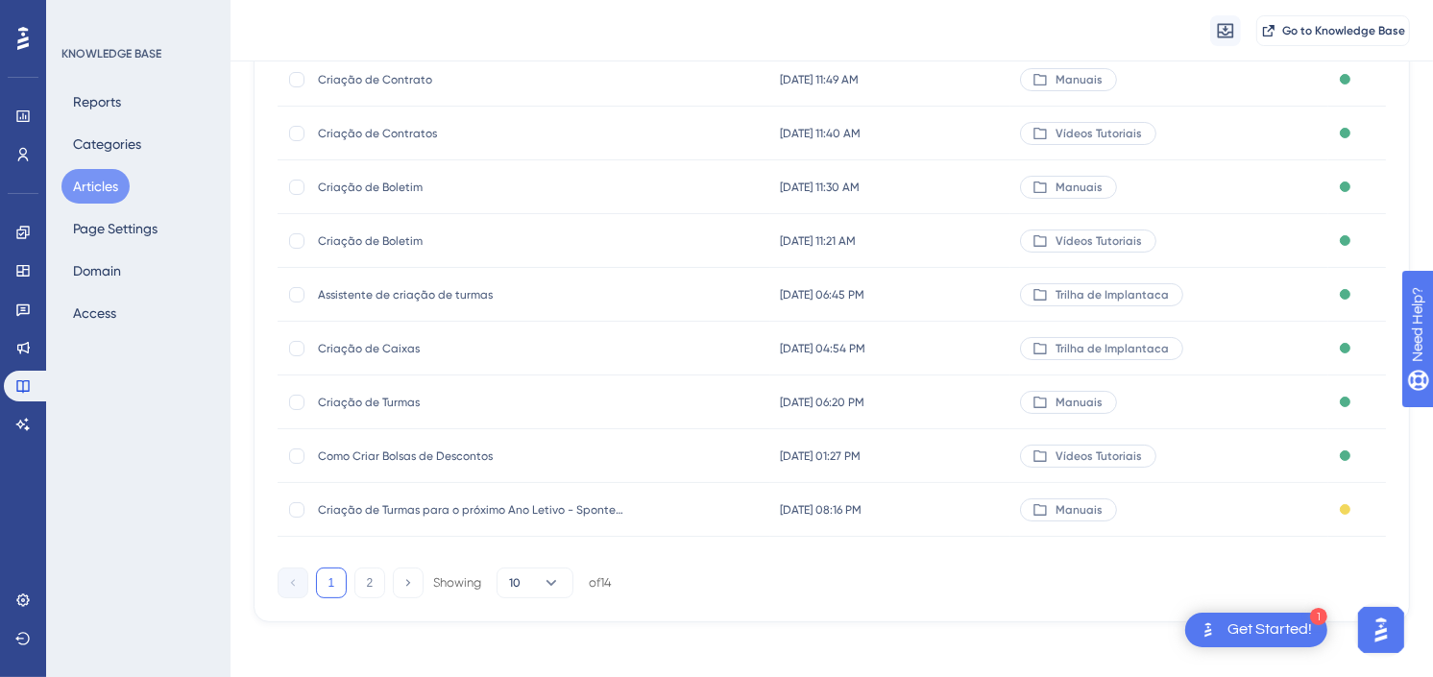
scroll to position [300, 0]
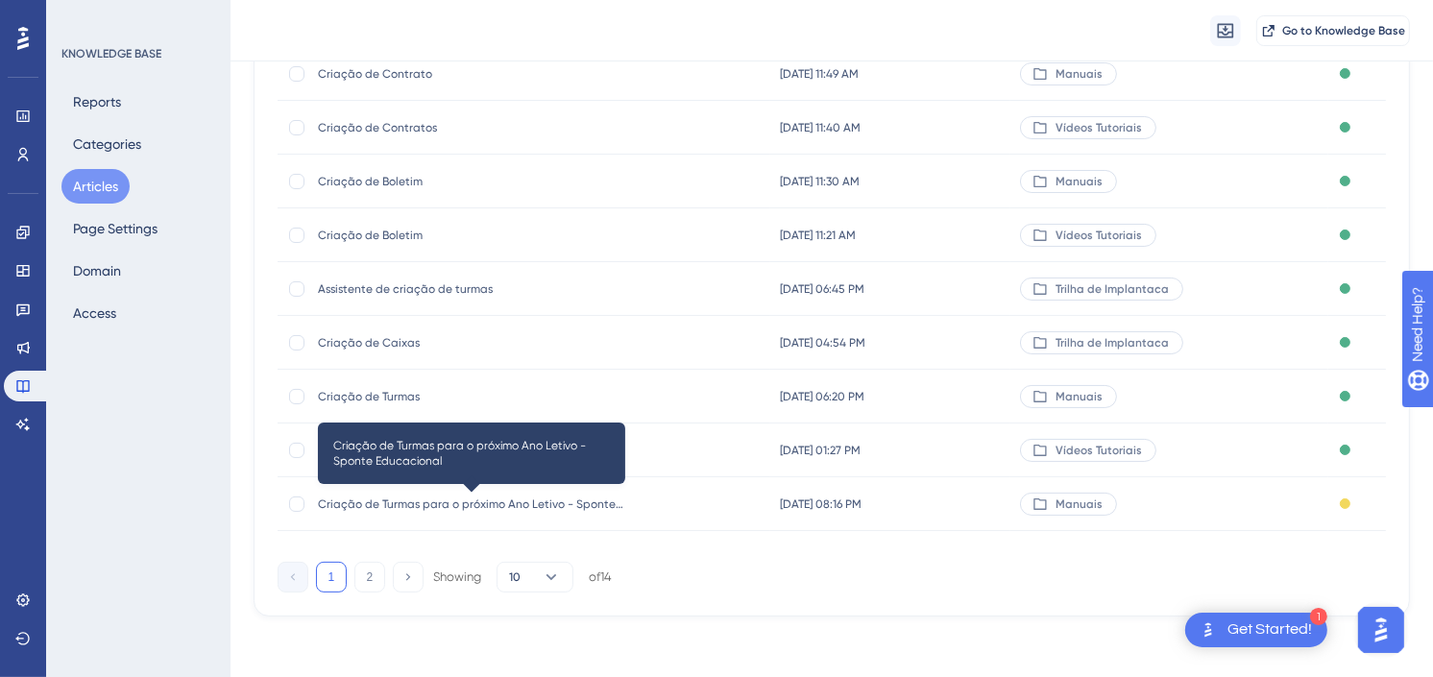
type input "cria"
click at [424, 502] on span "Criação de Turmas para o próximo Ano Letivo - Sponte Educacional" at bounding box center [471, 503] width 307 height 15
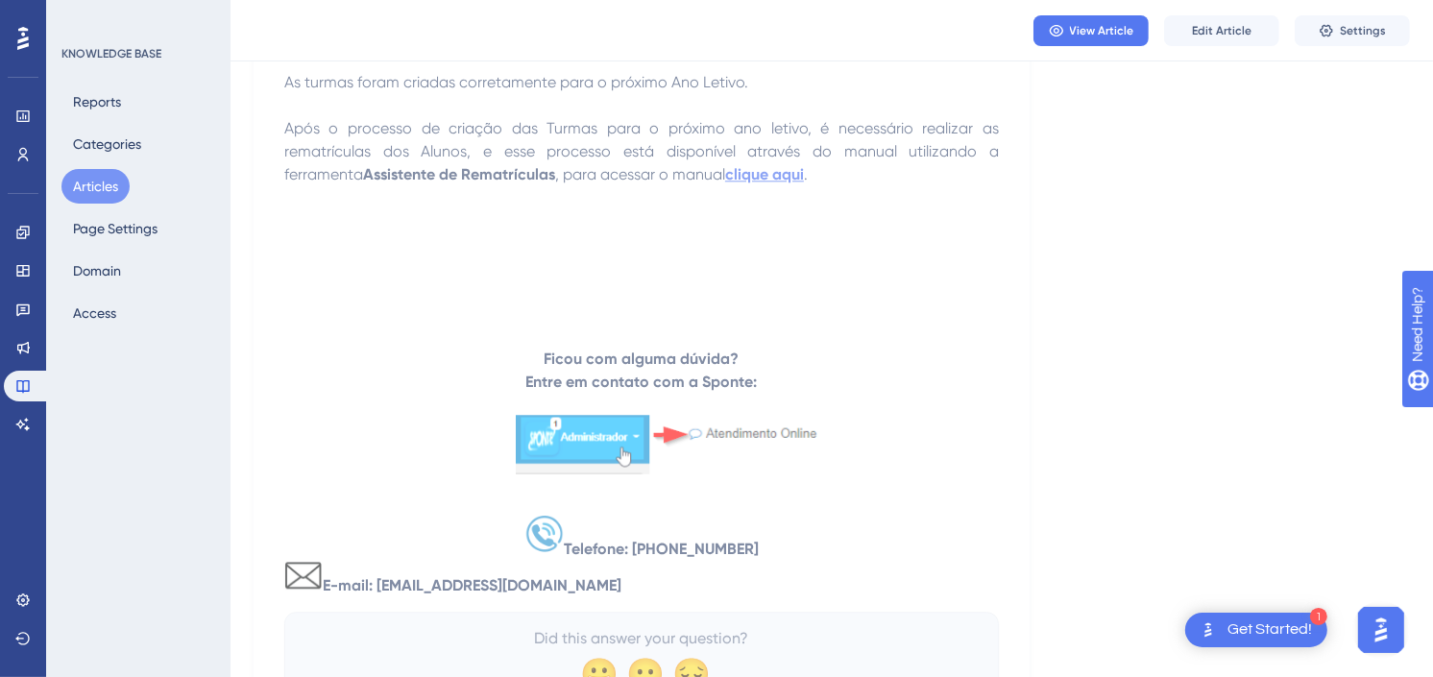
scroll to position [23721, 0]
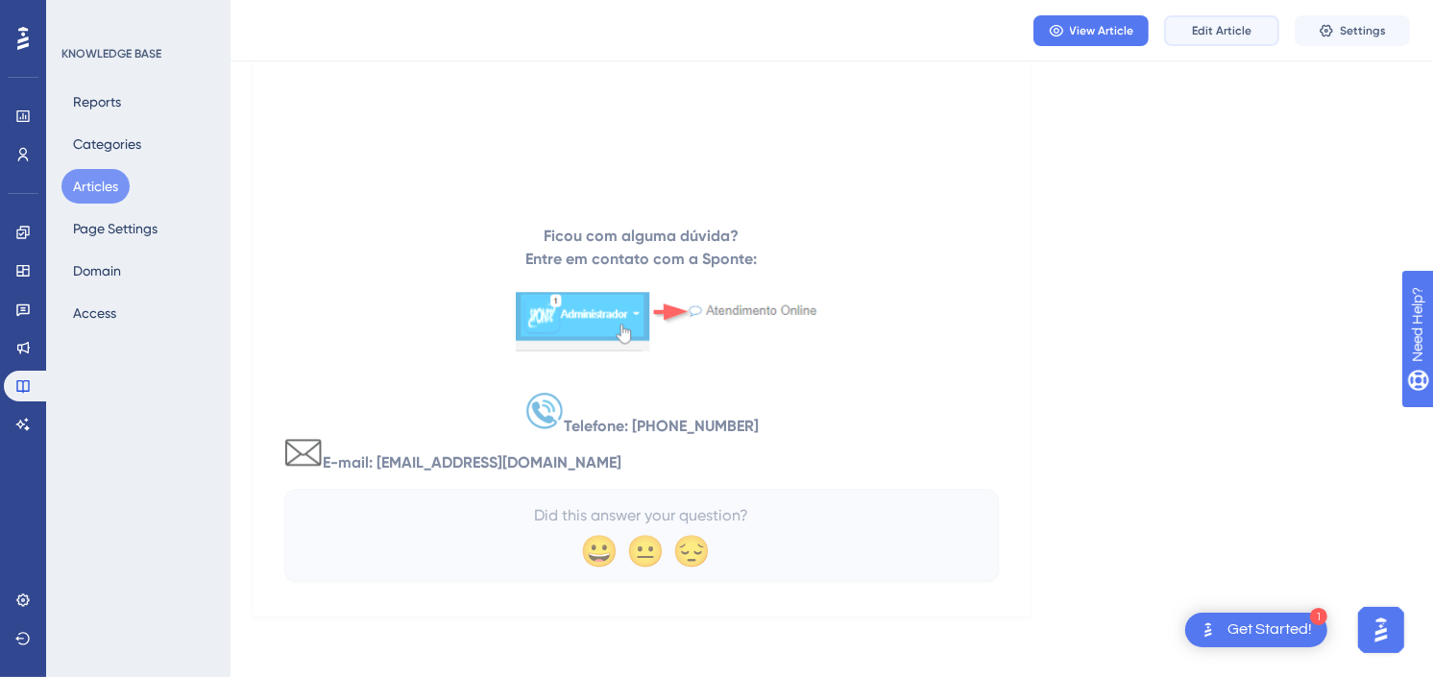
click at [1202, 20] on button "Edit Article" at bounding box center [1221, 30] width 115 height 31
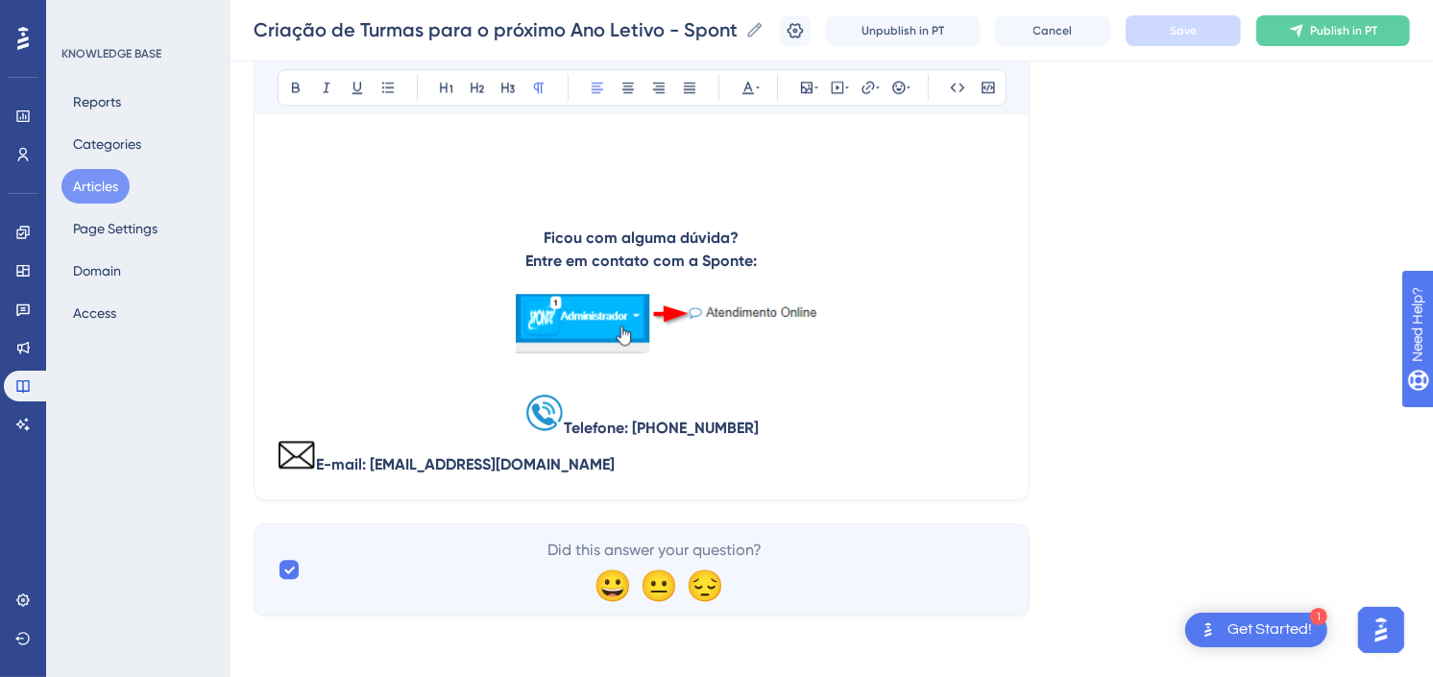
scroll to position [23783, 0]
drag, startPoint x: 602, startPoint y: 461, endPoint x: 590, endPoint y: 461, distance: 12.5
click at [591, 461] on p "E-mail: [EMAIL_ADDRESS][DOMAIN_NAME]" at bounding box center [642, 458] width 728 height 36
click at [280, 463] on img at bounding box center [297, 454] width 38 height 29
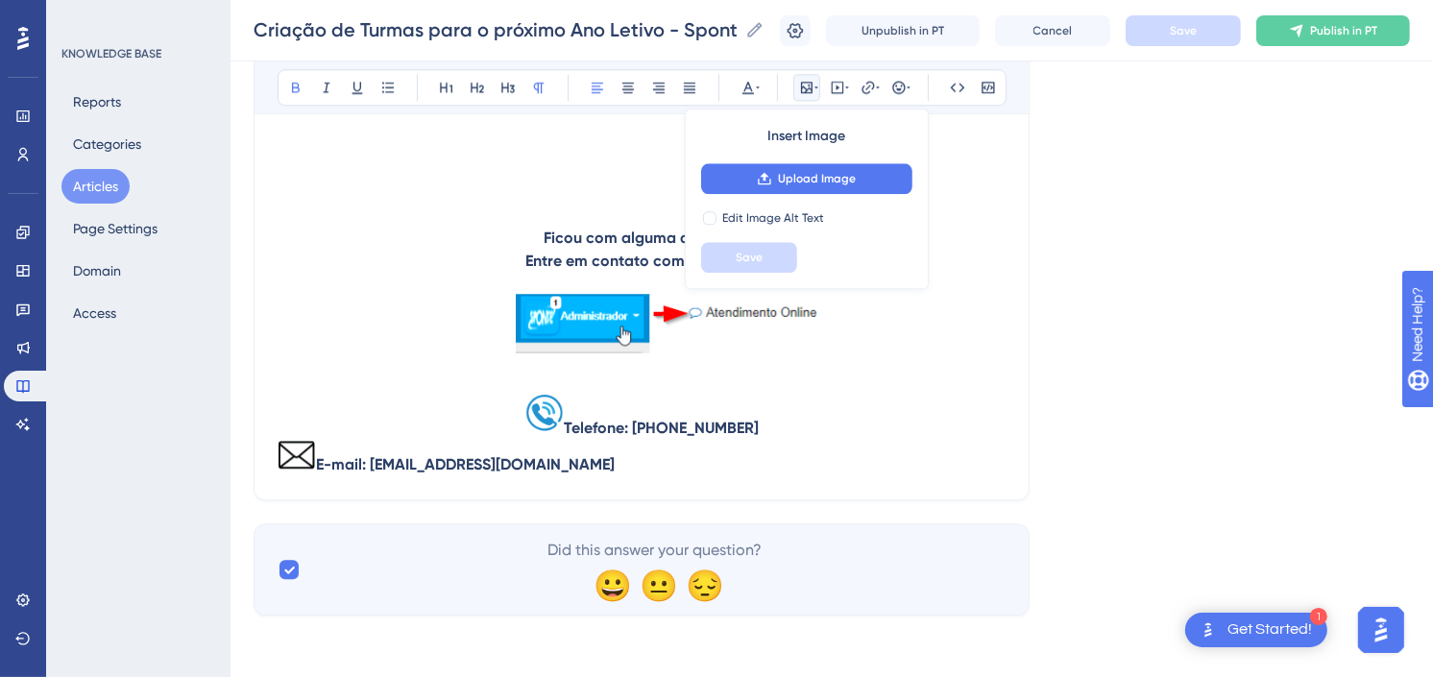
click at [586, 474] on p "E-mail: [EMAIL_ADDRESS][DOMAIN_NAME]" at bounding box center [642, 458] width 728 height 36
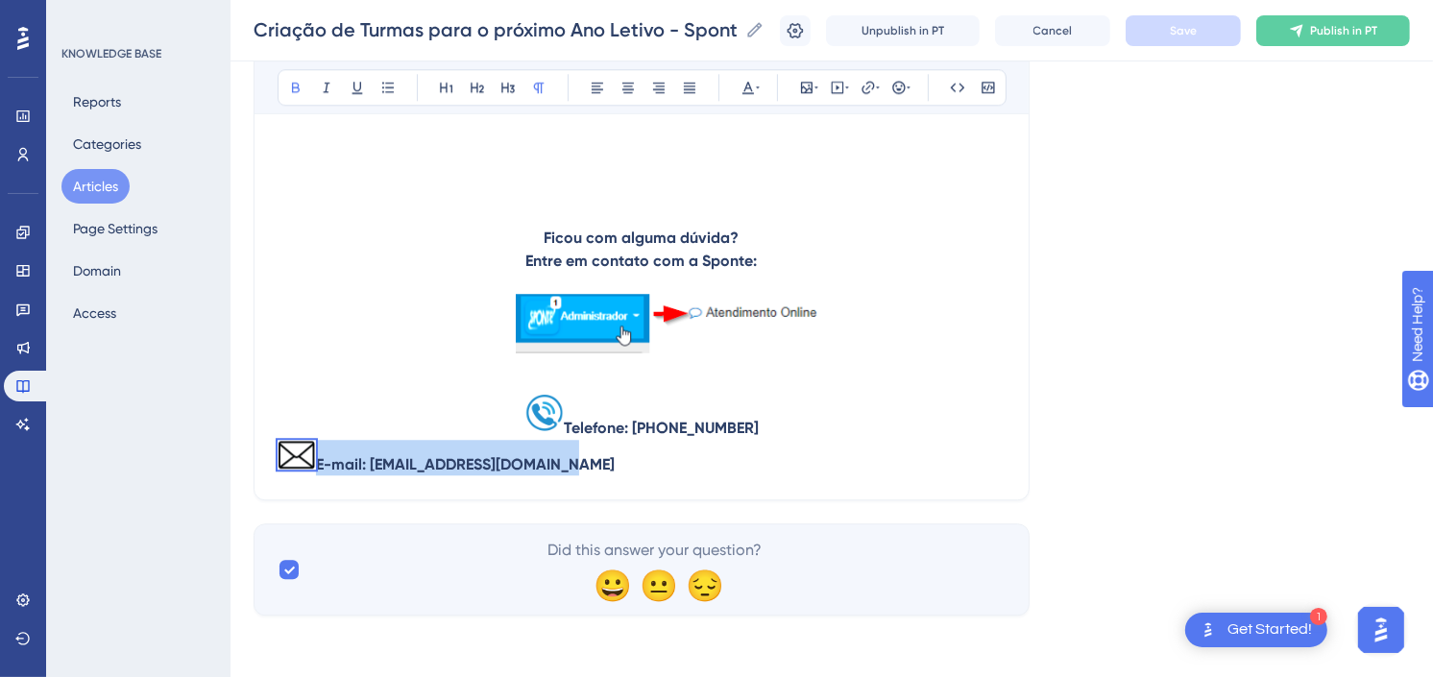
drag, startPoint x: 524, startPoint y: 476, endPoint x: 274, endPoint y: 476, distance: 250.7
click at [639, 82] on button at bounding box center [628, 87] width 27 height 27
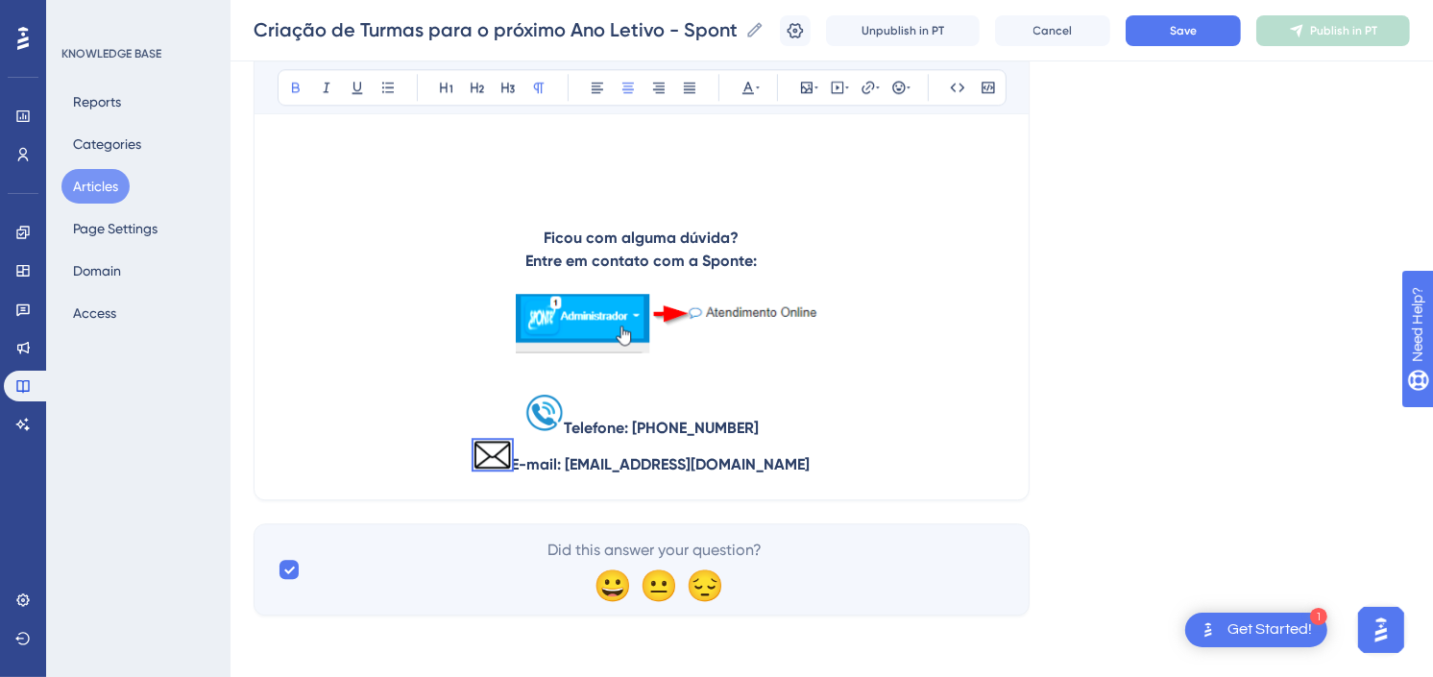
click at [794, 371] on p at bounding box center [642, 381] width 728 height 23
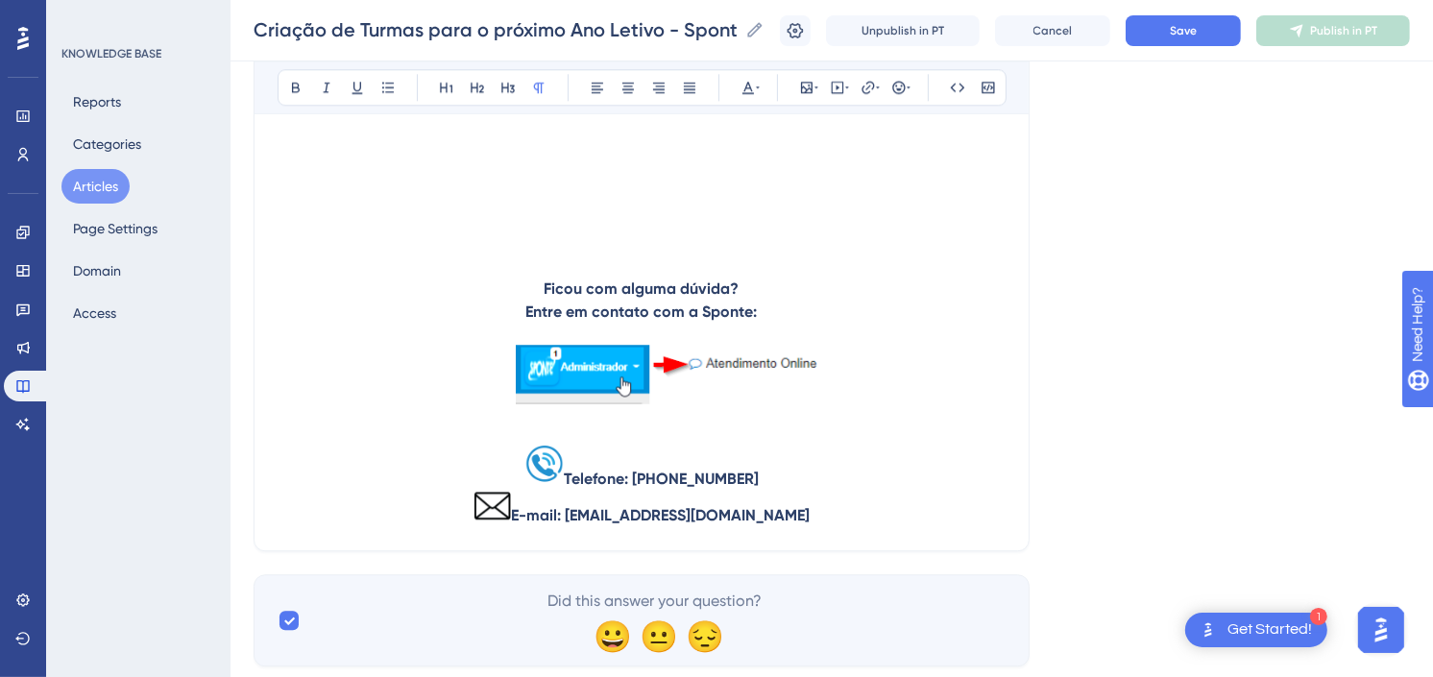
scroll to position [23463, 0]
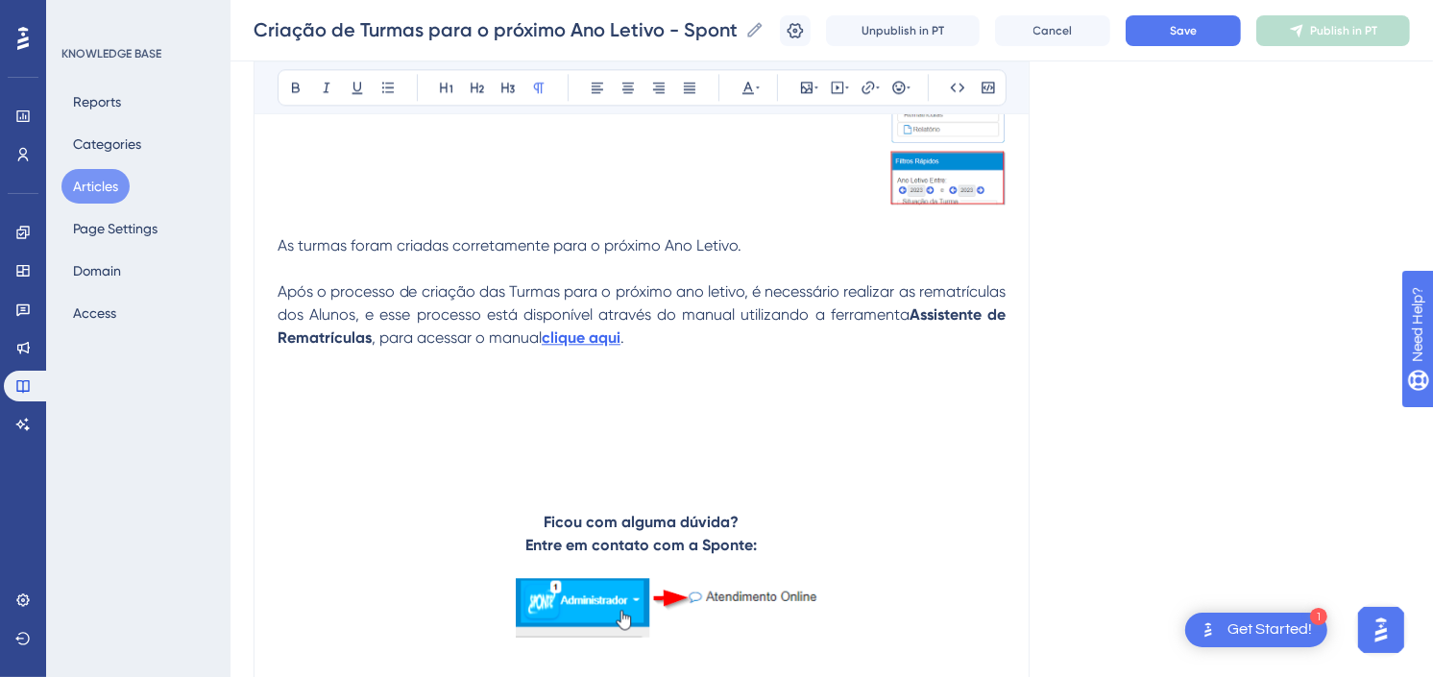
click at [746, 455] on p at bounding box center [642, 430] width 728 height 161
click at [1194, 27] on span "Save" at bounding box center [1183, 30] width 27 height 15
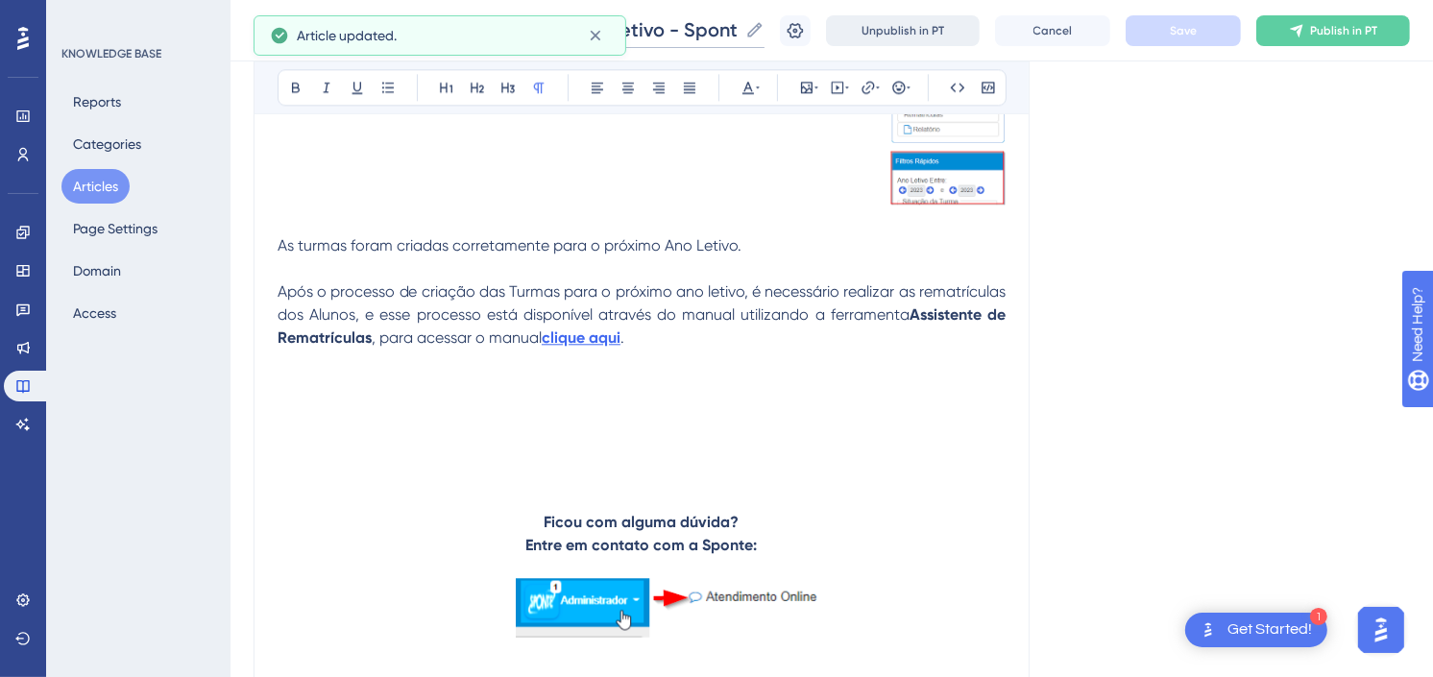
drag, startPoint x: 696, startPoint y: 20, endPoint x: 986, endPoint y: 36, distance: 290.5
click at [986, 36] on div "Criação de Turmas para o próximo Ano Letivo - Sponte Educacional Criação de Tur…" at bounding box center [831, 30] width 1202 height 61
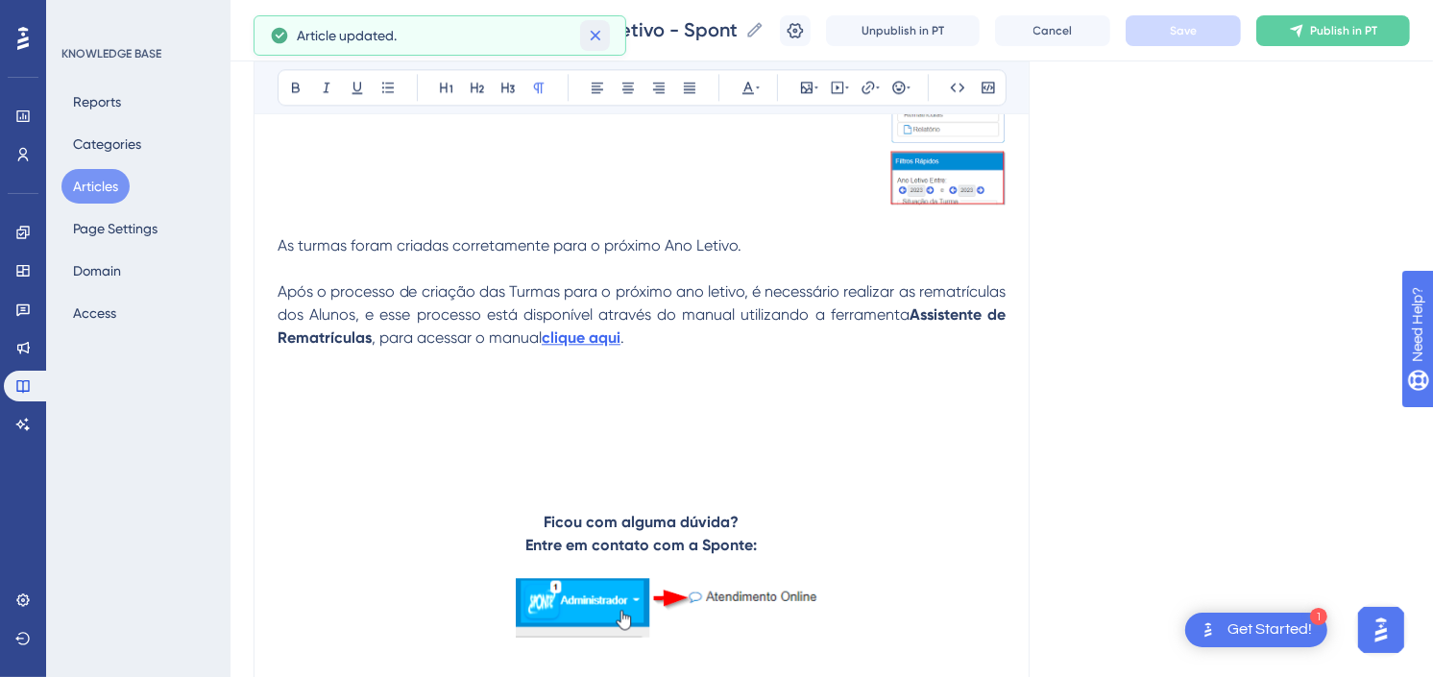
click at [593, 30] on icon at bounding box center [595, 35] width 19 height 19
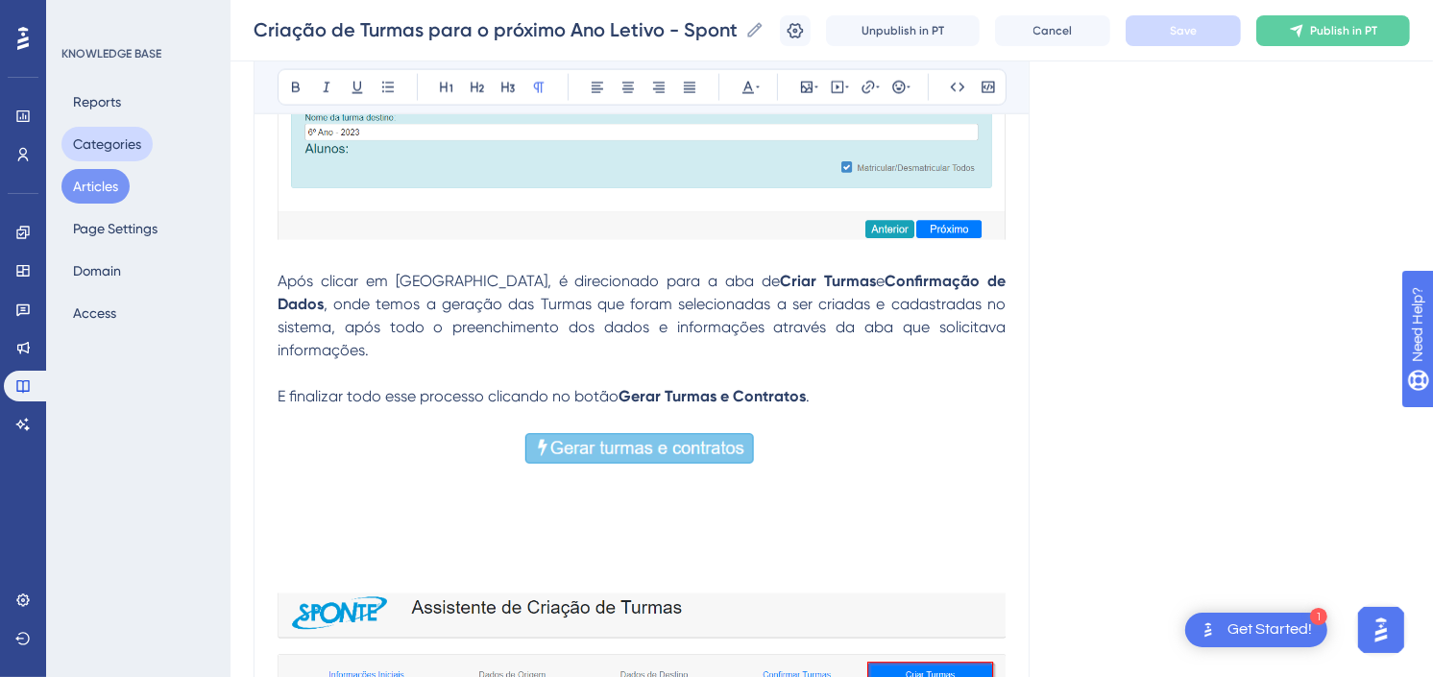
scroll to position [21756, 0]
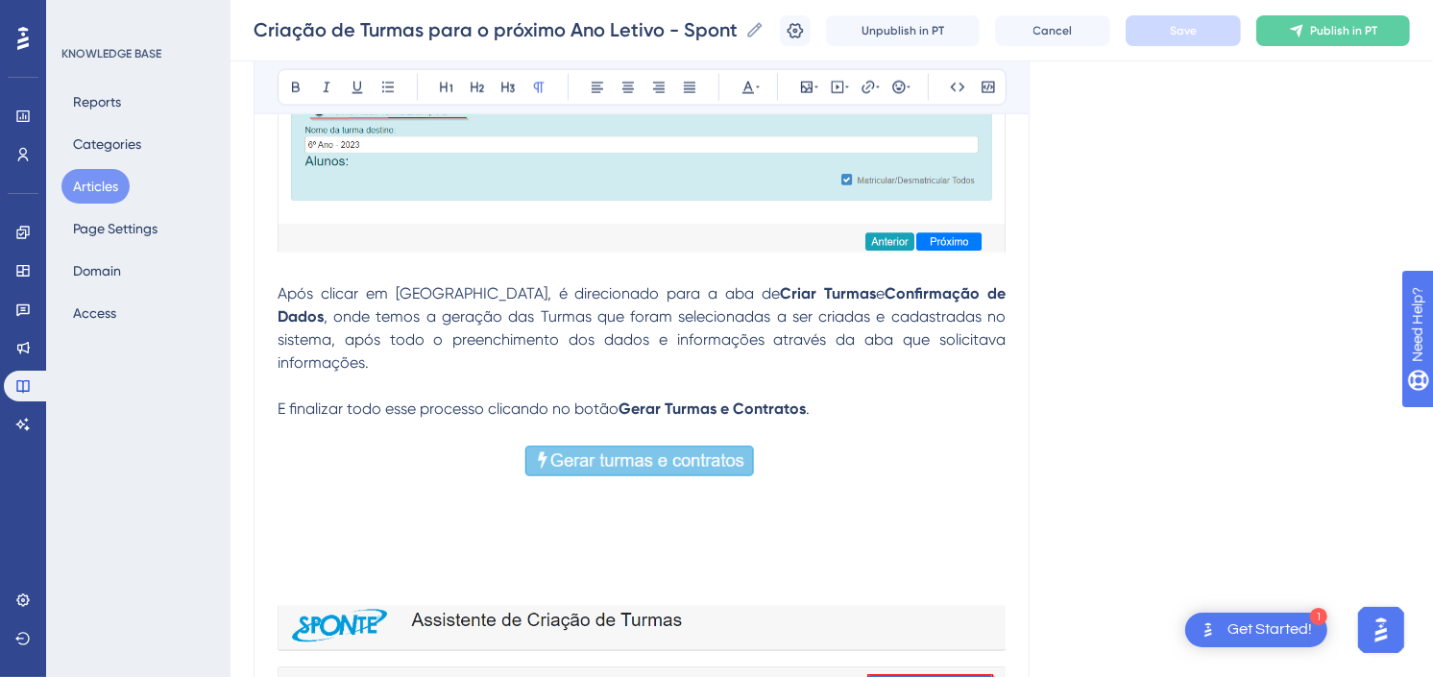
click at [101, 188] on button "Articles" at bounding box center [95, 186] width 68 height 35
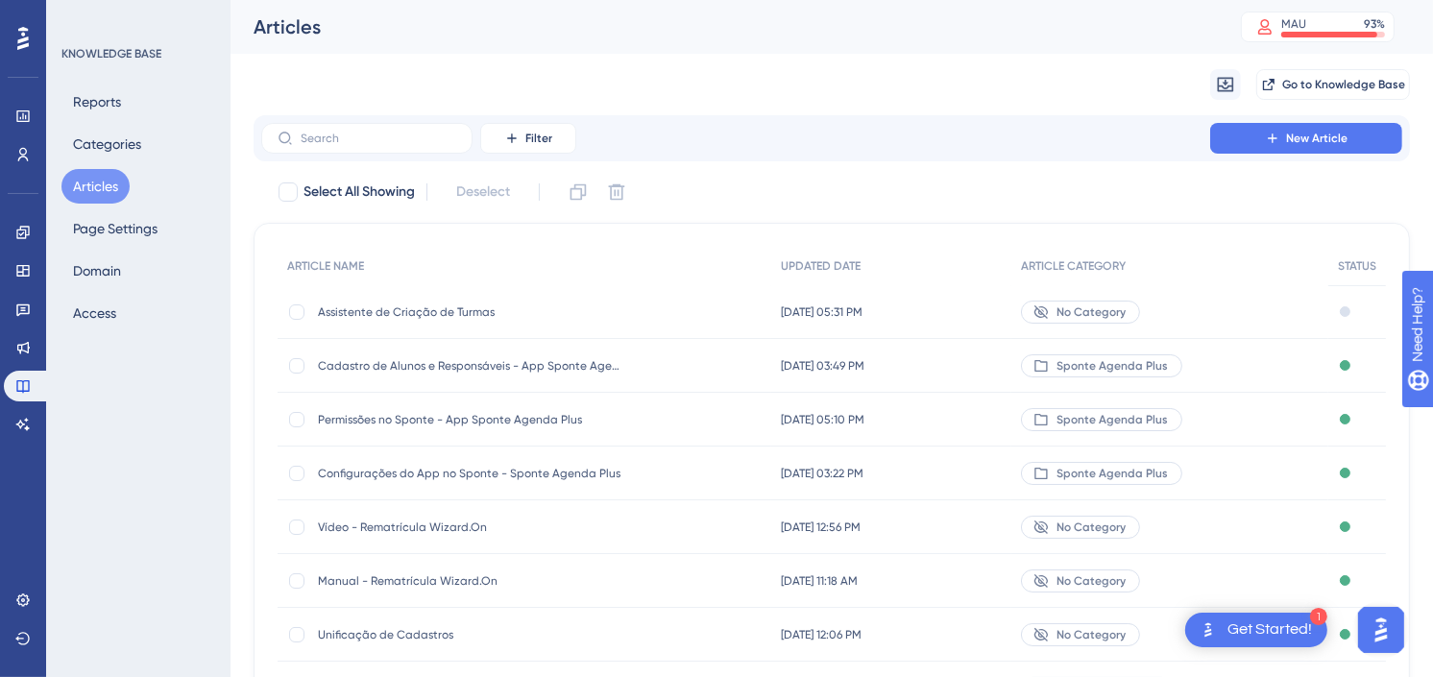
click at [957, 72] on div "Migrate from Go to Knowledge Base" at bounding box center [832, 84] width 1156 height 61
click at [102, 187] on button "Articles" at bounding box center [95, 186] width 68 height 35
click at [430, 312] on span "Assistente de Criação de Turmas" at bounding box center [471, 311] width 307 height 15
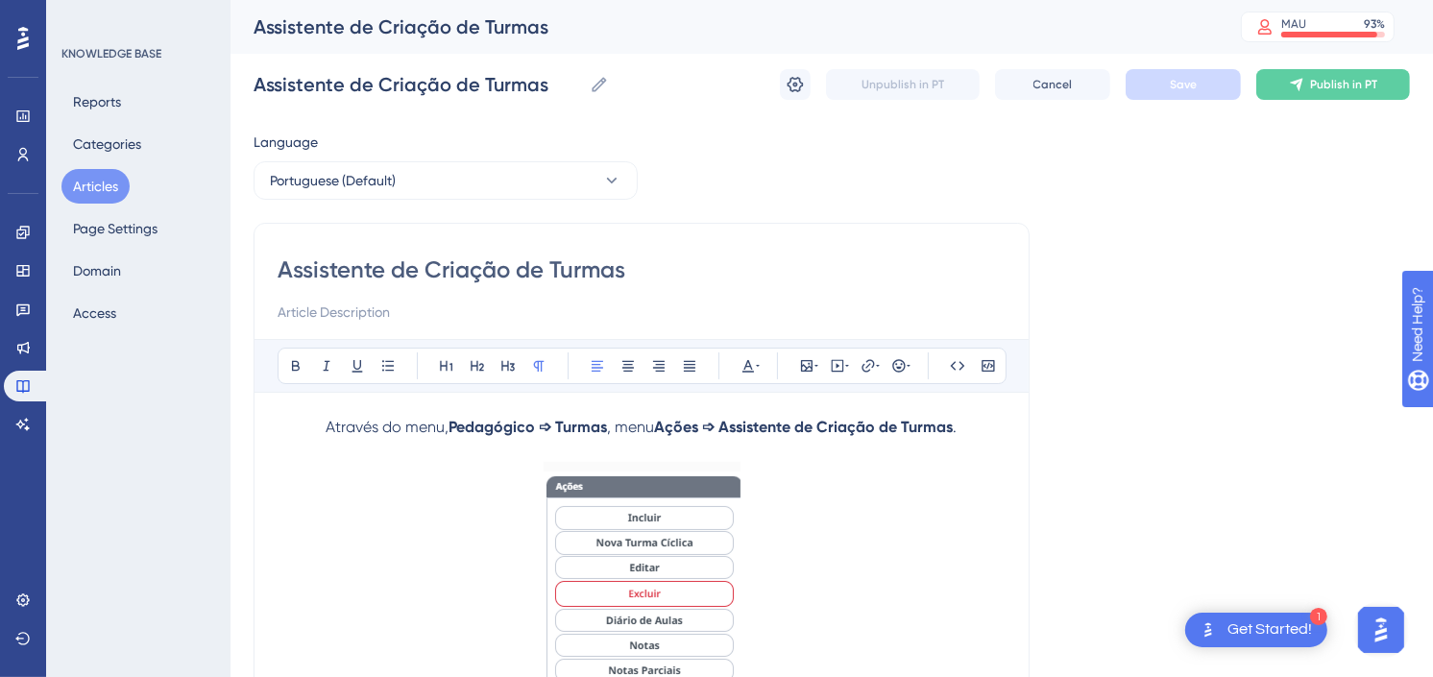
scroll to position [4639, 0]
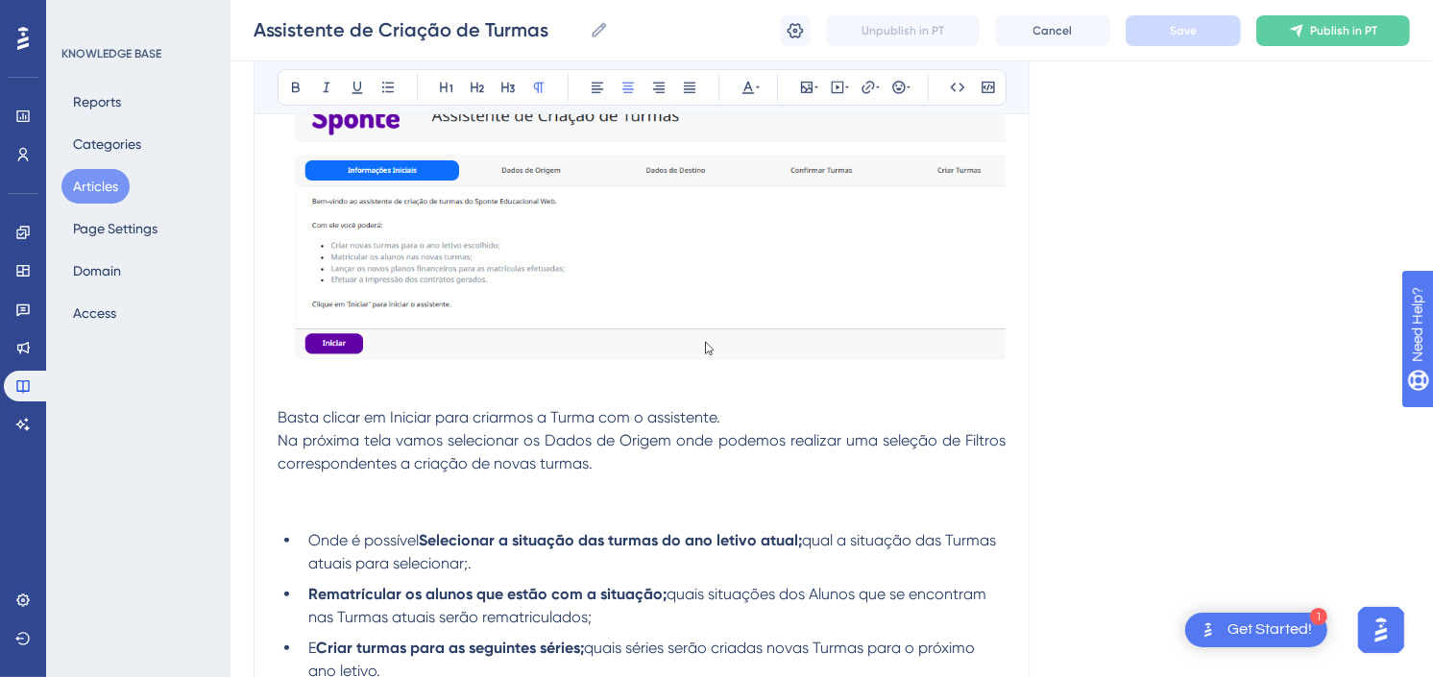
scroll to position [746, 0]
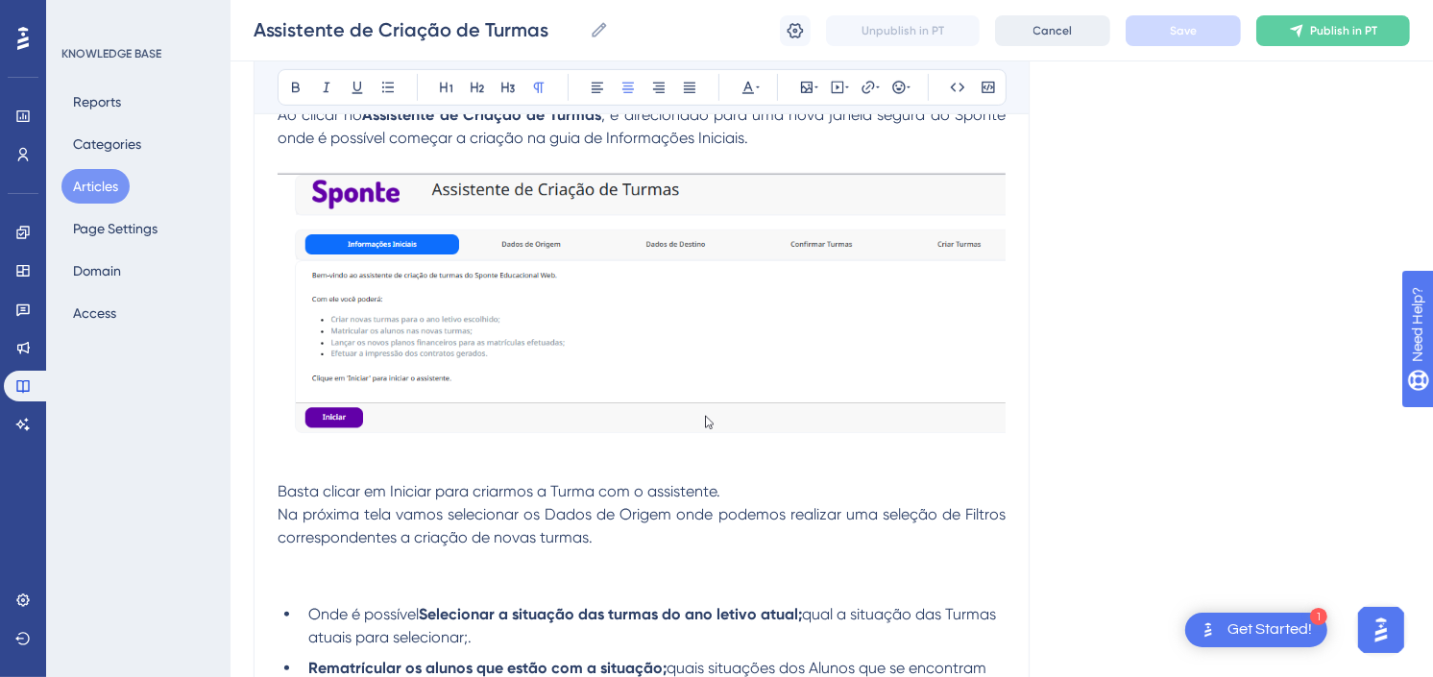
click at [1044, 30] on span "Cancel" at bounding box center [1052, 30] width 39 height 15
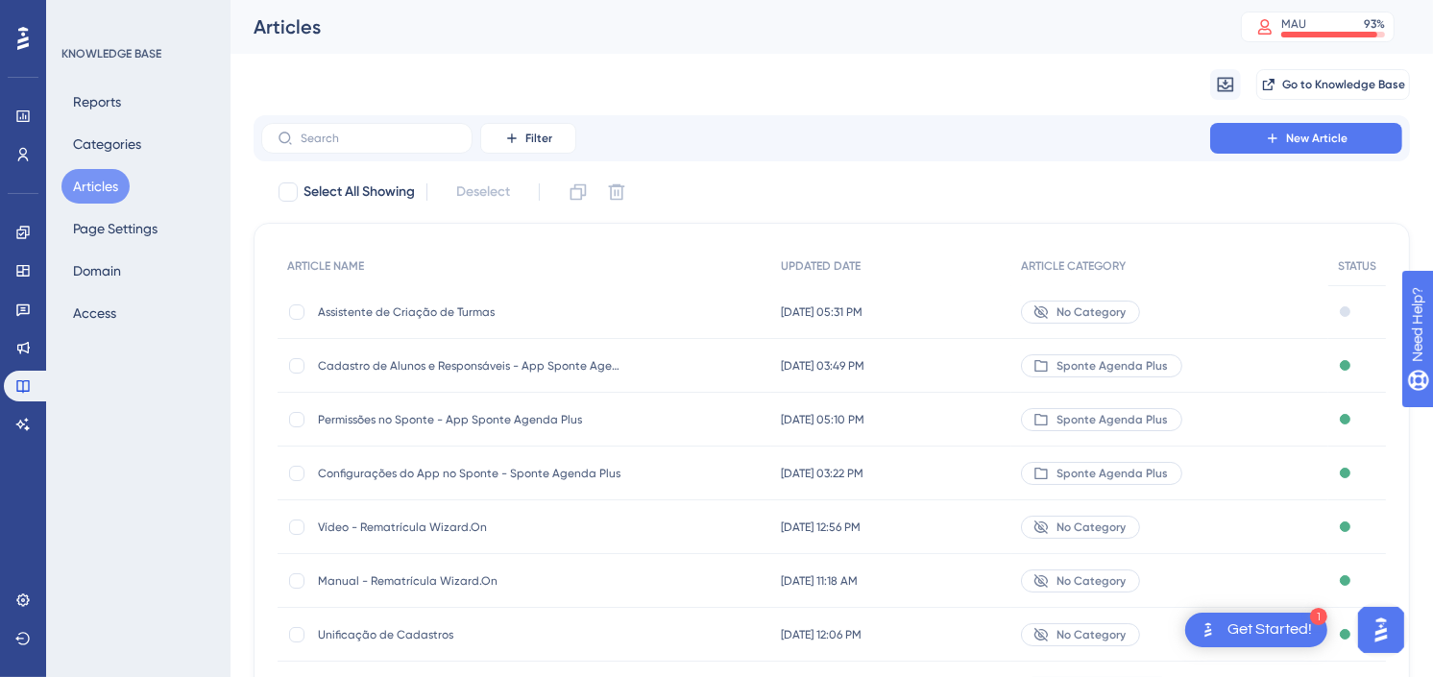
click at [85, 181] on button "Articles" at bounding box center [95, 186] width 68 height 35
click at [299, 312] on div at bounding box center [296, 311] width 15 height 15
click at [628, 192] on button at bounding box center [616, 192] width 31 height 31
checkbox input "false"
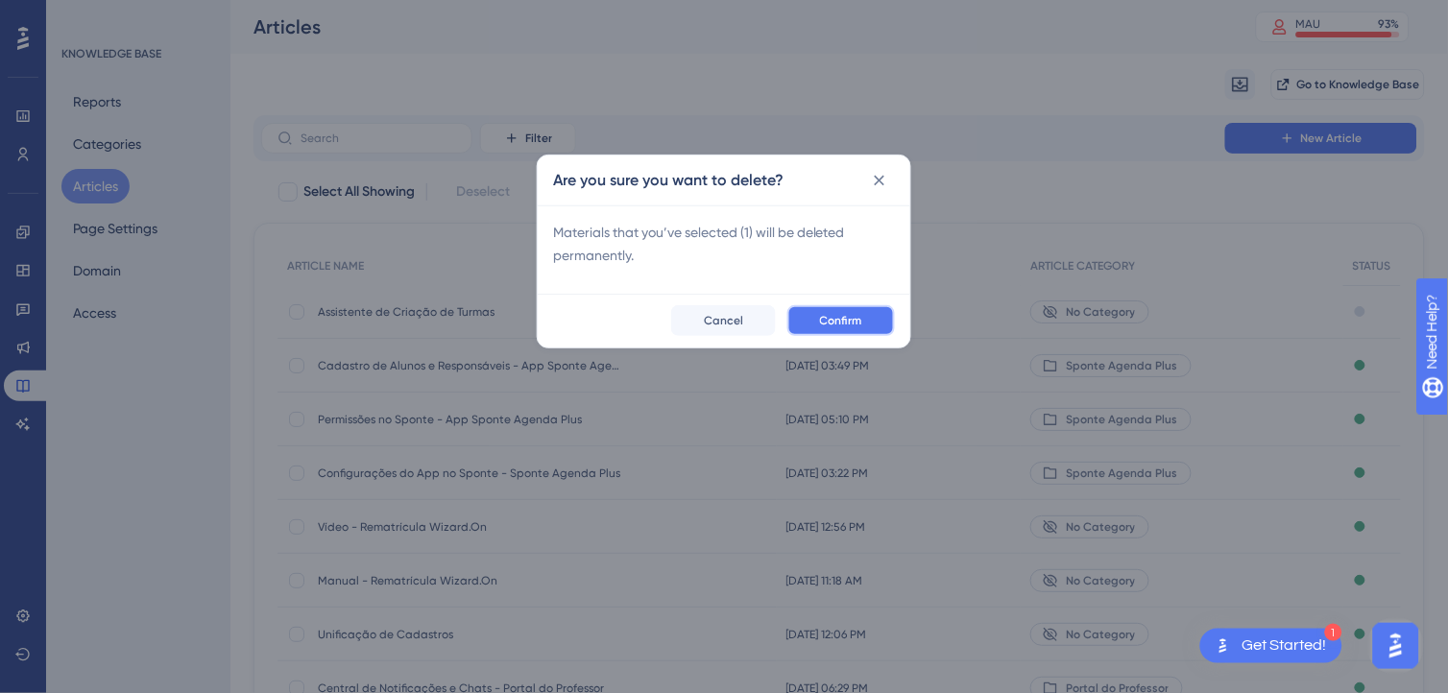
click at [860, 311] on button "Confirm" at bounding box center [841, 320] width 108 height 31
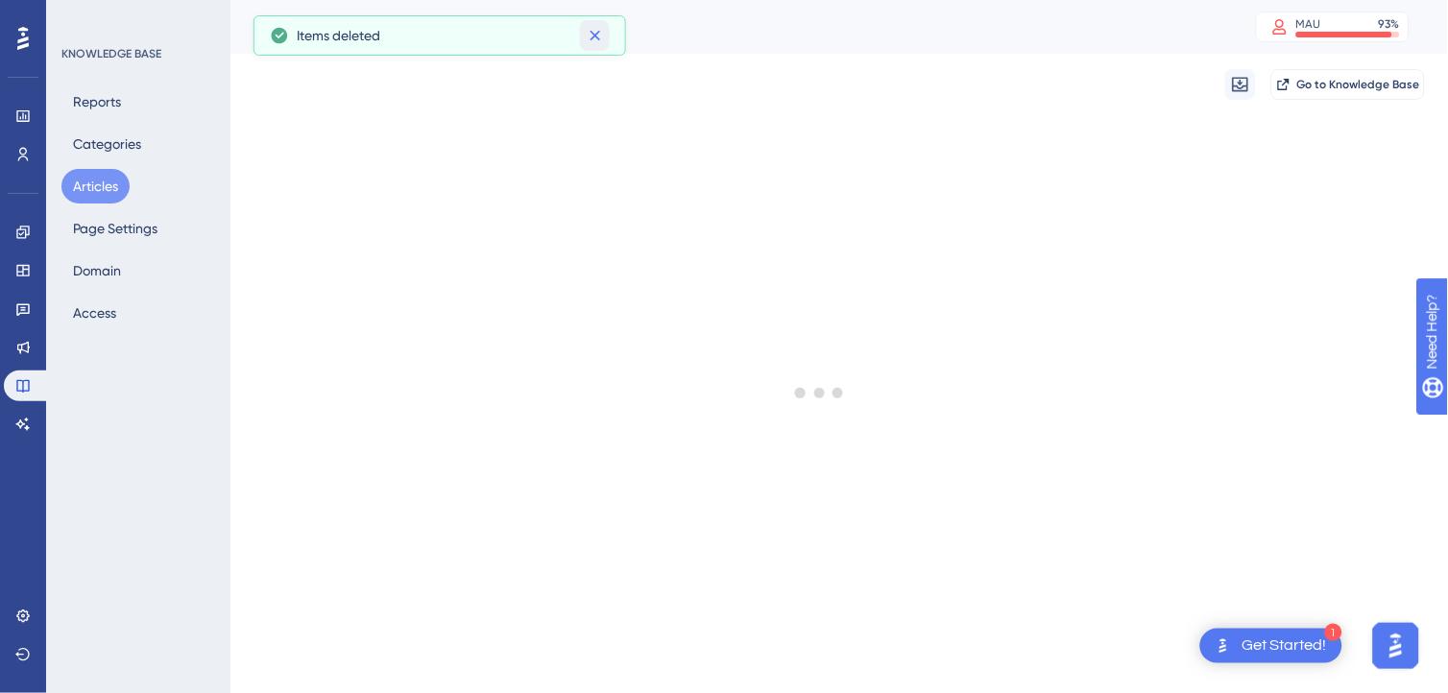
click at [593, 31] on icon at bounding box center [595, 35] width 19 height 19
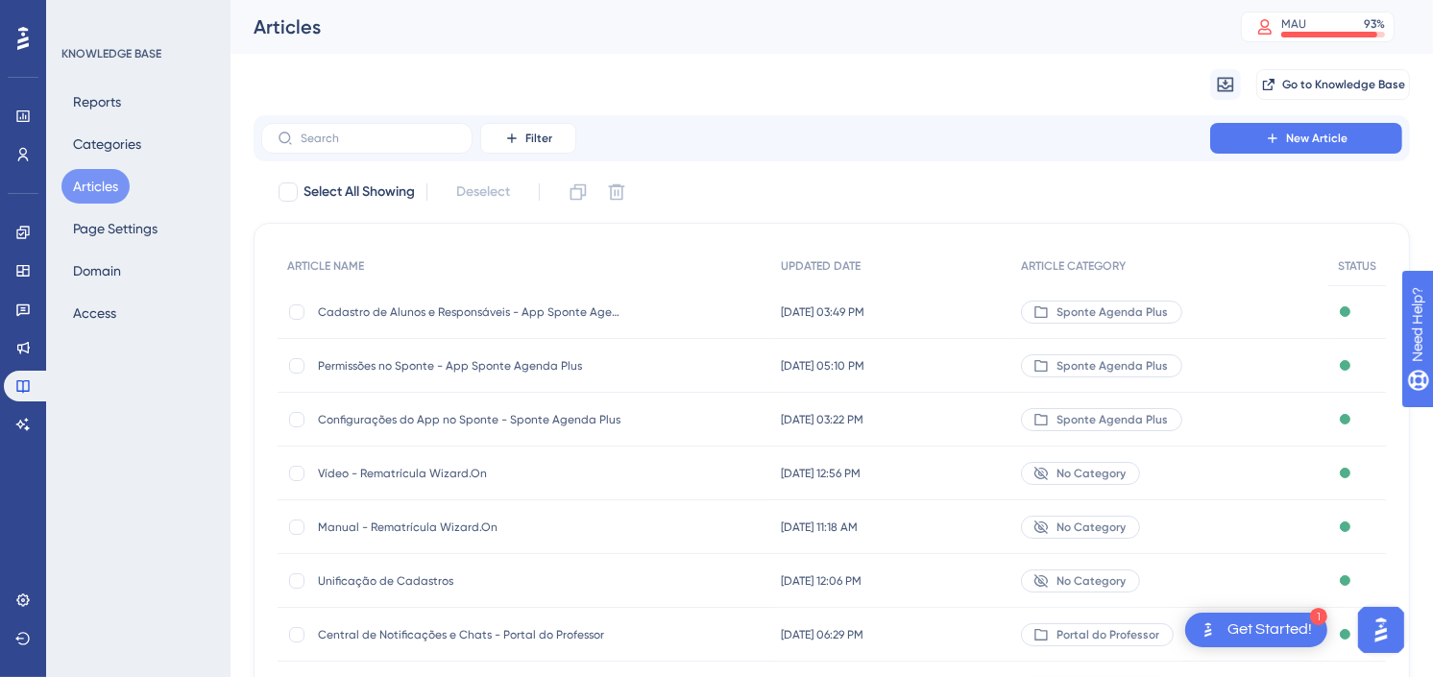
click at [1088, 79] on div "Migrate from Go to Knowledge Base" at bounding box center [832, 84] width 1156 height 61
drag, startPoint x: 970, startPoint y: 106, endPoint x: 1195, endPoint y: 188, distance: 239.4
click at [1195, 188] on div "Performance Users Engagement Widgets Feedback Product Updates Knowledge Base AI…" at bounding box center [831, 469] width 1202 height 939
